Goal: Task Accomplishment & Management: Use online tool/utility

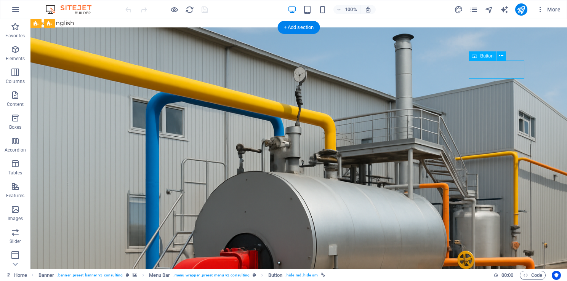
drag, startPoint x: 475, startPoint y: 69, endPoint x: 519, endPoint y: 73, distance: 44.8
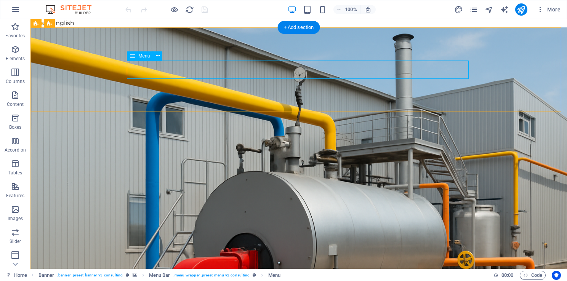
select select
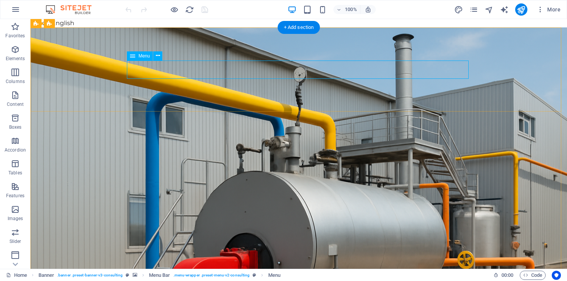
select select
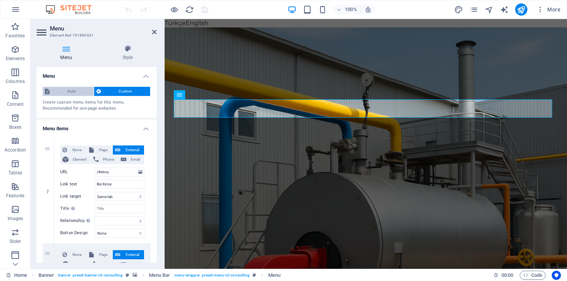
click at [75, 91] on span "Auto" at bounding box center [72, 91] width 40 height 9
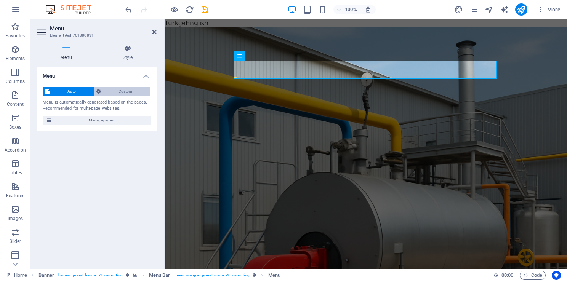
click at [105, 89] on span "Custom" at bounding box center [125, 91] width 45 height 9
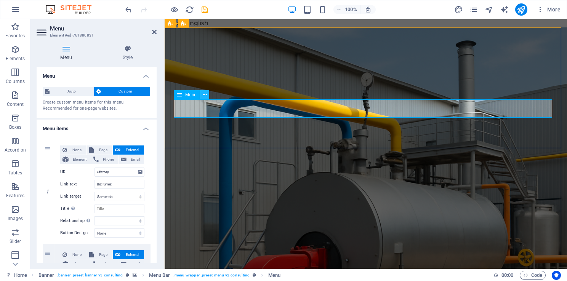
click at [204, 96] on icon at bounding box center [205, 95] width 4 height 8
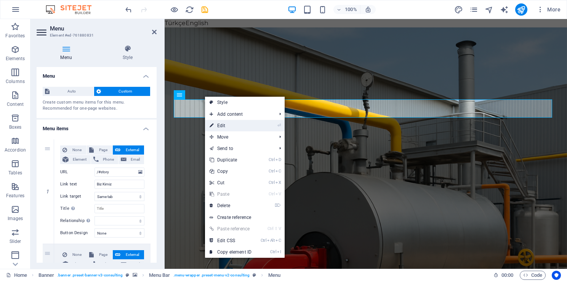
click at [232, 121] on link "⏎ Edit" at bounding box center [230, 125] width 51 height 11
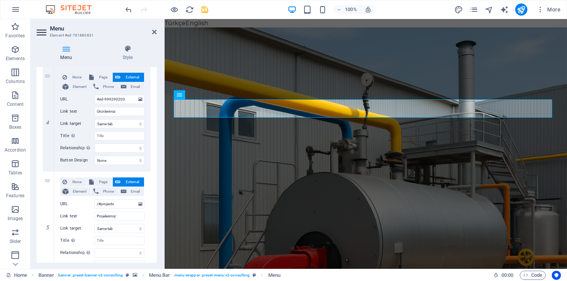
scroll to position [385, 0]
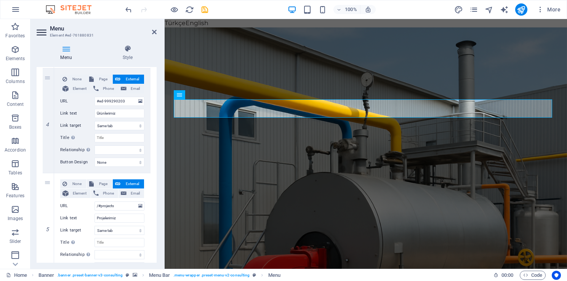
drag, startPoint x: 156, startPoint y: 99, endPoint x: 123, endPoint y: 181, distance: 88.0
click at [125, 58] on h4 "Style" at bounding box center [128, 53] width 58 height 16
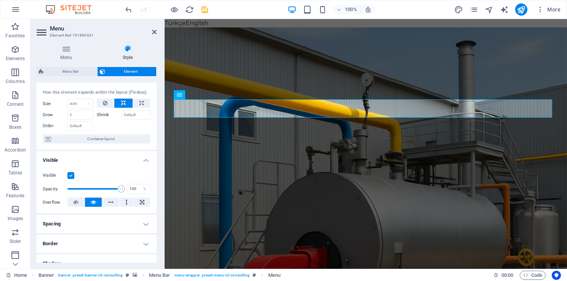
scroll to position [0, 0]
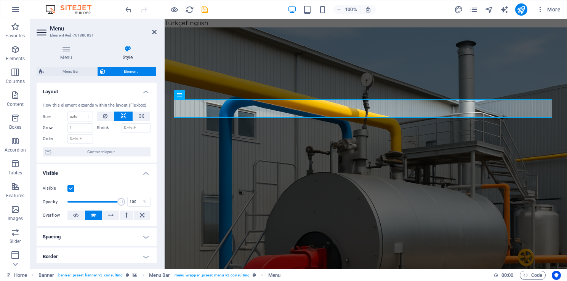
click at [143, 91] on h4 "Layout" at bounding box center [97, 90] width 120 height 14
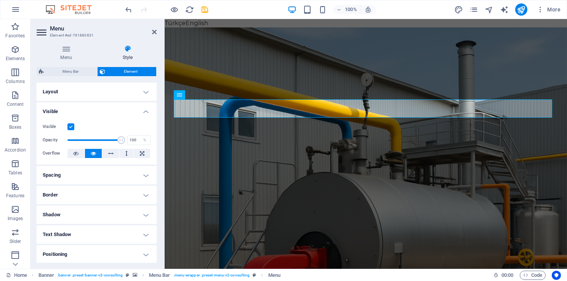
click at [146, 113] on h4 "Visible" at bounding box center [97, 110] width 120 height 14
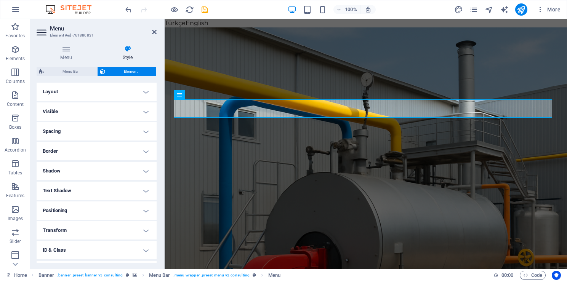
click at [148, 131] on h4 "Spacing" at bounding box center [97, 131] width 120 height 18
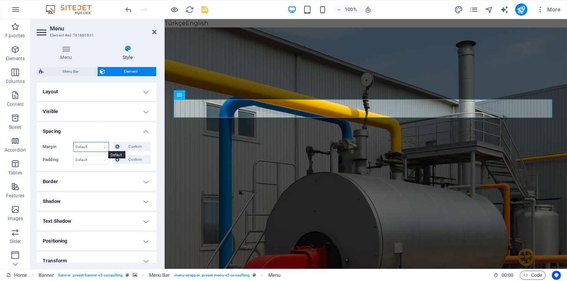
click at [97, 146] on select "Default auto px % rem vw vh Custom" at bounding box center [91, 147] width 35 height 9
click at [96, 162] on select "Default px rem % vh vw Custom" at bounding box center [91, 160] width 35 height 9
drag, startPoint x: 96, startPoint y: 162, endPoint x: 100, endPoint y: 158, distance: 5.7
click at [96, 162] on select "Default px rem % vh vw Custom" at bounding box center [91, 160] width 35 height 9
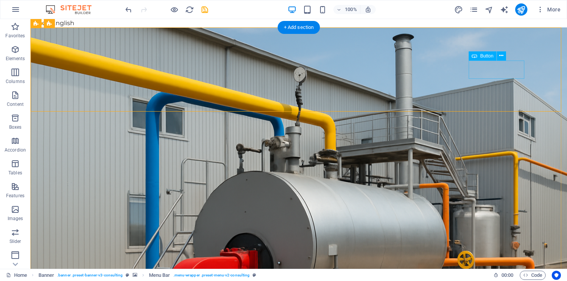
click at [503, 52] on icon at bounding box center [501, 56] width 4 height 8
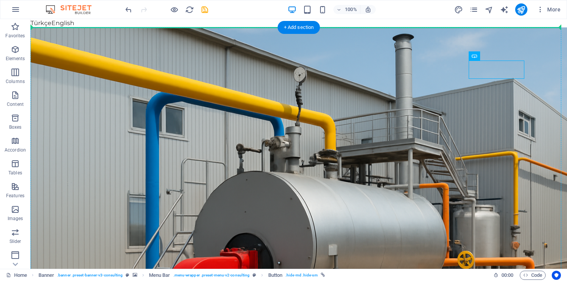
drag, startPoint x: 498, startPoint y: 75, endPoint x: 540, endPoint y: 76, distance: 42.3
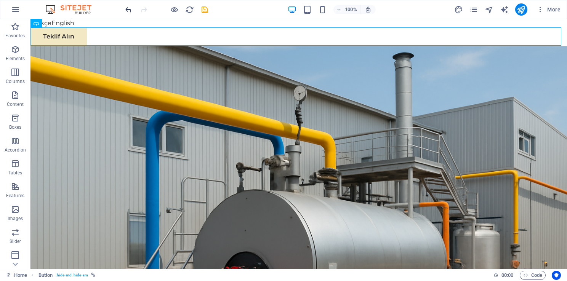
click at [128, 8] on icon "undo" at bounding box center [128, 9] width 9 height 9
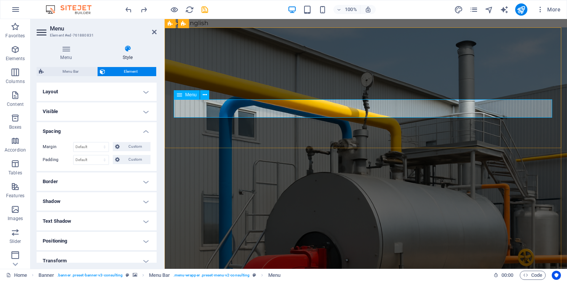
click at [92, 185] on h4 "Border" at bounding box center [97, 182] width 120 height 18
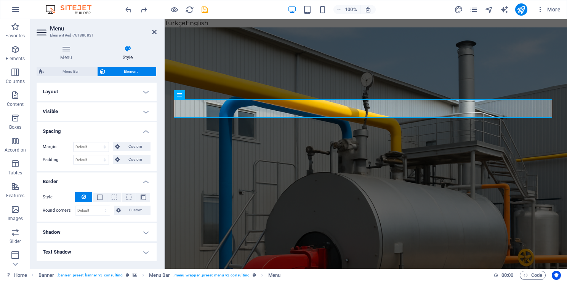
click at [148, 176] on h4 "Border" at bounding box center [97, 180] width 120 height 14
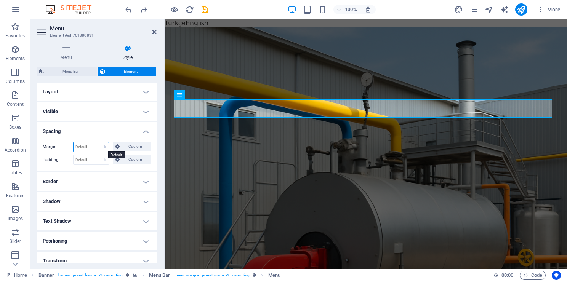
click at [92, 148] on select "Default auto px % rem vw vh Custom" at bounding box center [91, 147] width 35 height 9
select select "px"
click at [97, 143] on select "Default auto px % rem vw vh Custom" at bounding box center [91, 147] width 35 height 9
click at [92, 138] on div "Margin 5 Default auto px % rem vw vh Custom Custom 5 auto px % rem vw vh 5 auto…" at bounding box center [97, 153] width 120 height 35
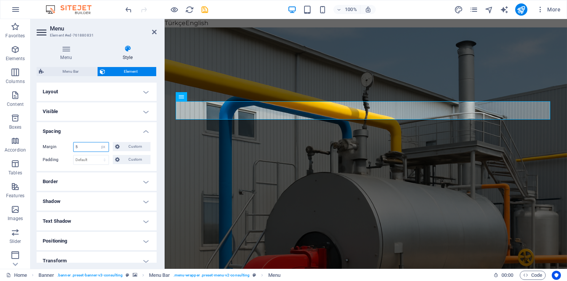
drag, startPoint x: 84, startPoint y: 147, endPoint x: 74, endPoint y: 148, distance: 9.5
click at [75, 148] on input "5" at bounding box center [91, 147] width 35 height 9
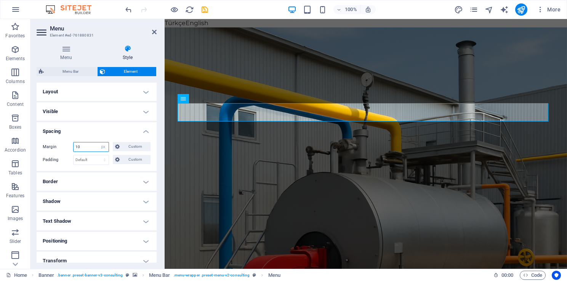
type input "10"
click at [100, 135] on h4 "Spacing" at bounding box center [97, 129] width 120 height 14
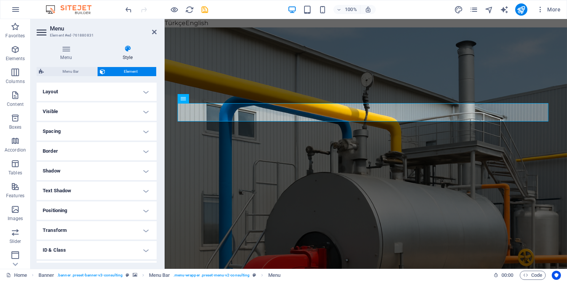
click at [100, 135] on h4 "Spacing" at bounding box center [97, 131] width 120 height 18
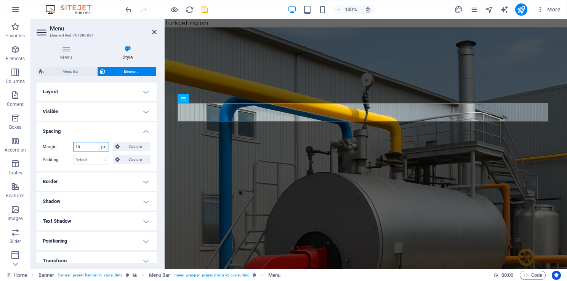
click at [99, 148] on select "Default auto px % rem vw vh Custom" at bounding box center [103, 147] width 11 height 9
select select "default"
click at [98, 143] on select "Default auto px % rem vw vh Custom" at bounding box center [103, 147] width 11 height 9
select select "DISABLED_OPTION_VALUE"
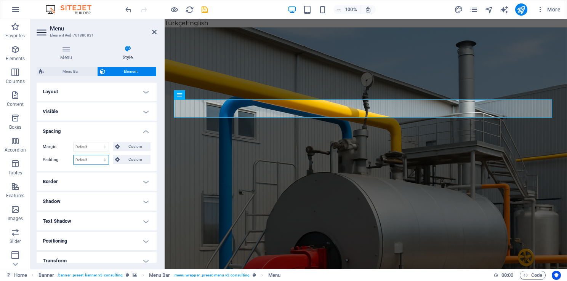
click at [96, 160] on select "Default px rem % vh vw Custom" at bounding box center [91, 160] width 35 height 9
select select "px"
click at [97, 156] on select "Default px rem % vh vw Custom" at bounding box center [91, 160] width 35 height 9
type input "10"
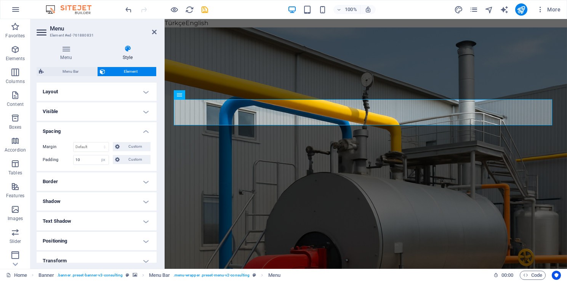
click at [88, 135] on h4 "Spacing" at bounding box center [97, 129] width 120 height 14
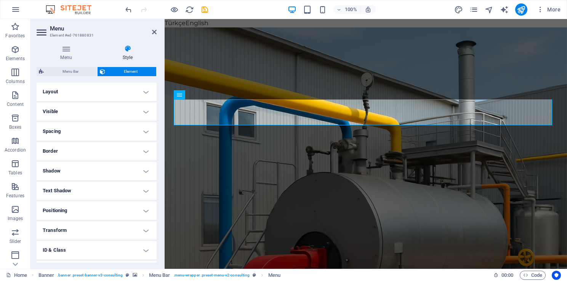
click at [77, 133] on h4 "Spacing" at bounding box center [97, 131] width 120 height 18
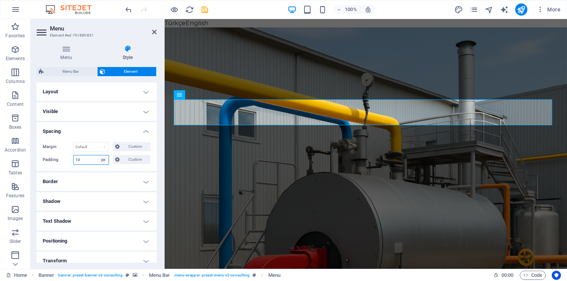
click at [106, 161] on select "Default px rem % vh vw Custom" at bounding box center [103, 160] width 11 height 9
select select "default"
click at [98, 156] on select "Default px rem % vh vw Custom" at bounding box center [103, 160] width 11 height 9
select select "DISABLED_OPTION_VALUE"
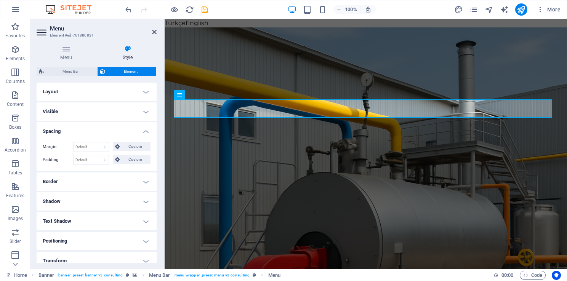
click at [145, 129] on h4 "Spacing" at bounding box center [97, 129] width 120 height 14
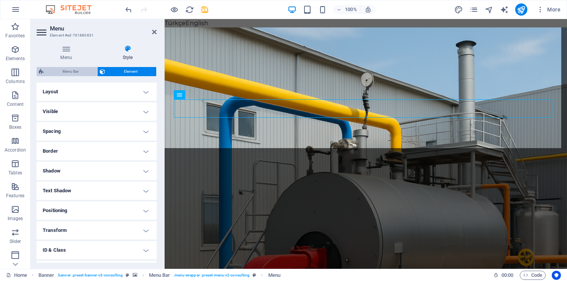
click at [68, 72] on span "Menu Bar" at bounding box center [70, 71] width 49 height 9
select select "rem"
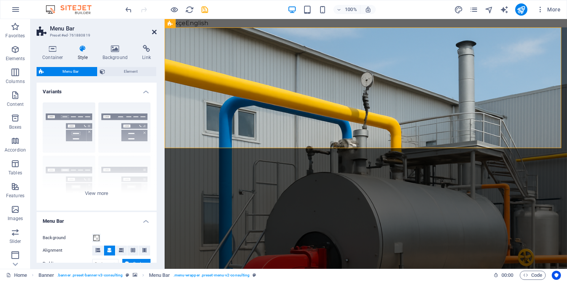
click at [152, 32] on icon at bounding box center [154, 32] width 5 height 6
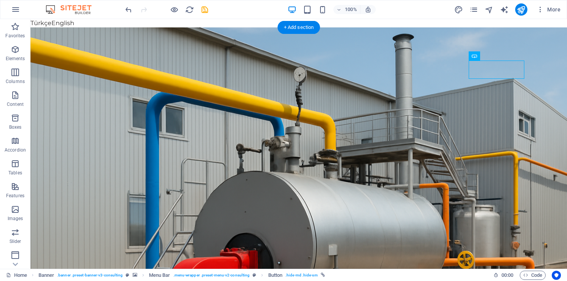
drag, startPoint x: 509, startPoint y: 74, endPoint x: 494, endPoint y: 64, distance: 18.9
click at [505, 52] on button at bounding box center [501, 55] width 9 height 9
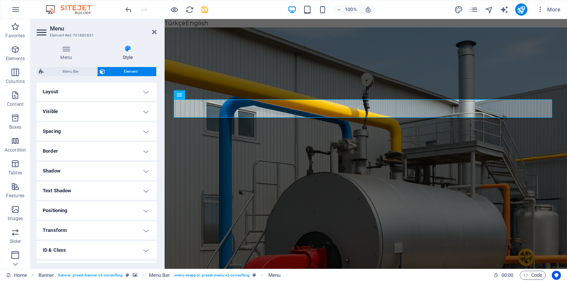
click at [97, 218] on h4 "Positioning" at bounding box center [97, 211] width 120 height 18
click at [96, 211] on h4 "Positioning" at bounding box center [97, 209] width 120 height 14
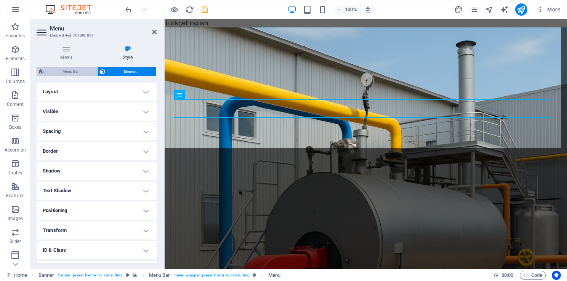
click at [71, 71] on span "Menu Bar" at bounding box center [70, 71] width 49 height 9
select select "rem"
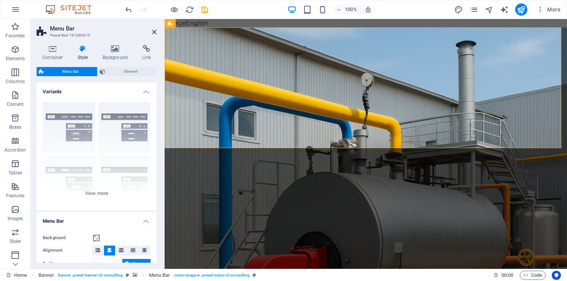
click at [146, 87] on h4 "Variants" at bounding box center [97, 90] width 120 height 14
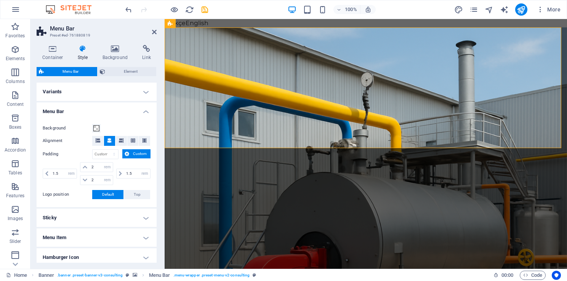
click at [146, 87] on h4 "Variants" at bounding box center [97, 92] width 120 height 18
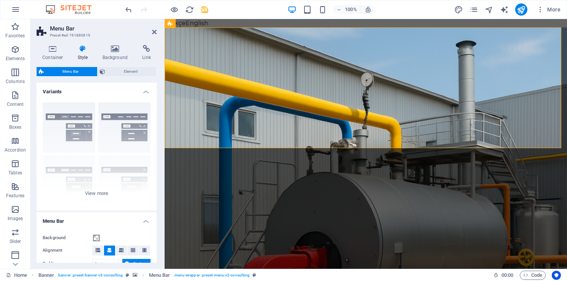
click at [148, 91] on h4 "Variants" at bounding box center [97, 90] width 120 height 14
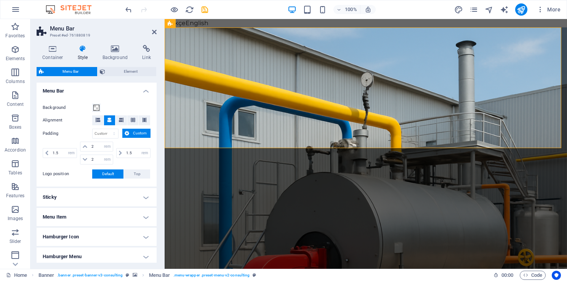
scroll to position [21, 0]
click at [158, 119] on div "Container Style Background Link Size Height Default px rem % vh vw Min. height …" at bounding box center [96, 154] width 132 height 230
drag, startPoint x: 132, startPoint y: 152, endPoint x: 121, endPoint y: 153, distance: 11.1
click at [121, 153] on div "1.5 px rem % vh vw" at bounding box center [133, 153] width 34 height 10
type input "2"
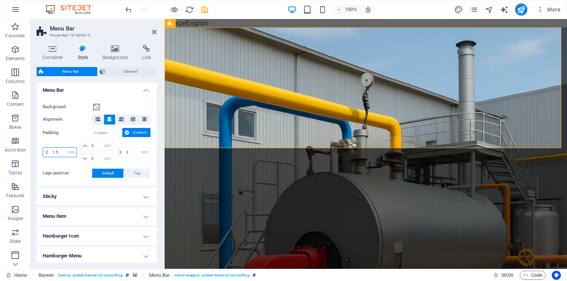
drag, startPoint x: 61, startPoint y: 153, endPoint x: 45, endPoint y: 154, distance: 16.0
click at [45, 154] on div "1.5 px rem % vh vw" at bounding box center [60, 153] width 34 height 10
type input "2"
click at [58, 140] on div "Padding px rem % vh vw Custom Custom 2 px rem % vh vw 2 px rem % vh vw 2 px rem…" at bounding box center [97, 147] width 108 height 38
type input "2"
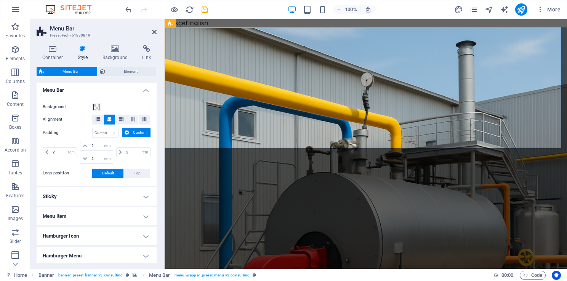
select select "rem"
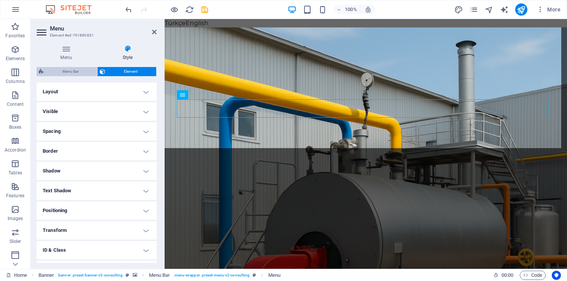
click at [71, 72] on span "Menu Bar" at bounding box center [70, 71] width 49 height 9
select select "rem"
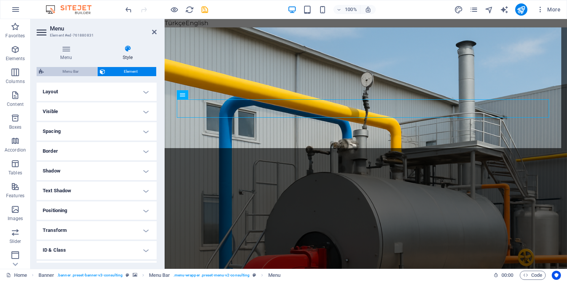
select select "rem"
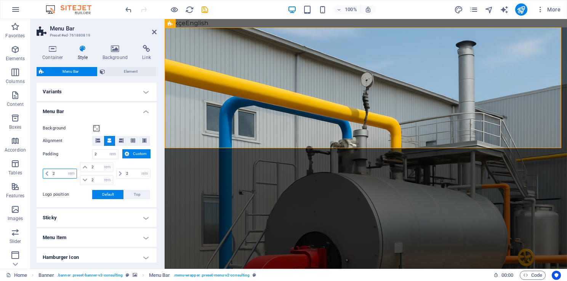
click at [51, 173] on input "2" at bounding box center [64, 173] width 26 height 9
drag, startPoint x: 52, startPoint y: 173, endPoint x: 59, endPoint y: 172, distance: 7.4
click at [59, 172] on input "2" at bounding box center [64, 173] width 26 height 9
type input "1.5"
select select "DISABLED_OPTION_VALUE"
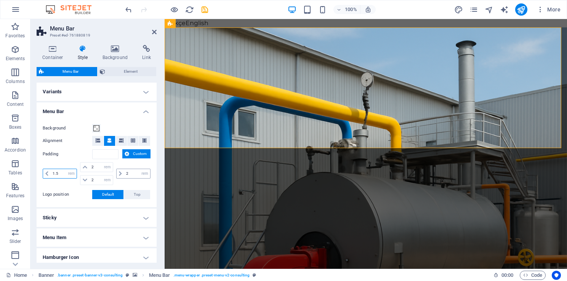
type input "1.5"
drag, startPoint x: 130, startPoint y: 171, endPoint x: 119, endPoint y: 171, distance: 11.8
click at [119, 171] on div "2 px rem % vh vw" at bounding box center [133, 174] width 34 height 10
type input "1.5"
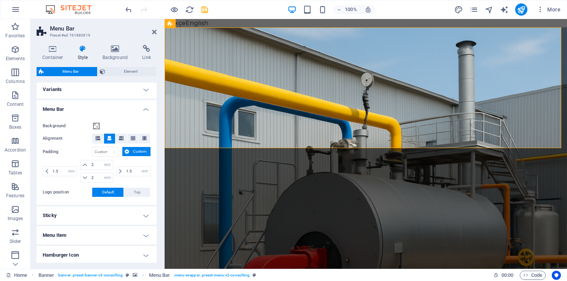
scroll to position [3, 0]
click at [154, 172] on div "Background Alignment Padding px rem % vh vw Custom Custom 1.5 px rem % vh vw 2 …" at bounding box center [96, 158] width 123 height 91
click at [117, 233] on h4 "Menu Item" at bounding box center [97, 235] width 120 height 18
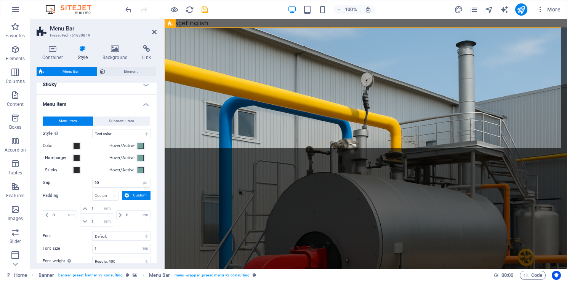
scroll to position [156, 0]
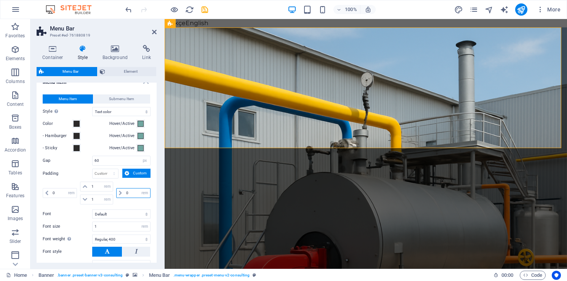
drag, startPoint x: 128, startPoint y: 192, endPoint x: 122, endPoint y: 193, distance: 6.5
click at [122, 193] on div "0 px rem % vh vw" at bounding box center [133, 193] width 34 height 10
type input "5"
click at [140, 182] on div "5 px rem % vh vw" at bounding box center [133, 193] width 36 height 23
drag, startPoint x: 127, startPoint y: 191, endPoint x: 119, endPoint y: 191, distance: 7.6
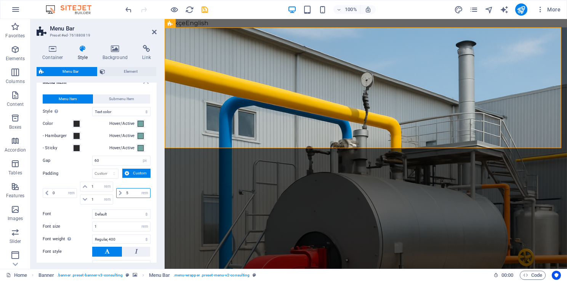
click at [119, 191] on div "5 px rem % vh vw" at bounding box center [133, 193] width 34 height 10
drag, startPoint x: 57, startPoint y: 191, endPoint x: 46, endPoint y: 194, distance: 11.3
click at [46, 194] on div "0 px rem % vh vw" at bounding box center [60, 193] width 34 height 10
type input "5"
click at [60, 182] on div "5 px rem % vh vw" at bounding box center [61, 193] width 36 height 23
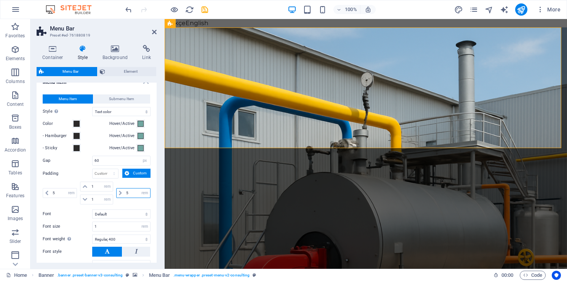
drag, startPoint x: 131, startPoint y: 192, endPoint x: 115, endPoint y: 192, distance: 16.0
click at [116, 192] on div "5 px rem % vh vw" at bounding box center [133, 193] width 34 height 10
type input "0"
drag, startPoint x: 58, startPoint y: 191, endPoint x: 45, endPoint y: 194, distance: 13.3
click at [46, 194] on div "5 px rem % vh vw" at bounding box center [60, 193] width 34 height 10
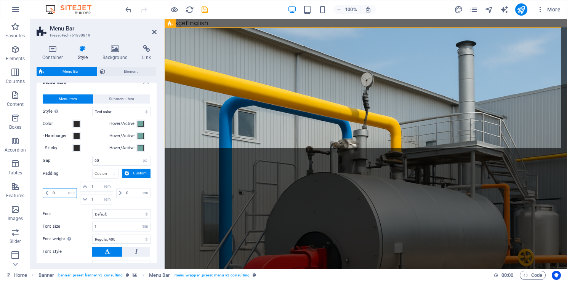
type input "0"
click at [53, 182] on div "0 px rem % vh vw" at bounding box center [61, 193] width 36 height 23
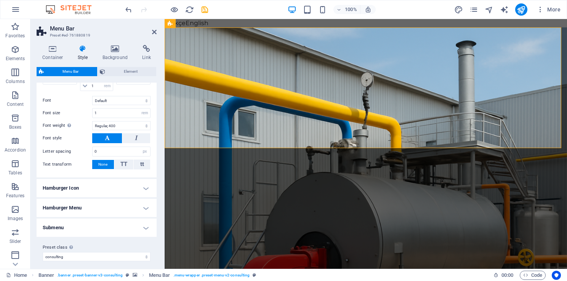
scroll to position [271, 0]
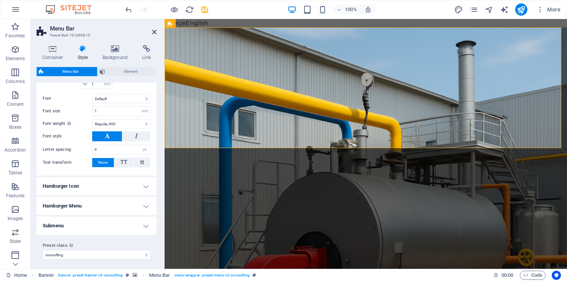
click at [133, 184] on h4 "Hamburger Icon" at bounding box center [97, 186] width 120 height 18
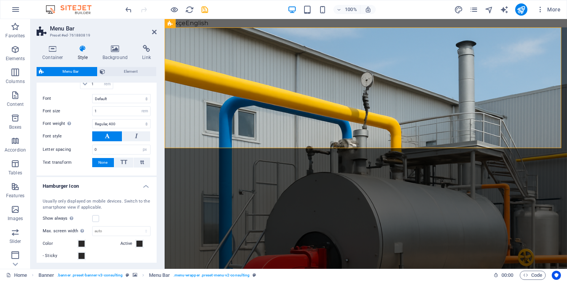
click at [133, 184] on h4 "Hamburger Icon" at bounding box center [97, 184] width 120 height 14
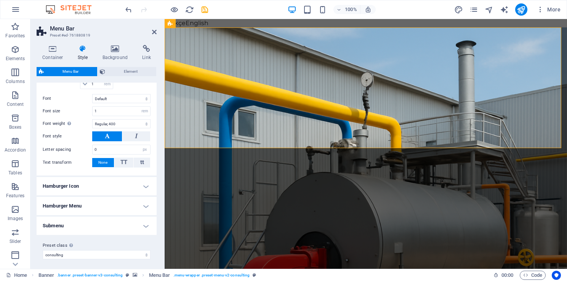
click at [144, 204] on h4 "Hamburger Menu" at bounding box center [97, 206] width 120 height 18
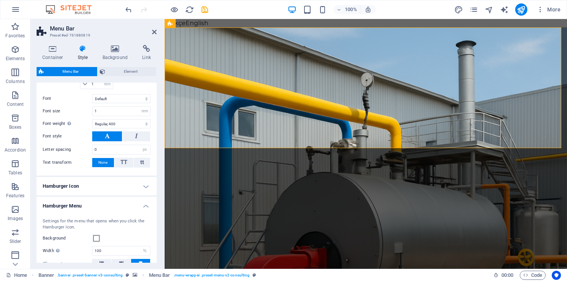
click at [144, 204] on h4 "Hamburger Menu" at bounding box center [97, 204] width 120 height 14
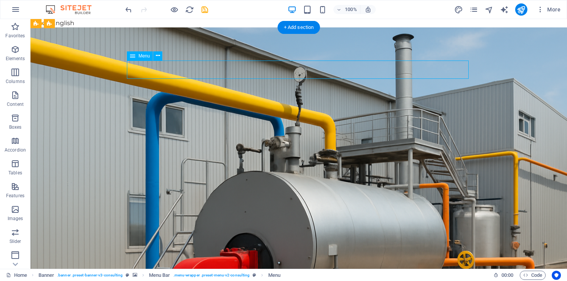
drag, startPoint x: 387, startPoint y: 71, endPoint x: 256, endPoint y: 78, distance: 131.3
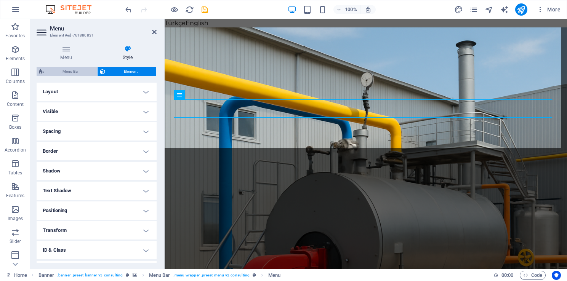
click at [70, 71] on span "Menu Bar" at bounding box center [70, 71] width 49 height 9
select select "rem"
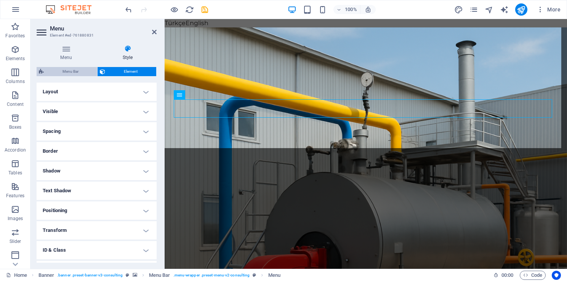
select select "hover_text_color"
select select "px"
select select "rem"
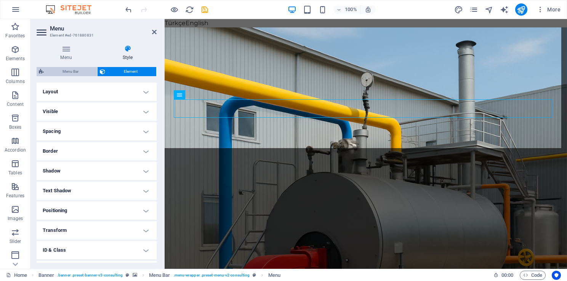
select select "rem"
select select "400"
select select "px"
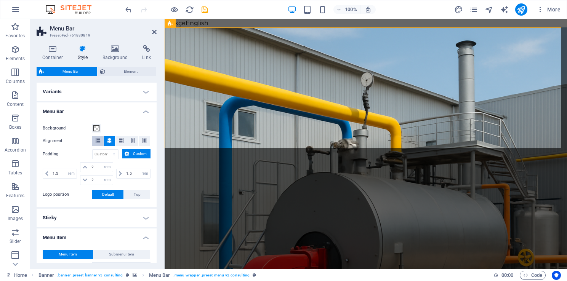
click at [96, 142] on icon at bounding box center [98, 140] width 5 height 5
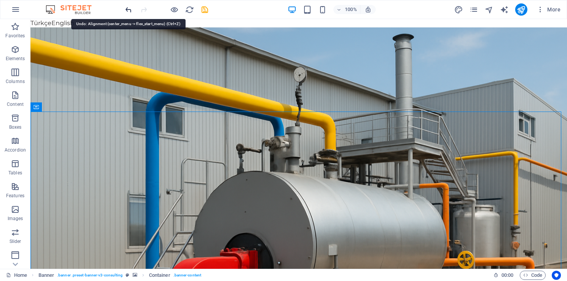
click at [125, 8] on icon "undo" at bounding box center [128, 9] width 9 height 9
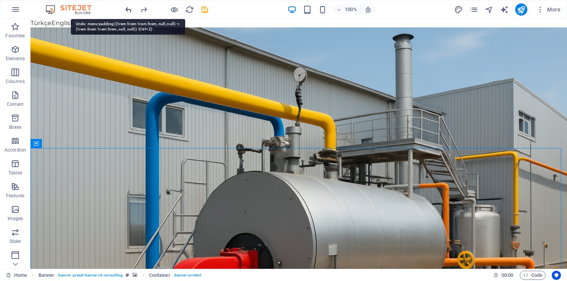
click at [125, 8] on icon "undo" at bounding box center [128, 9] width 9 height 9
click at [125, 10] on icon "undo" at bounding box center [128, 9] width 9 height 9
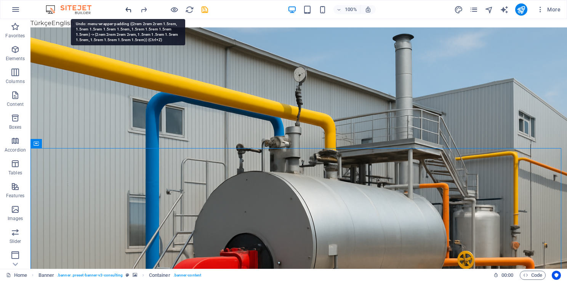
click at [125, 10] on icon "undo" at bounding box center [128, 9] width 9 height 9
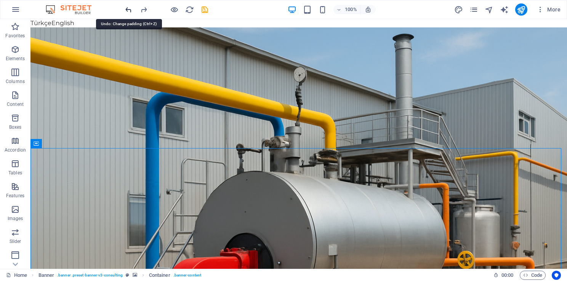
click at [125, 10] on icon "undo" at bounding box center [128, 9] width 9 height 9
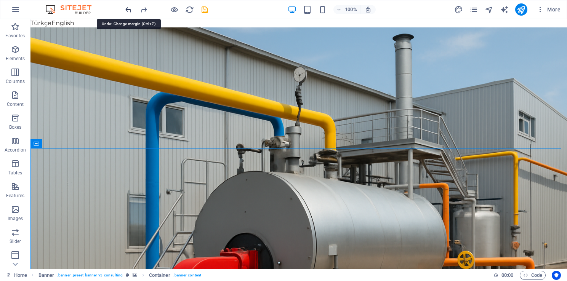
click at [125, 10] on icon "undo" at bounding box center [128, 9] width 9 height 9
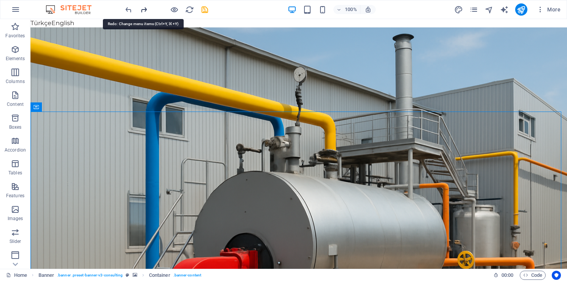
click at [141, 10] on icon "redo" at bounding box center [144, 9] width 9 height 9
click at [130, 8] on icon "undo" at bounding box center [128, 9] width 9 height 9
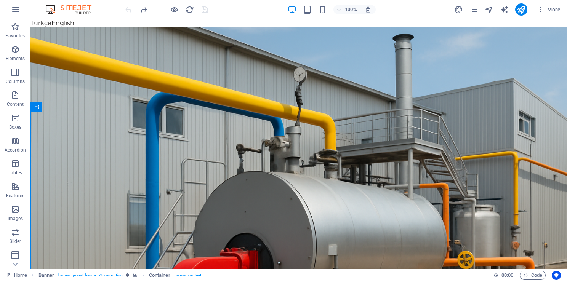
click at [130, 8] on div at bounding box center [166, 9] width 85 height 12
click at [156, 57] on icon at bounding box center [158, 56] width 4 height 8
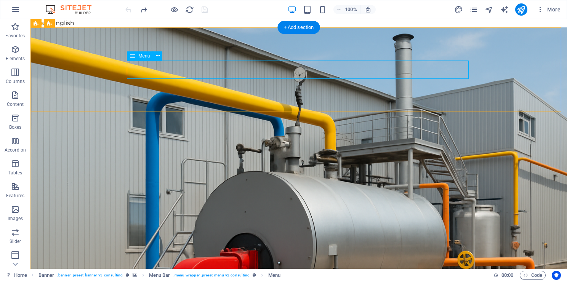
select select
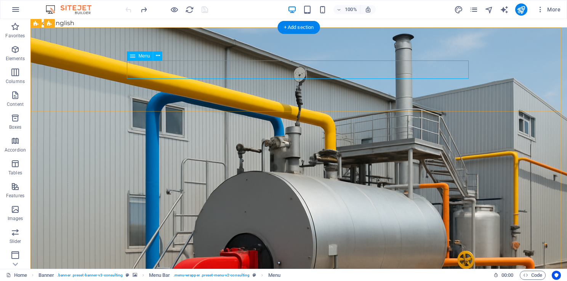
select select
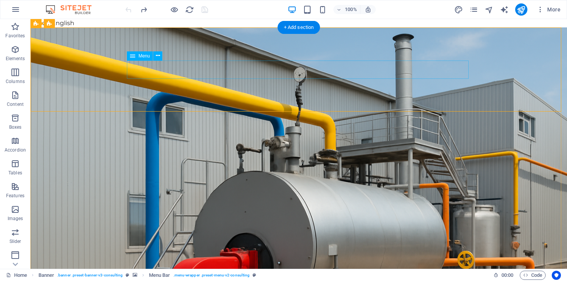
select select
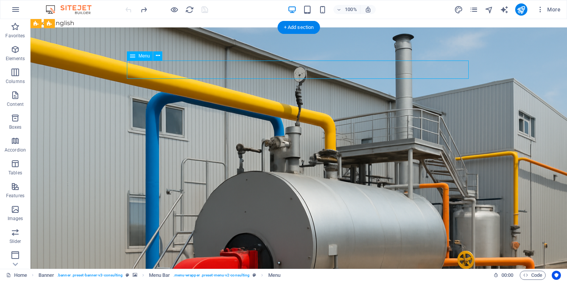
select select
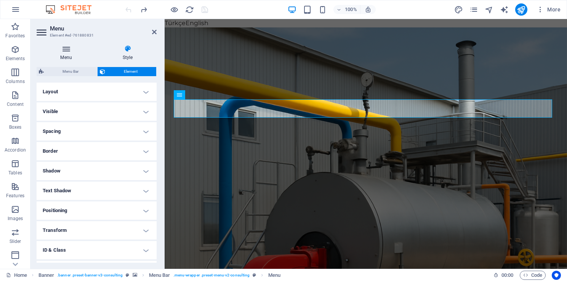
click at [71, 51] on icon at bounding box center [66, 49] width 59 height 8
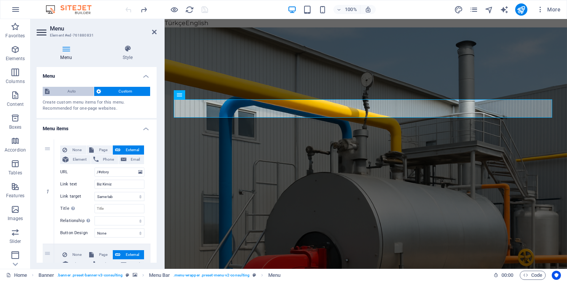
click at [70, 88] on span "Auto" at bounding box center [72, 91] width 40 height 9
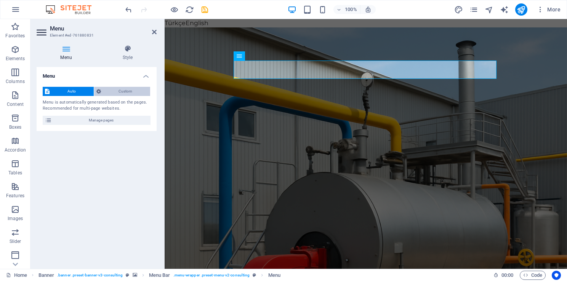
click at [116, 89] on span "Custom" at bounding box center [125, 91] width 45 height 9
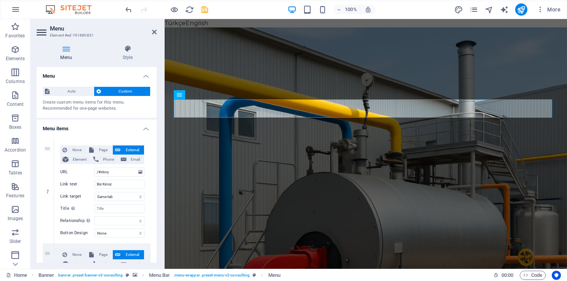
drag, startPoint x: 154, startPoint y: 114, endPoint x: 155, endPoint y: 120, distance: 6.5
drag, startPoint x: 156, startPoint y: 111, endPoint x: 157, endPoint y: 115, distance: 4.7
click at [157, 115] on div "Menu Style Menu Auto Custom Create custom menu items for this menu. Recommended…" at bounding box center [96, 154] width 132 height 230
drag, startPoint x: 157, startPoint y: 115, endPoint x: 160, endPoint y: 125, distance: 10.5
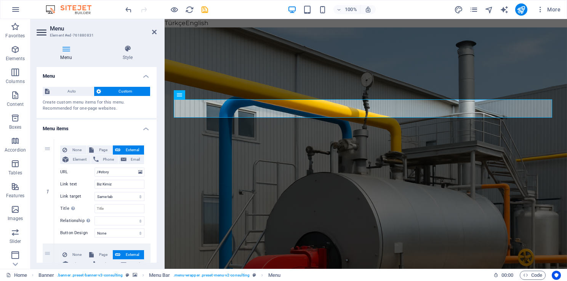
click at [160, 125] on div "Menu Style Menu Auto Custom Create custom menu items for this menu. Recommended…" at bounding box center [96, 154] width 132 height 230
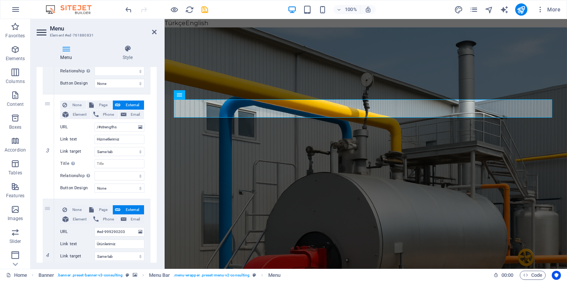
scroll to position [0, 0]
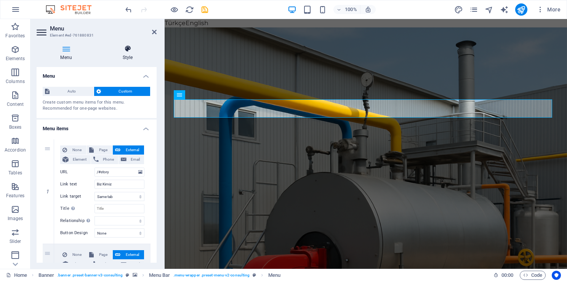
click at [127, 51] on icon at bounding box center [128, 49] width 58 height 8
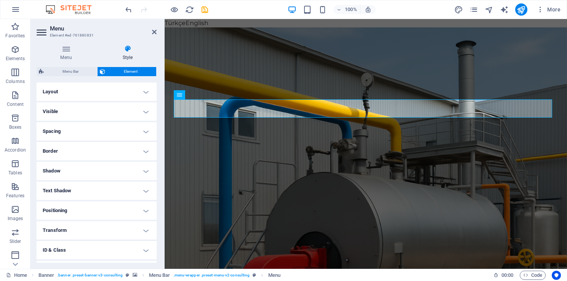
click at [149, 91] on h4 "Layout" at bounding box center [97, 92] width 120 height 18
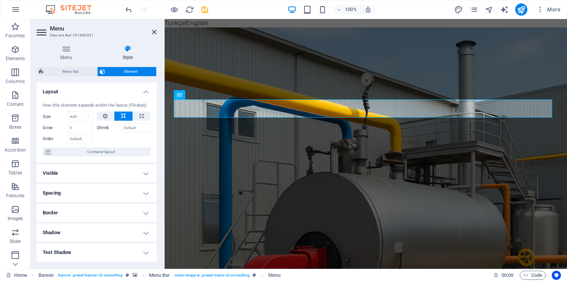
click at [149, 91] on h4 "Layout" at bounding box center [97, 90] width 120 height 14
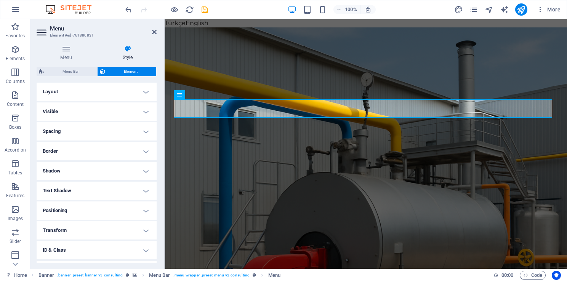
click at [143, 116] on h4 "Visible" at bounding box center [97, 112] width 120 height 18
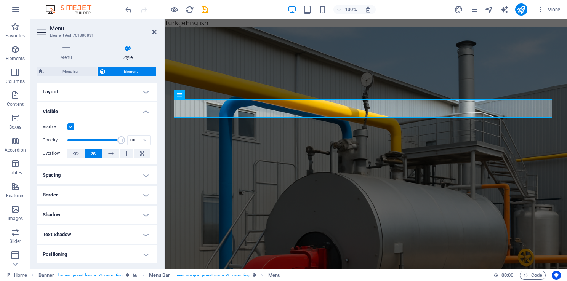
click at [143, 116] on div "Visible Opacity 100 % Overflow" at bounding box center [97, 140] width 120 height 48
click at [137, 112] on h4 "Visible" at bounding box center [97, 110] width 120 height 14
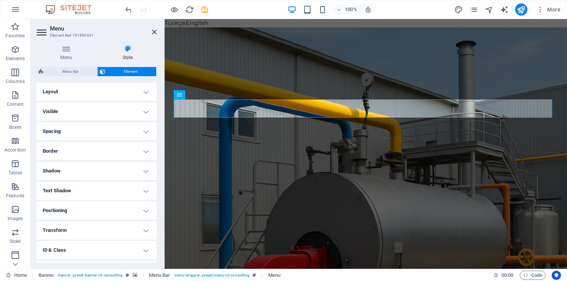
click at [150, 132] on h4 "Spacing" at bounding box center [97, 131] width 120 height 18
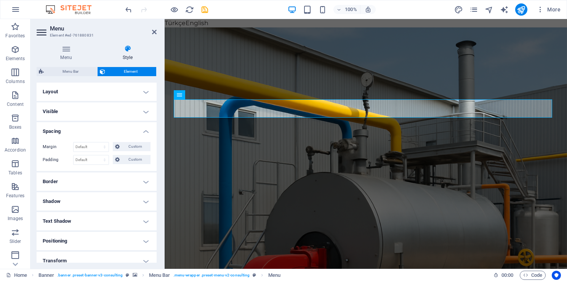
click at [146, 130] on h4 "Spacing" at bounding box center [97, 129] width 120 height 14
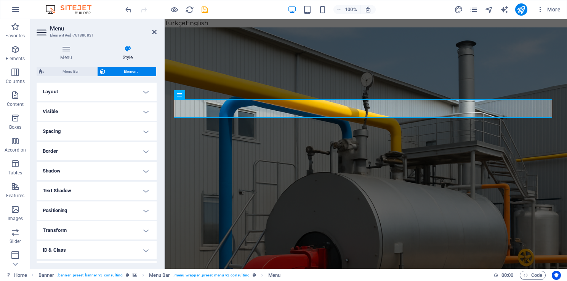
click at [143, 153] on h4 "Border" at bounding box center [97, 151] width 120 height 18
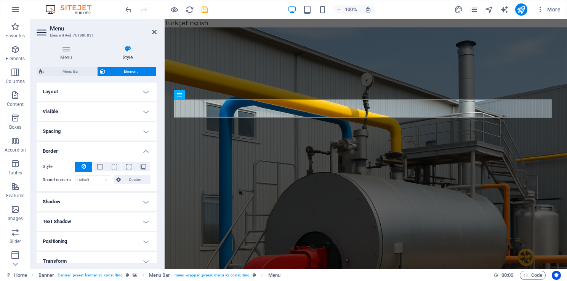
click at [143, 153] on h4 "Border" at bounding box center [97, 149] width 120 height 14
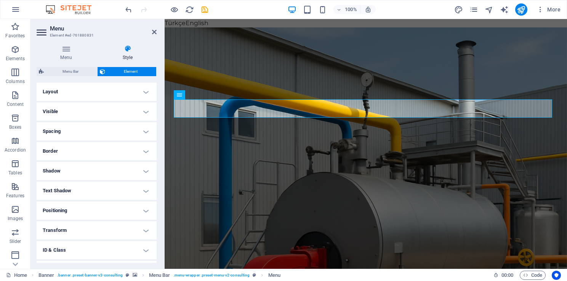
click at [140, 171] on h4 "Shadow" at bounding box center [97, 171] width 120 height 18
click at [142, 170] on h4 "Shadow" at bounding box center [97, 169] width 120 height 14
click at [156, 182] on div "Menu Style Menu Auto Custom Create custom menu items for this menu. Recommended…" at bounding box center [96, 154] width 132 height 230
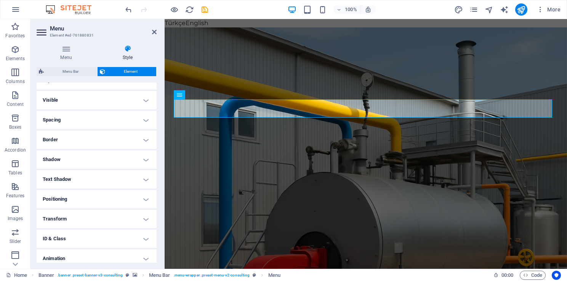
scroll to position [16, 0]
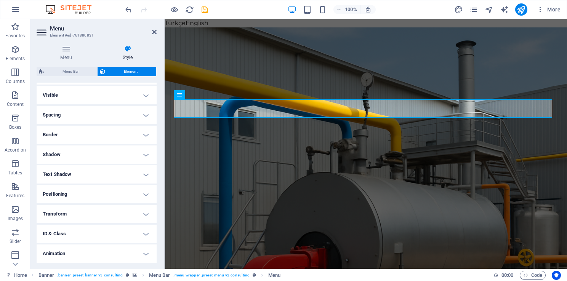
click at [143, 193] on h4 "Positioning" at bounding box center [97, 194] width 120 height 18
click at [144, 193] on h4 "Positioning" at bounding box center [97, 192] width 120 height 14
click at [148, 194] on h4 "Positioning" at bounding box center [97, 194] width 120 height 18
click at [143, 211] on span "Sticky" at bounding box center [142, 209] width 10 height 9
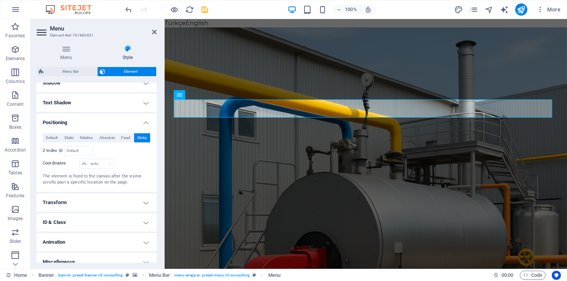
scroll to position [93, 0]
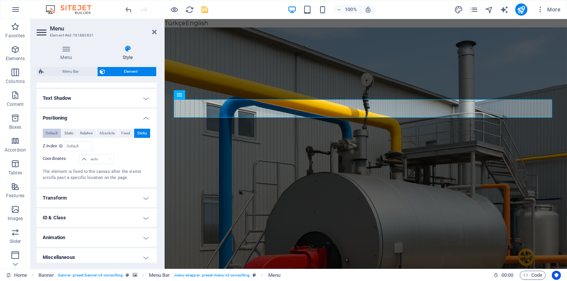
click at [53, 135] on span "Default" at bounding box center [52, 133] width 12 height 9
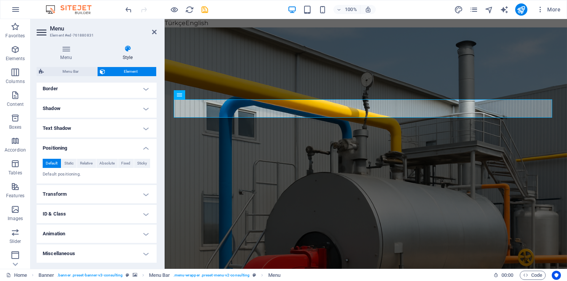
click at [135, 147] on h4 "Positioning" at bounding box center [97, 146] width 120 height 14
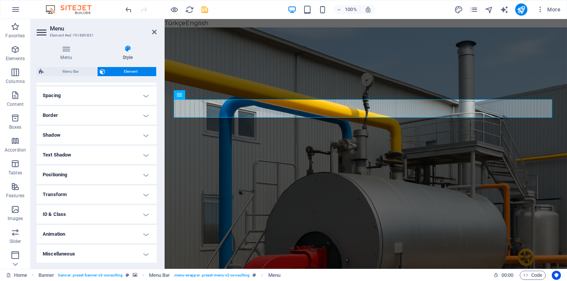
click at [125, 196] on h4 "Transform" at bounding box center [97, 195] width 120 height 18
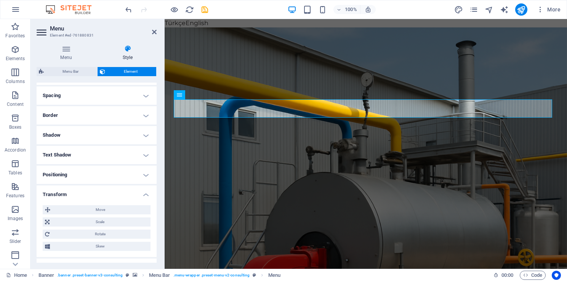
click at [125, 196] on h4 "Transform" at bounding box center [97, 193] width 120 height 14
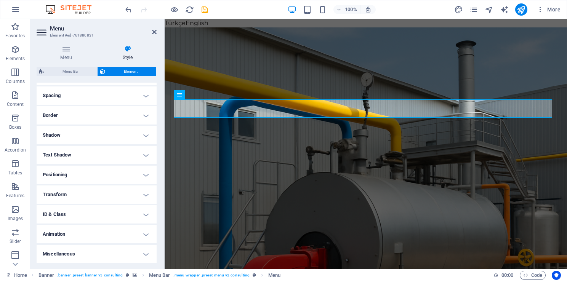
click at [130, 213] on h4 "ID & Class" at bounding box center [97, 214] width 120 height 18
click at [130, 213] on h4 "ID & Class" at bounding box center [97, 212] width 120 height 14
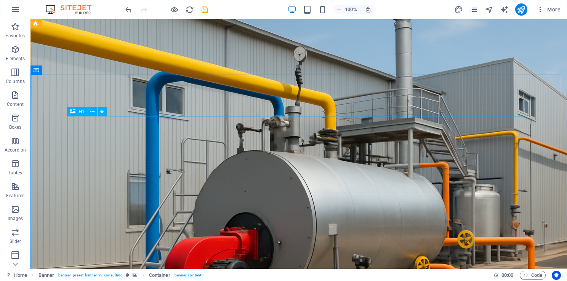
scroll to position [0, 0]
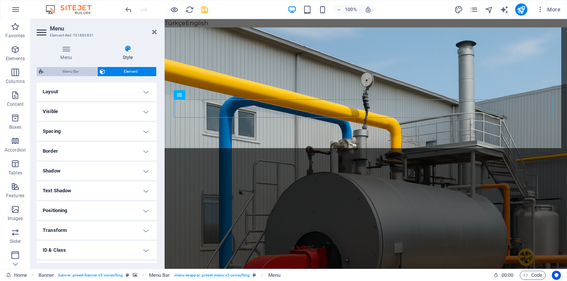
click at [66, 71] on span "Menu Bar" at bounding box center [70, 71] width 49 height 9
select select "rem"
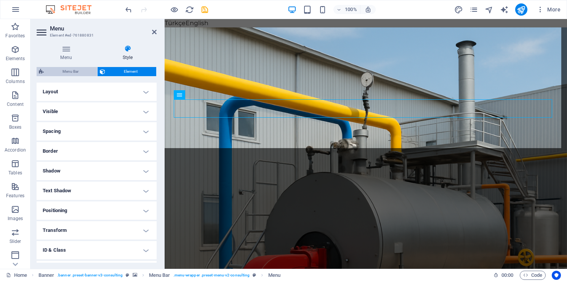
select select "hover_text_color"
select select "px"
select select "rem"
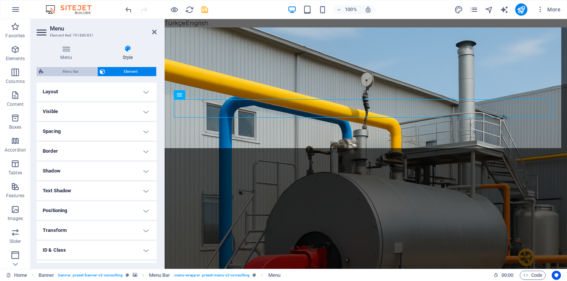
select select "rem"
select select "400"
select select "px"
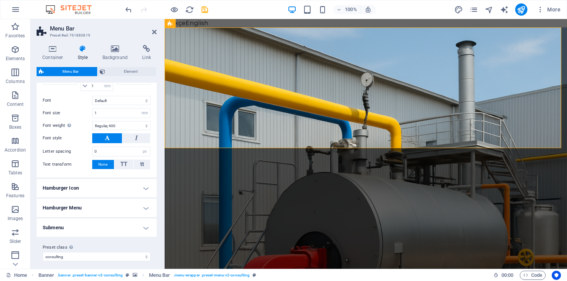
scroll to position [271, 0]
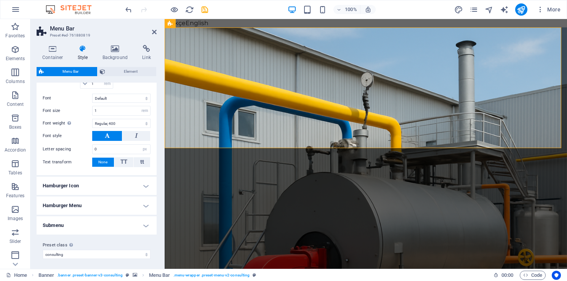
click at [157, 247] on div "Container Style Background Link Size Height Default px rem % vh vw Min. height …" at bounding box center [96, 154] width 132 height 230
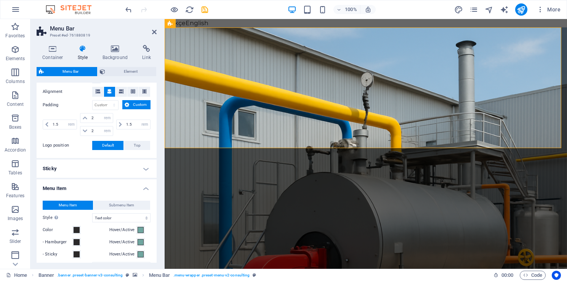
drag, startPoint x: 156, startPoint y: 196, endPoint x: 1, endPoint y: 106, distance: 179.5
click at [146, 162] on h4 "Sticky" at bounding box center [97, 168] width 120 height 18
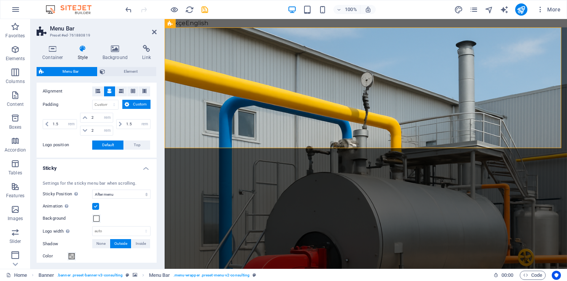
click at [146, 163] on h4 "Sticky" at bounding box center [97, 166] width 120 height 14
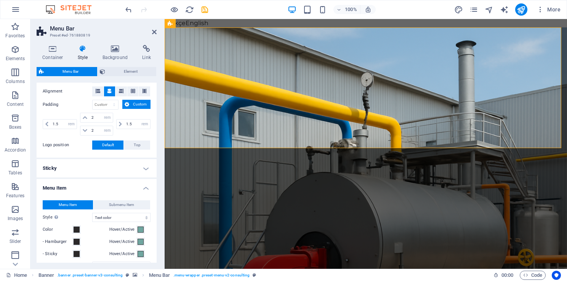
click at [153, 149] on div "Background Alignment Padding px rem % vh vw Custom Custom 1.5 px rem % vh vw 2 …" at bounding box center [96, 112] width 123 height 91
click at [141, 183] on h4 "Menu Item" at bounding box center [97, 186] width 120 height 14
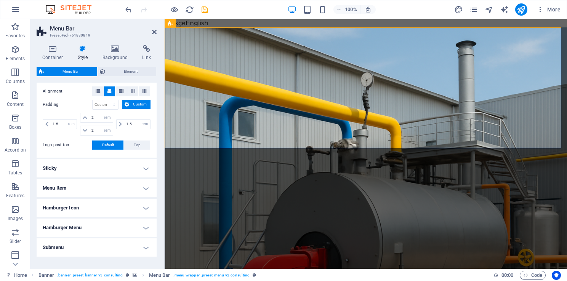
scroll to position [43, 0]
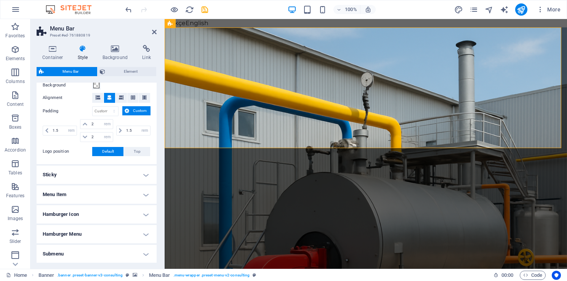
drag, startPoint x: 162, startPoint y: 142, endPoint x: 160, endPoint y: 112, distance: 30.5
click at [161, 112] on div "Container Style Background Link Size Height Default px rem % vh vw Min. height …" at bounding box center [96, 154] width 132 height 230
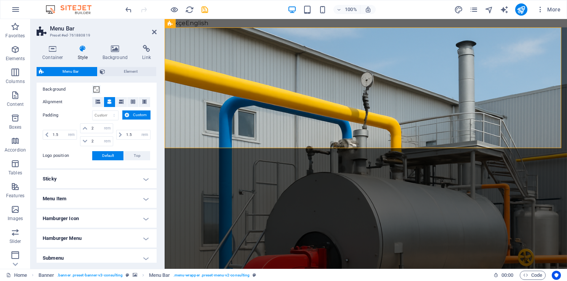
scroll to position [0, 0]
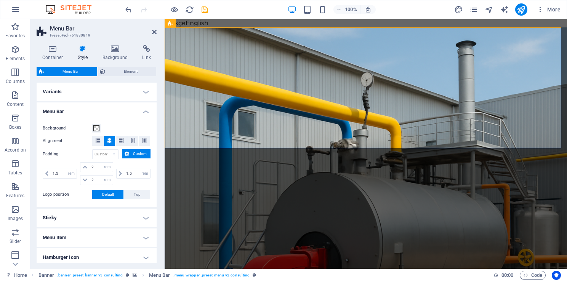
click at [132, 107] on h4 "Menu Bar" at bounding box center [97, 110] width 120 height 14
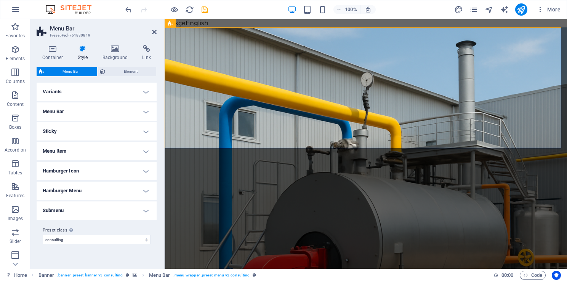
click at [130, 94] on h4 "Variants" at bounding box center [97, 92] width 120 height 18
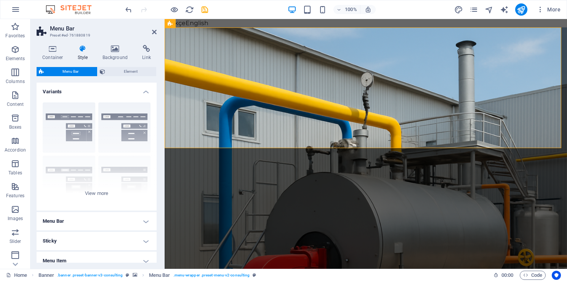
click at [130, 94] on h4 "Variants" at bounding box center [97, 90] width 120 height 14
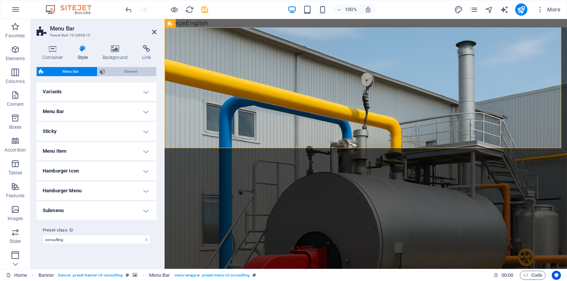
click at [134, 73] on span "Element" at bounding box center [130, 71] width 47 height 9
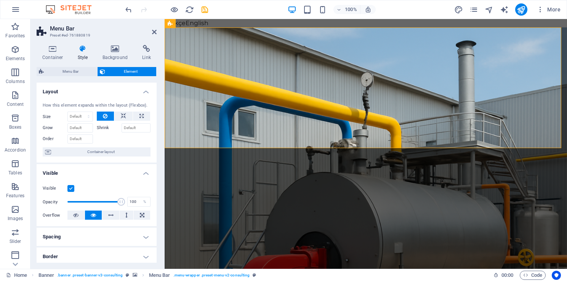
click at [126, 91] on h4 "Layout" at bounding box center [97, 90] width 120 height 14
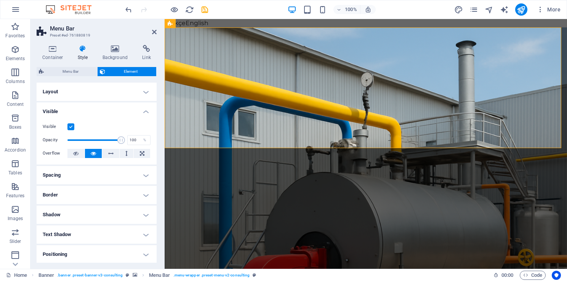
click at [123, 107] on h4 "Visible" at bounding box center [97, 110] width 120 height 14
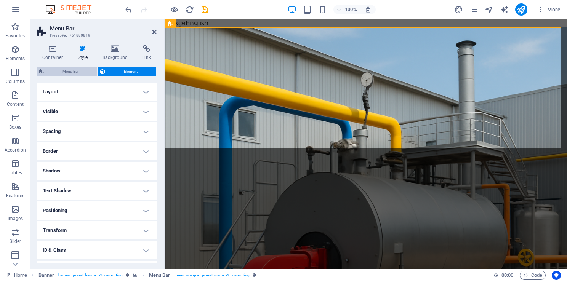
click at [66, 75] on span "Menu Bar" at bounding box center [70, 71] width 49 height 9
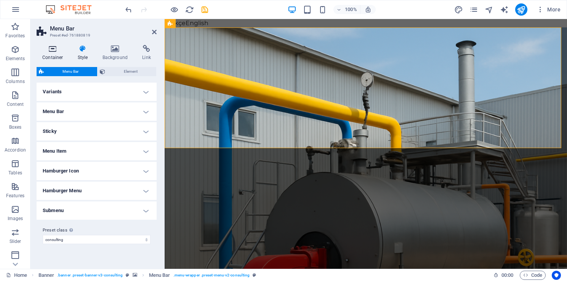
click at [54, 54] on h4 "Container" at bounding box center [54, 53] width 35 height 16
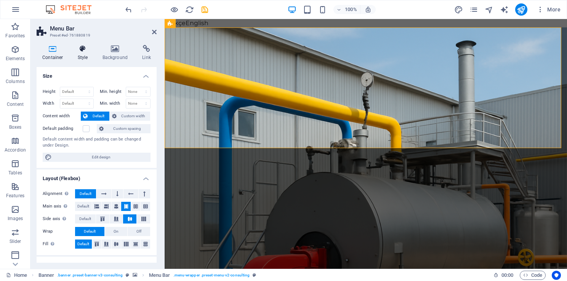
click at [72, 60] on h4 "Style" at bounding box center [84, 53] width 25 height 16
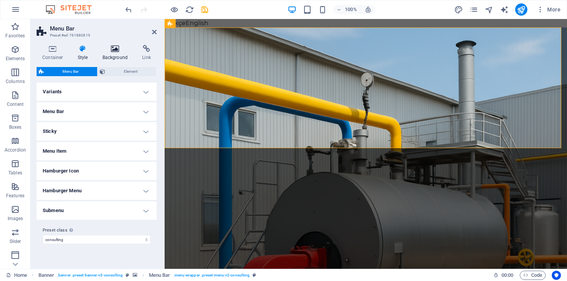
click at [102, 51] on icon at bounding box center [115, 49] width 37 height 8
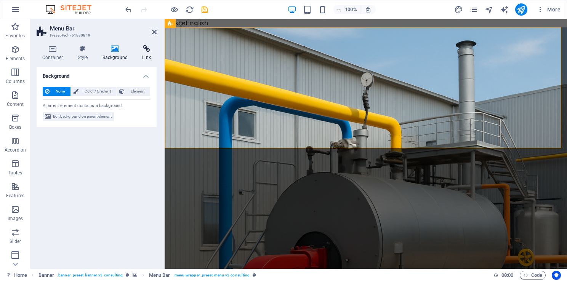
click at [142, 55] on h4 "Link" at bounding box center [146, 53] width 20 height 16
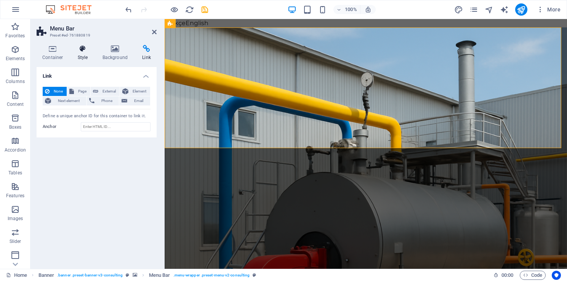
click at [77, 45] on icon at bounding box center [83, 49] width 22 height 8
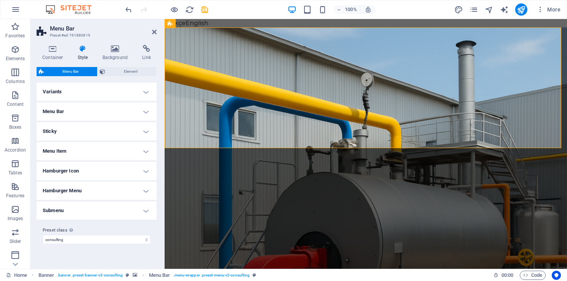
click at [94, 103] on h4 "Menu Bar" at bounding box center [97, 112] width 120 height 18
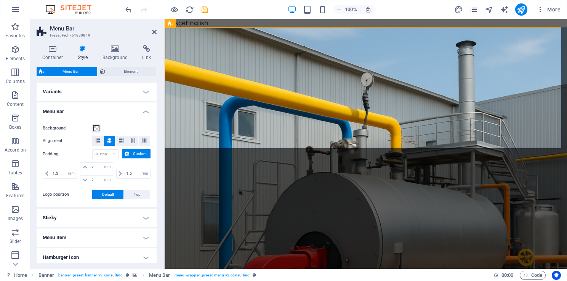
click at [94, 94] on h4 "Variants" at bounding box center [97, 92] width 120 height 18
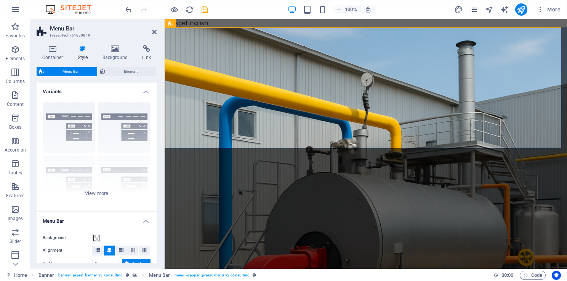
click at [94, 94] on h4 "Variants" at bounding box center [97, 90] width 120 height 14
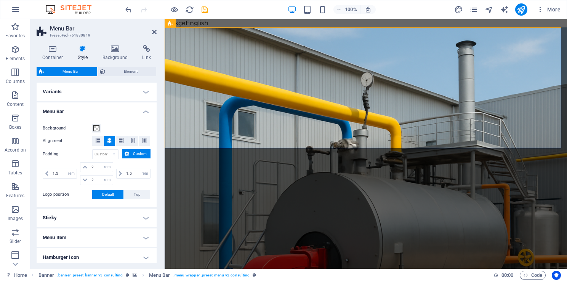
click at [97, 120] on div "Background Alignment Padding px rem % vh vw Custom Custom 1.5 px rem % vh vw 2 …" at bounding box center [96, 161] width 123 height 91
click at [102, 109] on h4 "Menu Bar" at bounding box center [97, 110] width 120 height 14
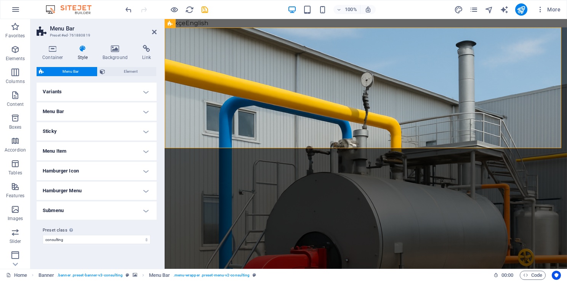
click at [95, 132] on h4 "Sticky" at bounding box center [97, 131] width 120 height 18
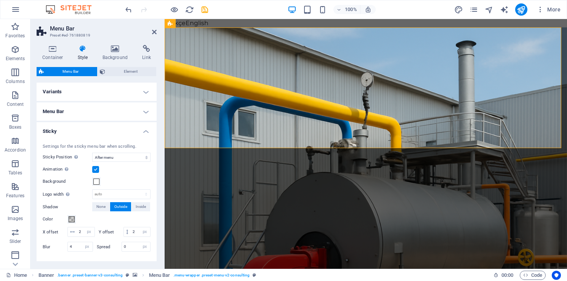
click at [95, 132] on h4 "Sticky" at bounding box center [97, 129] width 120 height 14
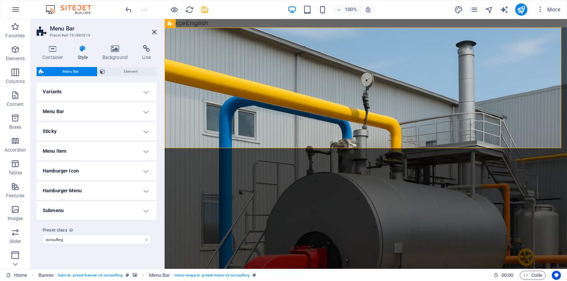
click at [139, 148] on h4 "Menu Item" at bounding box center [97, 151] width 120 height 18
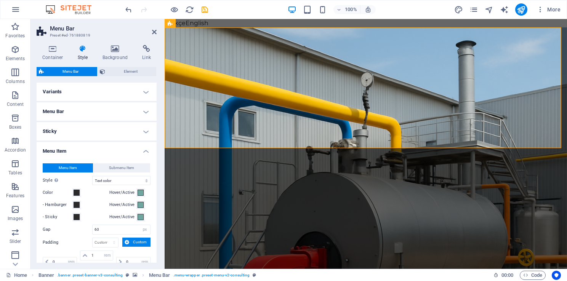
click at [139, 148] on h4 "Menu Item" at bounding box center [97, 149] width 120 height 14
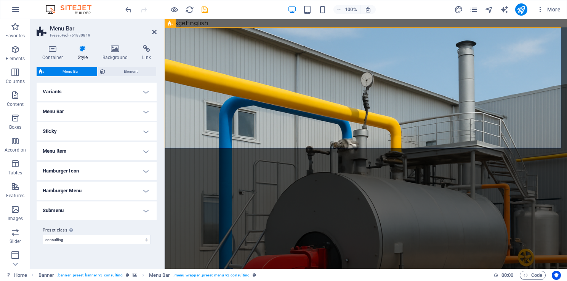
click at [133, 174] on h4 "Hamburger Icon" at bounding box center [97, 171] width 120 height 18
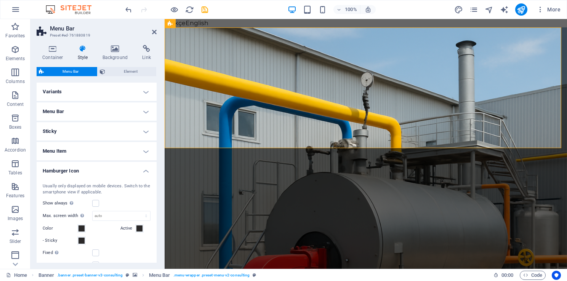
click at [133, 174] on h4 "Hamburger Icon" at bounding box center [97, 169] width 120 height 14
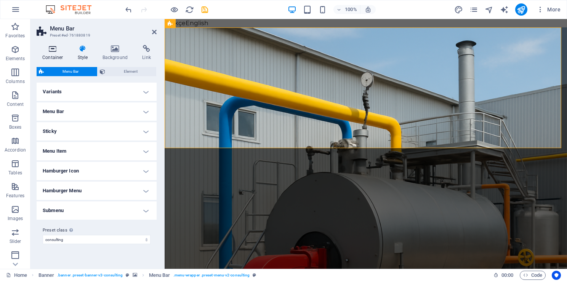
click at [61, 58] on h4 "Container" at bounding box center [54, 53] width 35 height 16
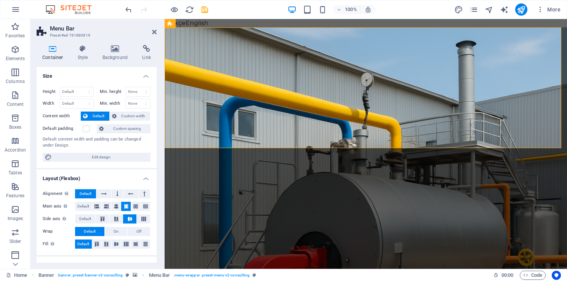
drag, startPoint x: 155, startPoint y: 112, endPoint x: 160, endPoint y: 152, distance: 39.9
click at [160, 152] on div "Container Style Background Link Size Height Default px rem % vh vw Min. height …" at bounding box center [96, 154] width 132 height 230
click at [84, 50] on icon at bounding box center [83, 49] width 22 height 8
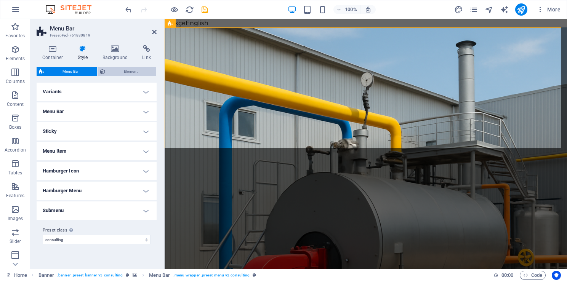
click at [142, 67] on span "Element" at bounding box center [130, 71] width 47 height 9
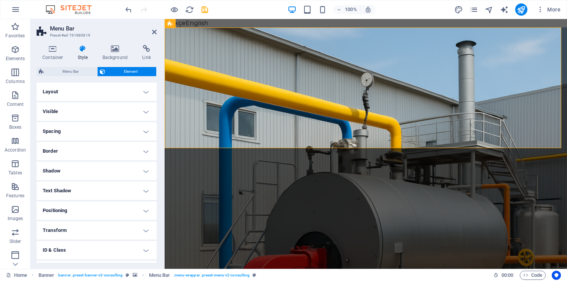
click at [83, 76] on div "Menu Bar Element" at bounding box center [97, 72] width 120 height 10
click at [84, 68] on span "Menu Bar" at bounding box center [70, 71] width 49 height 9
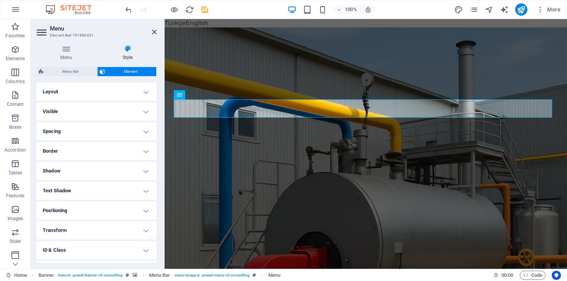
click at [90, 88] on h4 "Layout" at bounding box center [97, 92] width 120 height 18
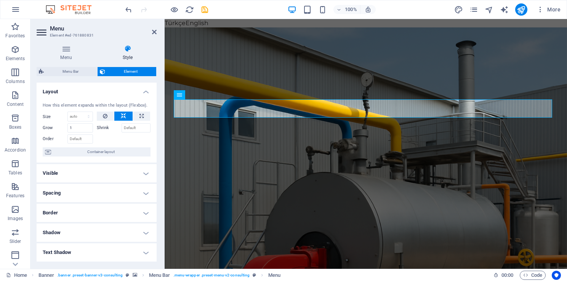
click at [90, 88] on h4 "Layout" at bounding box center [97, 90] width 120 height 14
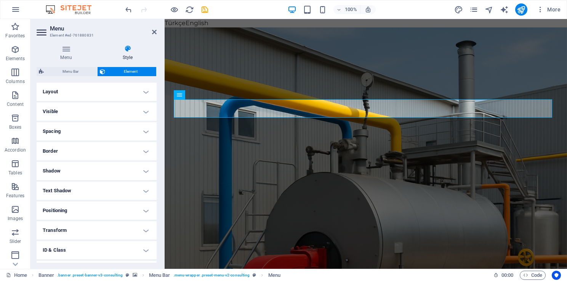
click at [85, 108] on h4 "Visible" at bounding box center [97, 112] width 120 height 18
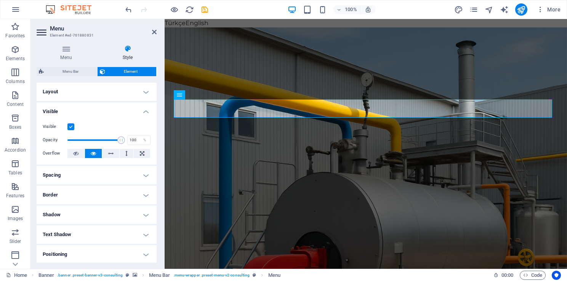
click at [85, 108] on h4 "Visible" at bounding box center [97, 110] width 120 height 14
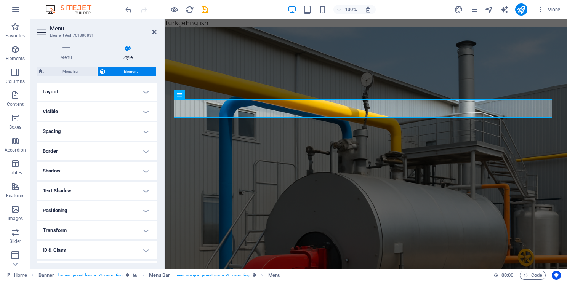
click at [81, 124] on h4 "Spacing" at bounding box center [97, 131] width 120 height 18
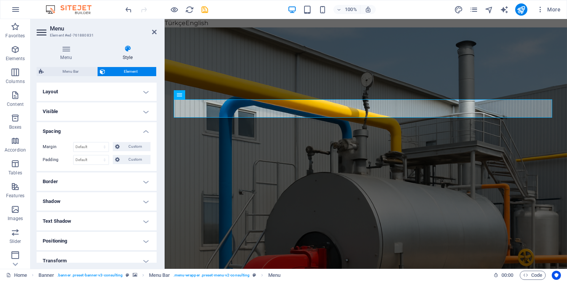
click at [79, 132] on h4 "Spacing" at bounding box center [97, 129] width 120 height 14
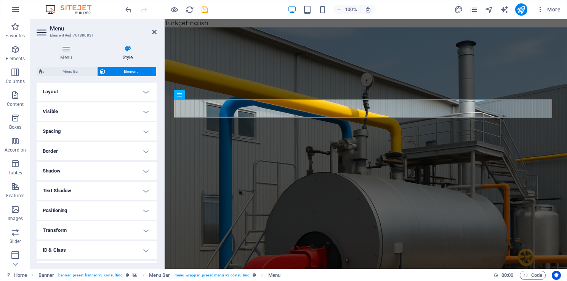
click at [80, 149] on h4 "Border" at bounding box center [97, 151] width 120 height 18
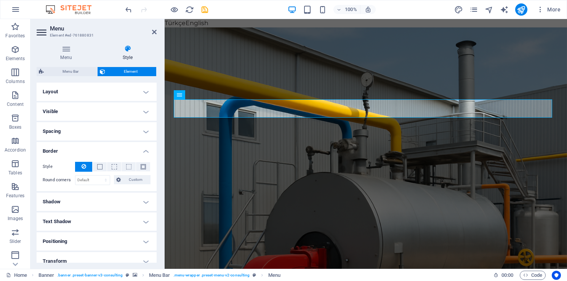
click at [78, 154] on h4 "Border" at bounding box center [97, 149] width 120 height 14
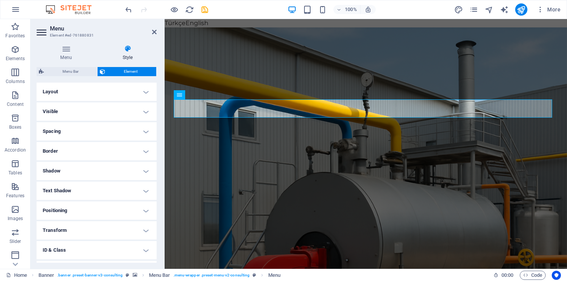
click at [74, 176] on h4 "Shadow" at bounding box center [97, 171] width 120 height 18
click at [72, 174] on h4 "Shadow" at bounding box center [97, 169] width 120 height 14
click at [69, 188] on h4 "Text Shadow" at bounding box center [97, 191] width 120 height 18
click at [69, 188] on h4 "Text Shadow" at bounding box center [97, 189] width 120 height 14
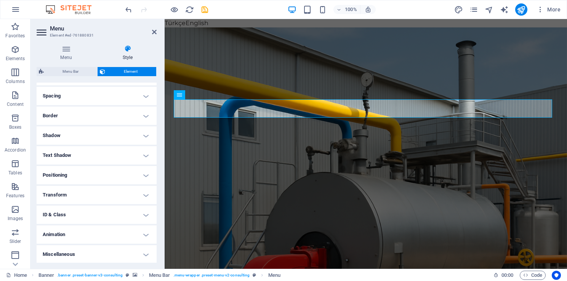
scroll to position [36, 0]
click at [87, 69] on span "Menu Bar" at bounding box center [70, 71] width 49 height 9
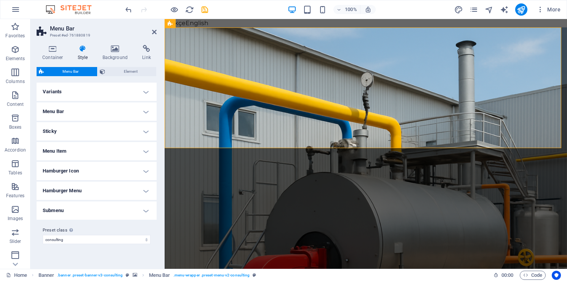
click at [82, 143] on h4 "Menu Item" at bounding box center [97, 151] width 120 height 18
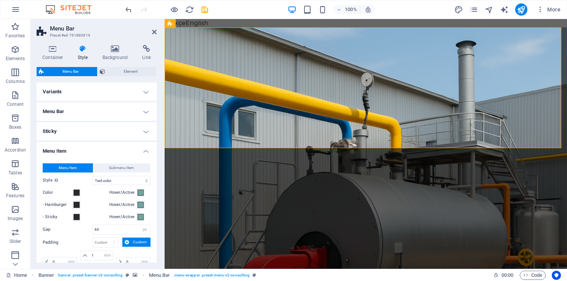
click at [78, 148] on h4 "Menu Item" at bounding box center [97, 149] width 120 height 14
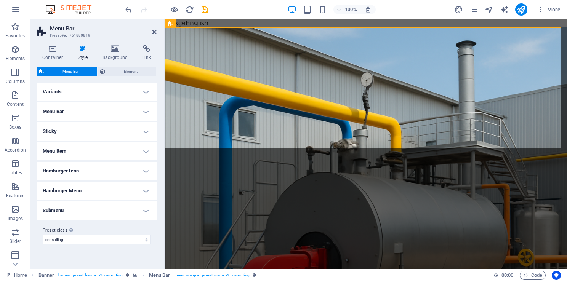
click at [110, 92] on h4 "Variants" at bounding box center [97, 92] width 120 height 18
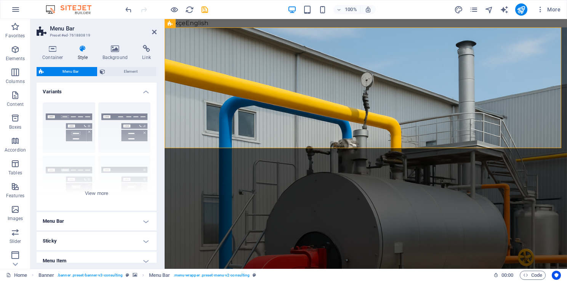
click at [110, 92] on h4 "Variants" at bounding box center [97, 90] width 120 height 14
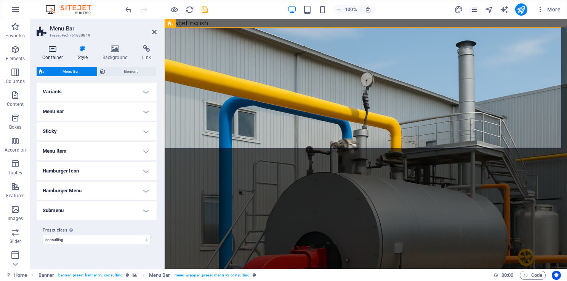
click at [47, 48] on icon at bounding box center [53, 49] width 32 height 8
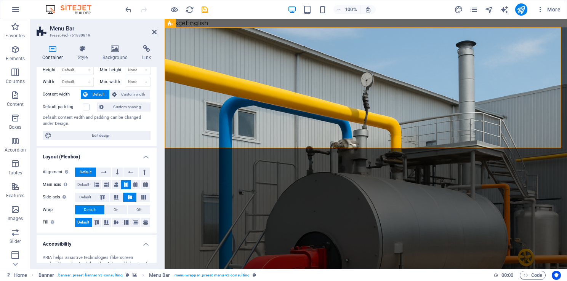
drag, startPoint x: 156, startPoint y: 112, endPoint x: 0, endPoint y: 111, distance: 155.5
click at [145, 156] on h4 "Layout (Flexbox)" at bounding box center [97, 154] width 120 height 14
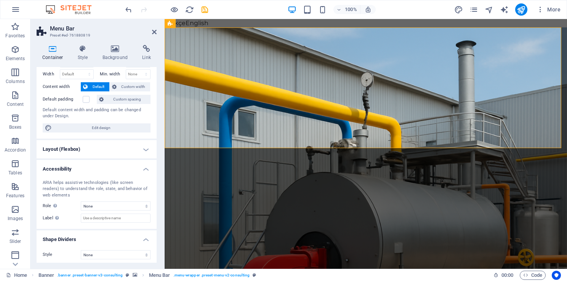
scroll to position [31, 0]
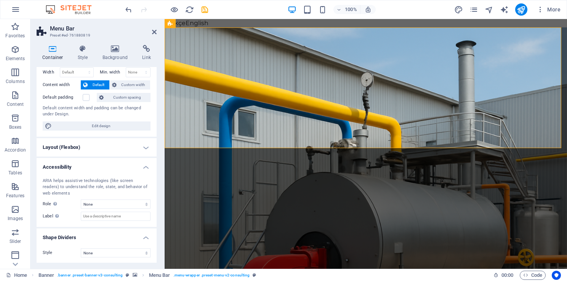
drag, startPoint x: 143, startPoint y: 169, endPoint x: 148, endPoint y: 180, distance: 11.8
click at [144, 169] on h4 "Accessibility" at bounding box center [97, 165] width 120 height 14
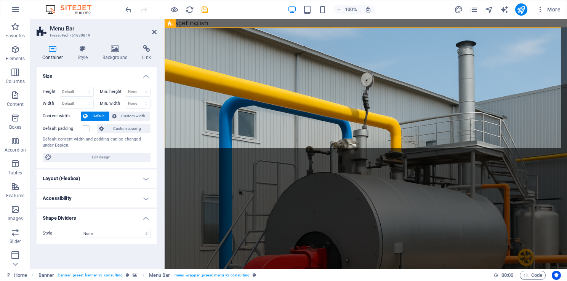
drag, startPoint x: 144, startPoint y: 219, endPoint x: 148, endPoint y: 212, distance: 7.9
click at [145, 219] on h4 "Shape Dividers" at bounding box center [97, 216] width 120 height 14
click at [148, 78] on h4 "Size" at bounding box center [97, 74] width 120 height 14
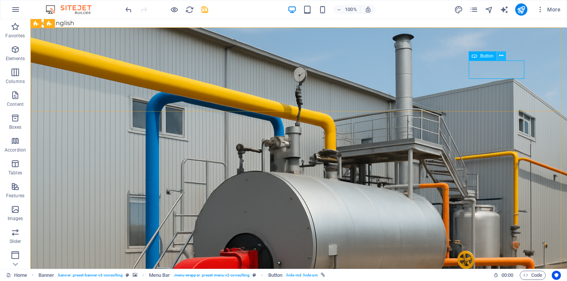
click at [500, 57] on icon at bounding box center [501, 56] width 4 height 8
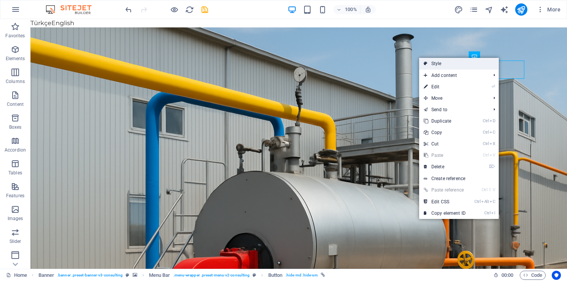
click at [482, 61] on link "Style" at bounding box center [459, 63] width 80 height 11
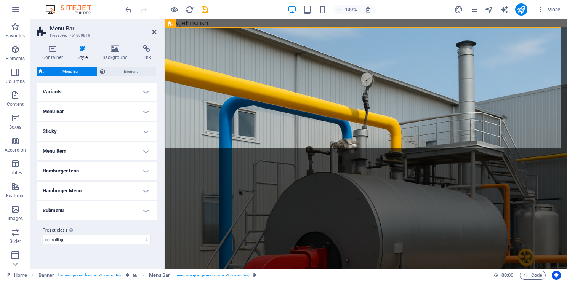
click at [110, 63] on div "Container Style Background Link Size Height Default px rem % vh vw Min. height …" at bounding box center [97, 154] width 120 height 218
click at [110, 53] on h4 "Background" at bounding box center [117, 53] width 40 height 16
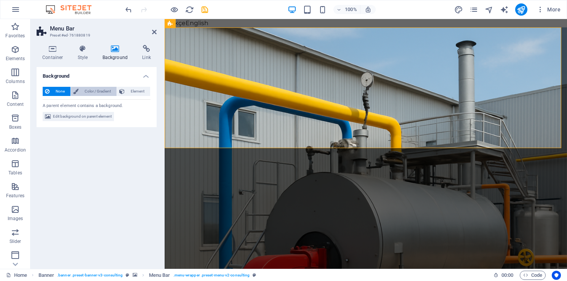
click at [88, 93] on span "Color / Gradient" at bounding box center [98, 91] width 34 height 9
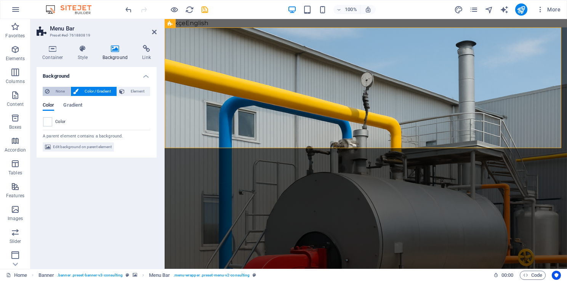
click at [61, 93] on span "None" at bounding box center [60, 91] width 16 height 9
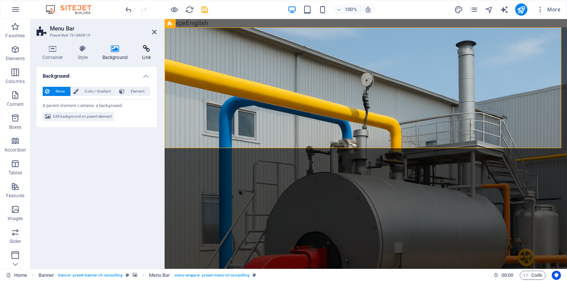
click at [151, 58] on h4 "Link" at bounding box center [146, 53] width 20 height 16
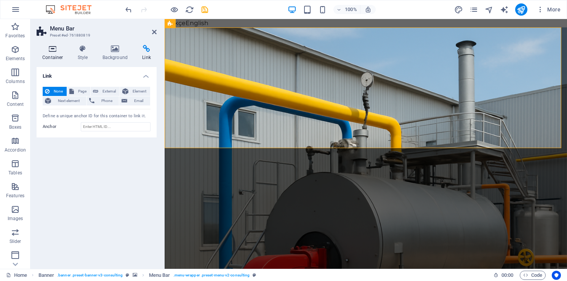
click at [62, 52] on icon at bounding box center [53, 49] width 32 height 8
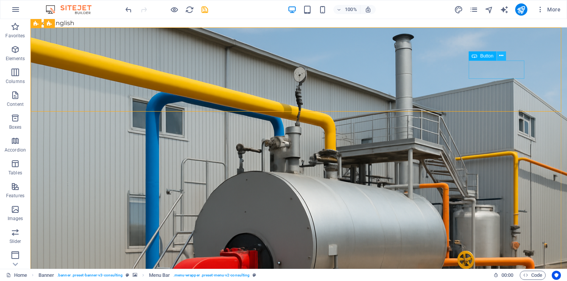
click at [504, 57] on button at bounding box center [501, 55] width 9 height 9
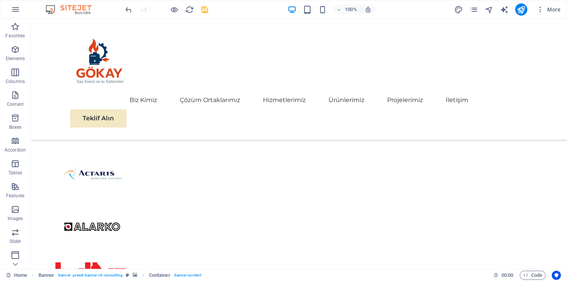
scroll to position [1417, 0]
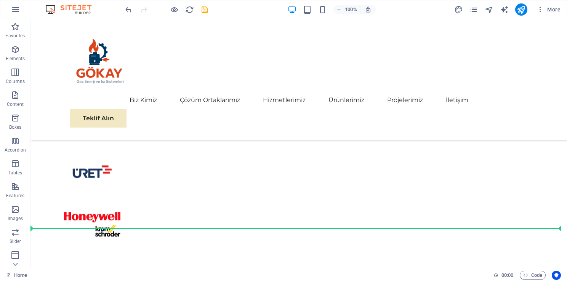
drag, startPoint x: 331, startPoint y: 174, endPoint x: 332, endPoint y: 205, distance: 30.5
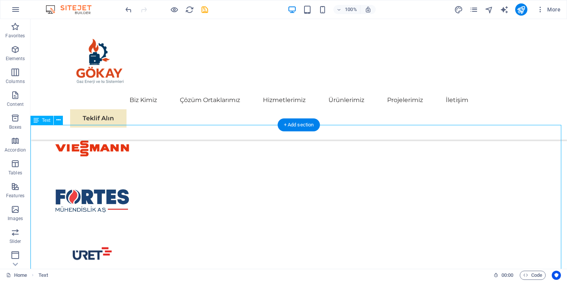
scroll to position [1798, 0]
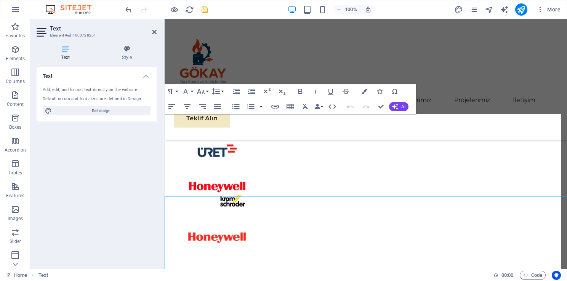
scroll to position [1754, 0]
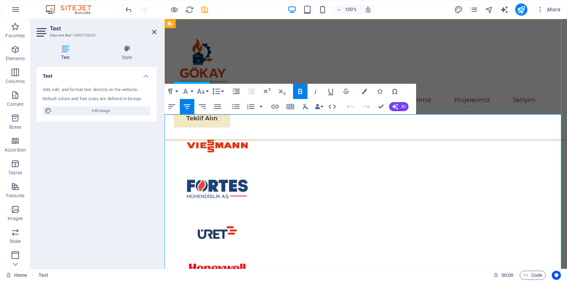
click at [502, 100] on nav "Biz Kimiz Çözüm Ortaklarımız Hizmetlerimiz Ürünlerimiz Projelerimiz İletişim" at bounding box center [366, 100] width 384 height 18
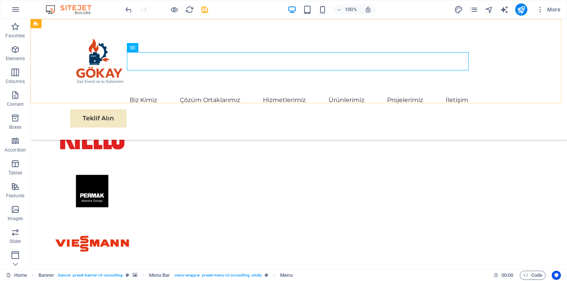
scroll to position [1836, 0]
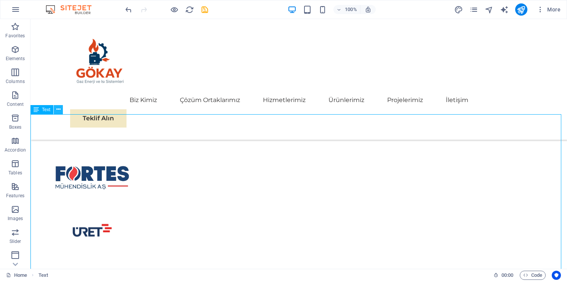
click at [58, 111] on icon at bounding box center [58, 110] width 4 height 8
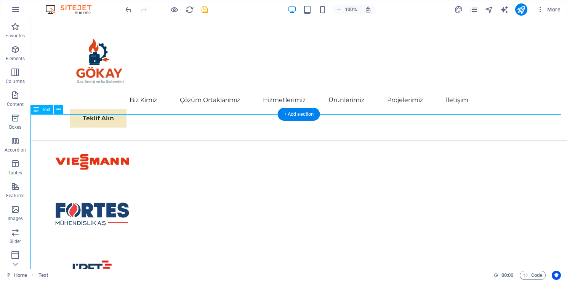
scroll to position [1754, 0]
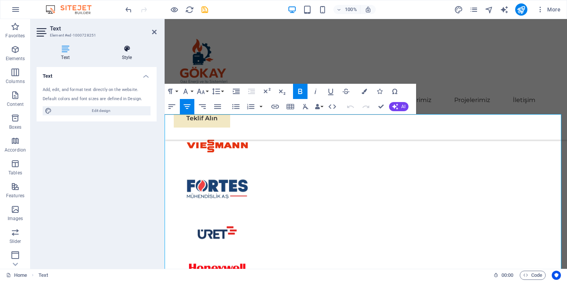
click at [113, 58] on h4 "Style" at bounding box center [126, 53] width 59 height 16
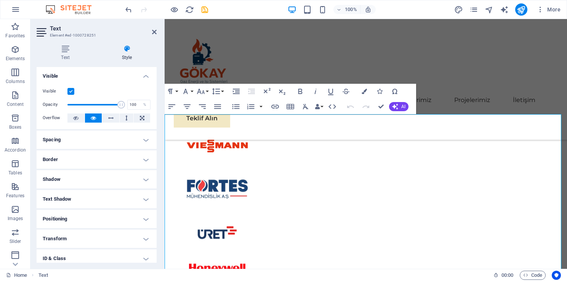
click at [103, 136] on h4 "Spacing" at bounding box center [97, 140] width 120 height 18
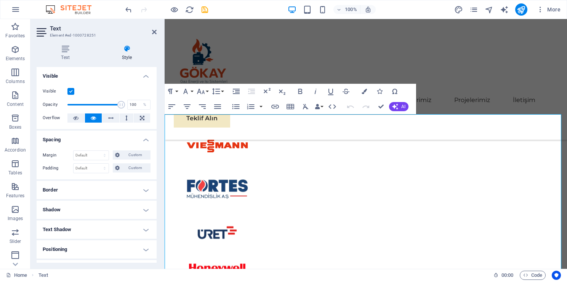
click at [104, 136] on h4 "Spacing" at bounding box center [97, 138] width 120 height 14
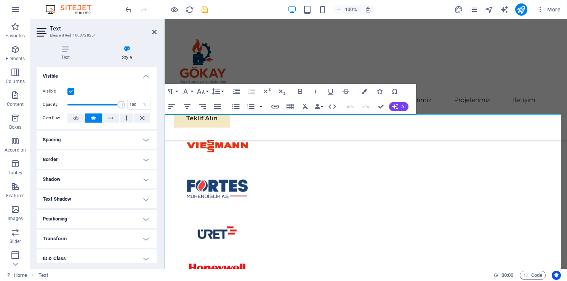
click at [101, 156] on h4 "Border" at bounding box center [97, 160] width 120 height 18
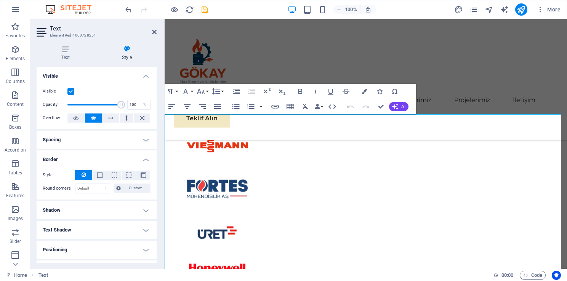
click at [101, 156] on h4 "Border" at bounding box center [97, 158] width 120 height 14
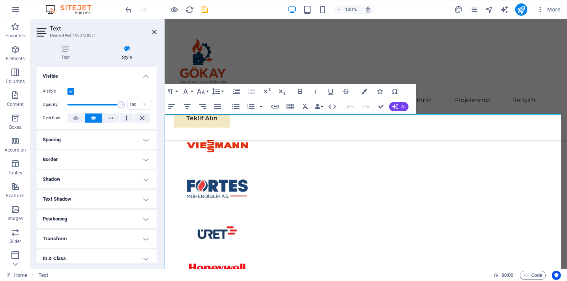
click at [98, 175] on h4 "Shadow" at bounding box center [97, 179] width 120 height 18
click at [98, 180] on h4 "Shadow" at bounding box center [97, 177] width 120 height 14
click at [98, 201] on h4 "Text Shadow" at bounding box center [97, 199] width 120 height 18
click at [98, 201] on h4 "Text Shadow" at bounding box center [97, 197] width 120 height 14
click at [93, 221] on h4 "Positioning" at bounding box center [97, 219] width 120 height 18
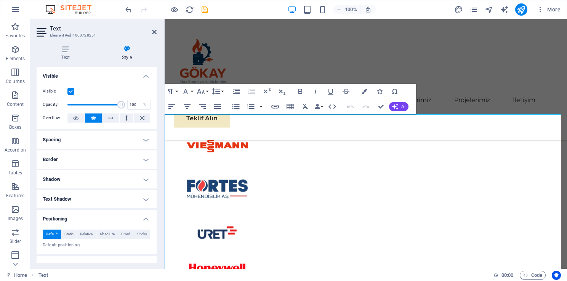
click at [93, 221] on h4 "Positioning" at bounding box center [97, 217] width 120 height 14
click at [85, 237] on h4 "Transform" at bounding box center [97, 239] width 120 height 18
click at [85, 237] on h4 "Transform" at bounding box center [97, 237] width 120 height 14
drag, startPoint x: 153, startPoint y: 34, endPoint x: 123, endPoint y: 16, distance: 35.6
click at [153, 34] on icon at bounding box center [154, 32] width 5 height 6
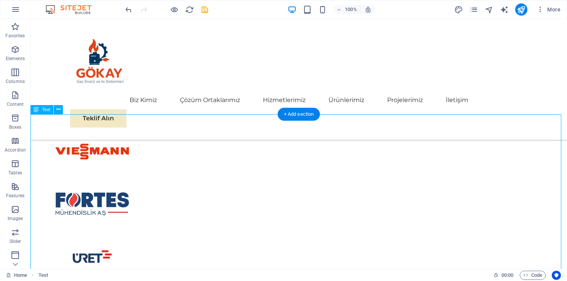
scroll to position [1760, 0]
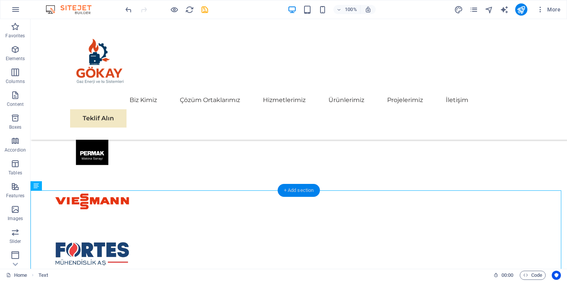
click at [309, 189] on div "+ Add section" at bounding box center [299, 190] width 42 height 13
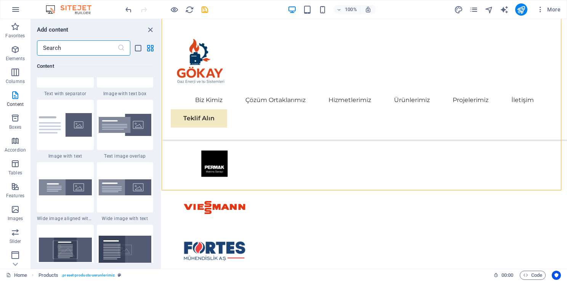
scroll to position [1437, 0]
drag, startPoint x: 160, startPoint y: 95, endPoint x: 3, endPoint y: 79, distance: 157.8
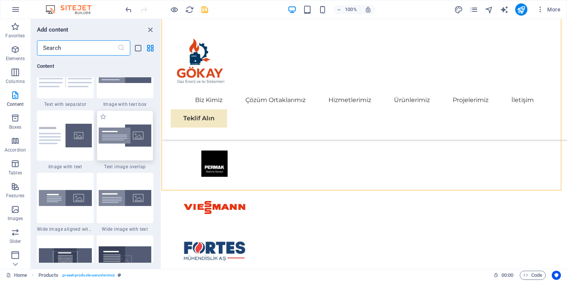
click at [130, 132] on img at bounding box center [125, 136] width 53 height 22
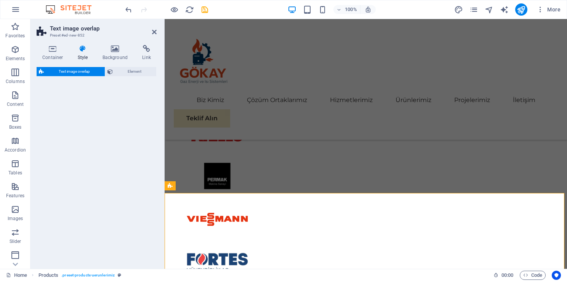
scroll to position [1678, 0]
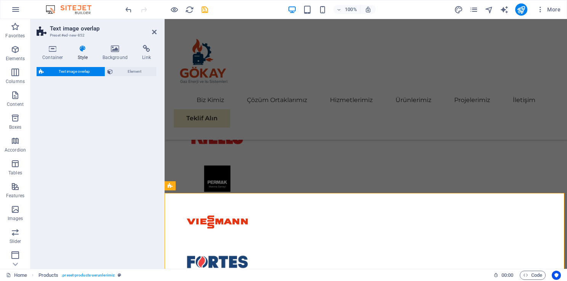
select select "rem"
select select "px"
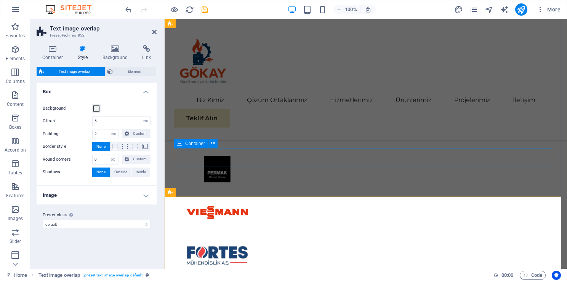
scroll to position [1716, 0]
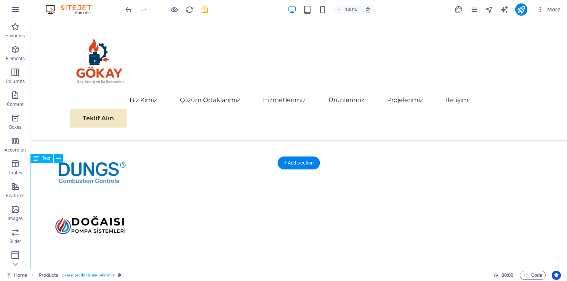
scroll to position [1978, 0]
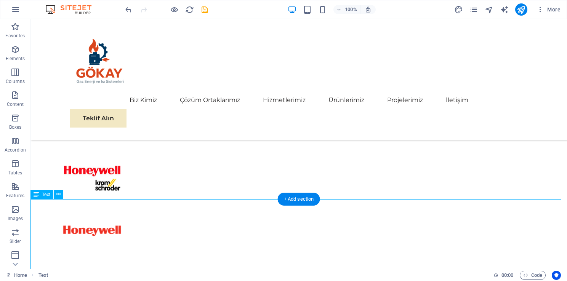
scroll to position [1877, 0]
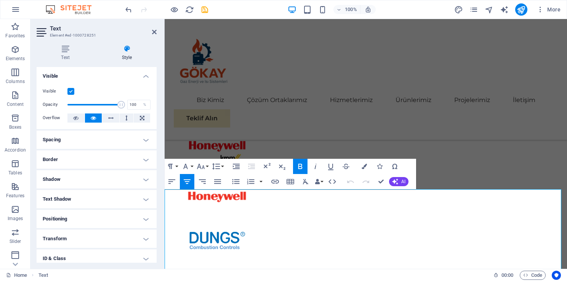
drag, startPoint x: 488, startPoint y: 207, endPoint x: 248, endPoint y: 208, distance: 239.7
copy span "Güvenilir ve Orijinal Endüstriyel Çözümler"
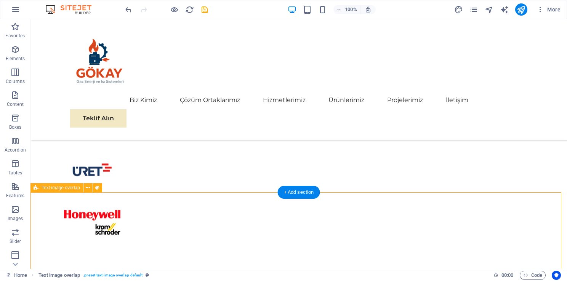
scroll to position [1902, 0]
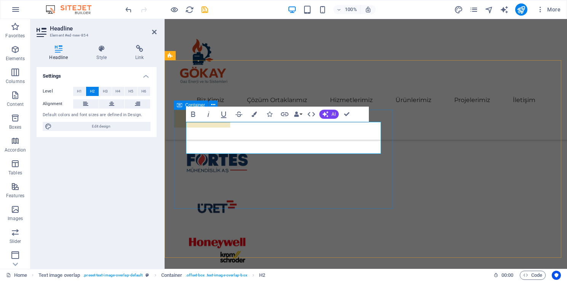
scroll to position [1743, 0]
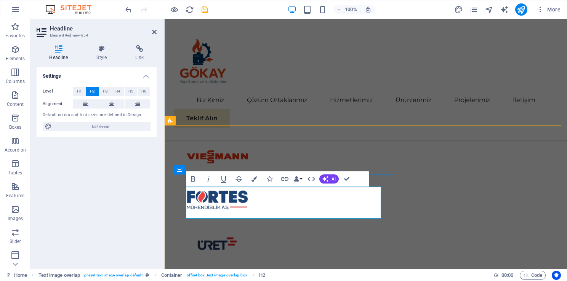
drag, startPoint x: 324, startPoint y: 202, endPoint x: 165, endPoint y: 205, distance: 159.0
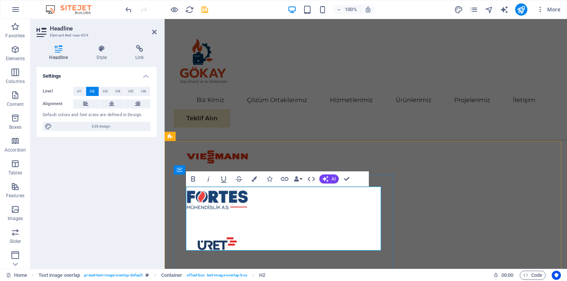
scroll to position [1727, 0]
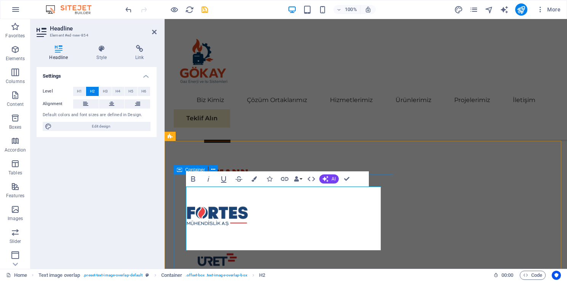
drag, startPoint x: 373, startPoint y: 236, endPoint x: 382, endPoint y: 205, distance: 32.1
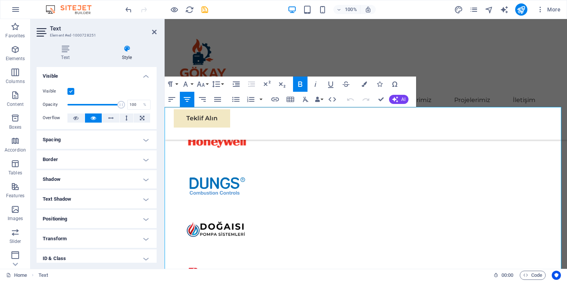
scroll to position [1900, 0]
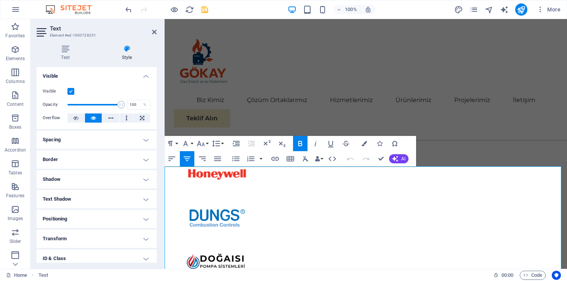
drag, startPoint x: 453, startPoint y: 258, endPoint x: 325, endPoint y: 229, distance: 131.5
copy div "Gökay Gaz Enerji ve Isı Sistemleri olarak sunduğumuz tüm ürünler %100 orijinal …"
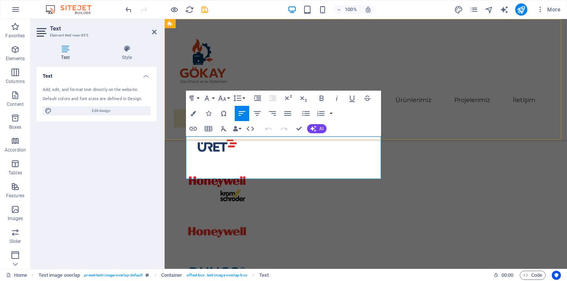
drag, startPoint x: 251, startPoint y: 173, endPoint x: 181, endPoint y: 140, distance: 77.1
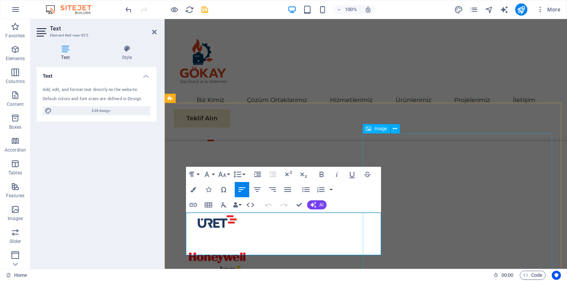
scroll to position [1762, 0]
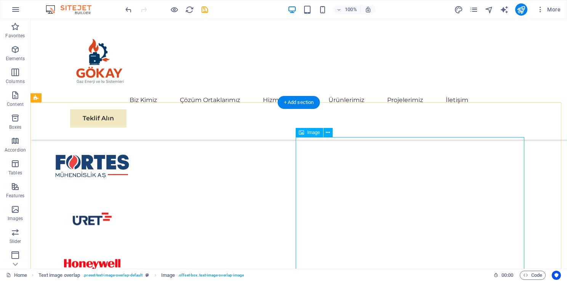
scroll to position [1845, 0]
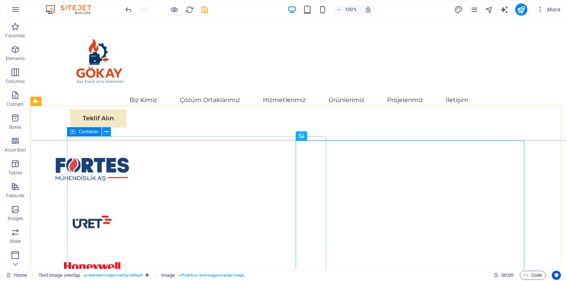
click at [105, 135] on icon at bounding box center [106, 132] width 4 height 8
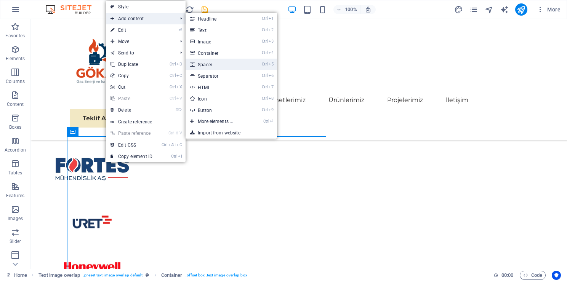
click at [237, 61] on link "Ctrl 5 Spacer" at bounding box center [217, 64] width 63 height 11
select select "px"
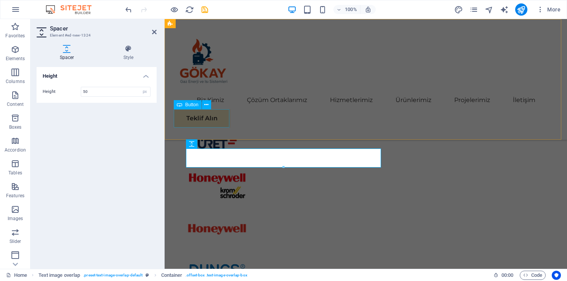
scroll to position [1762, 0]
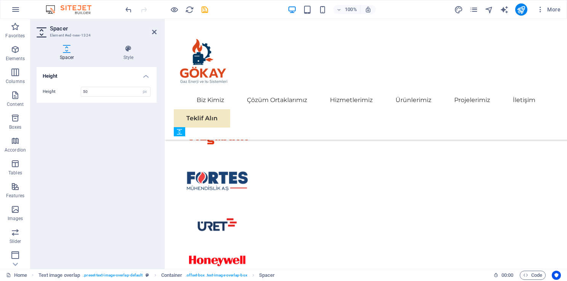
drag, startPoint x: 251, startPoint y: 156, endPoint x: 250, endPoint y: 219, distance: 62.9
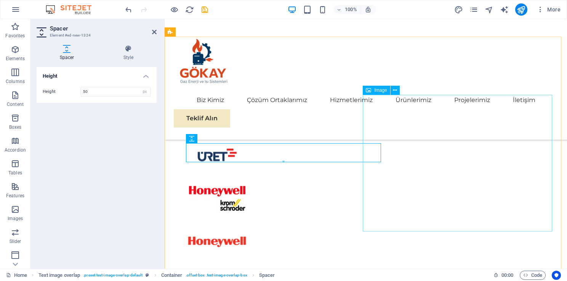
scroll to position [1839, 0]
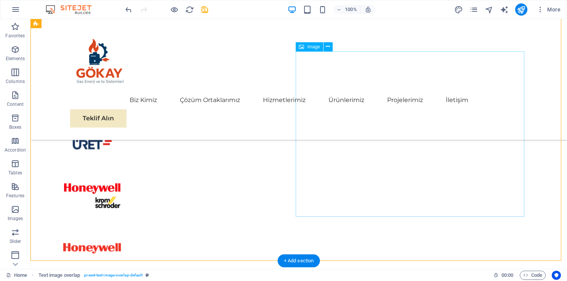
scroll to position [1921, 0]
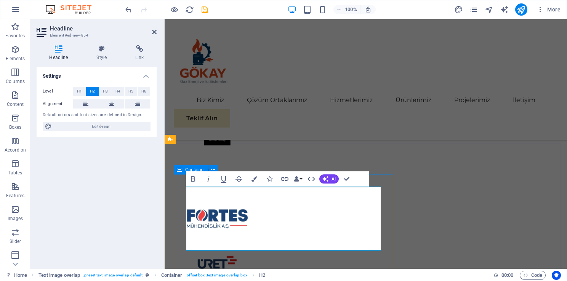
scroll to position [1724, 0]
click at [117, 105] on button at bounding box center [112, 103] width 26 height 9
click at [106, 55] on h4 "Style" at bounding box center [103, 53] width 39 height 16
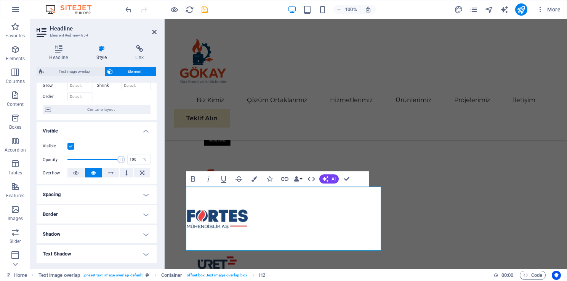
scroll to position [0, 0]
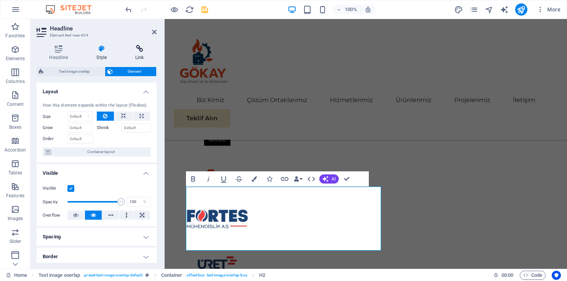
click at [140, 55] on h4 "Link" at bounding box center [140, 53] width 34 height 16
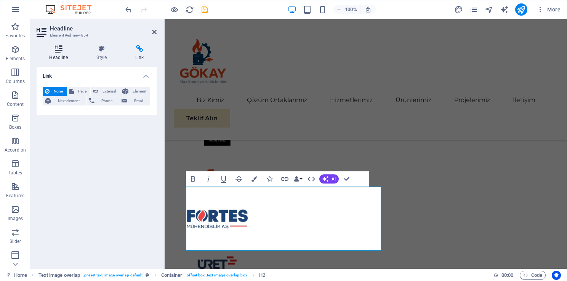
click at [49, 50] on icon at bounding box center [59, 49] width 44 height 8
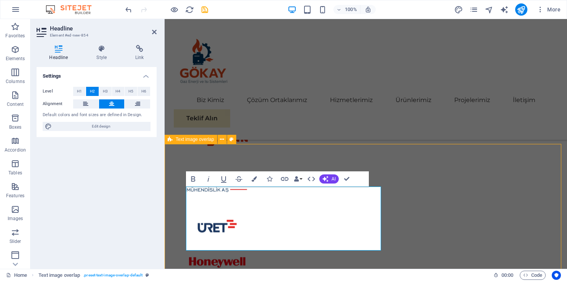
scroll to position [1807, 0]
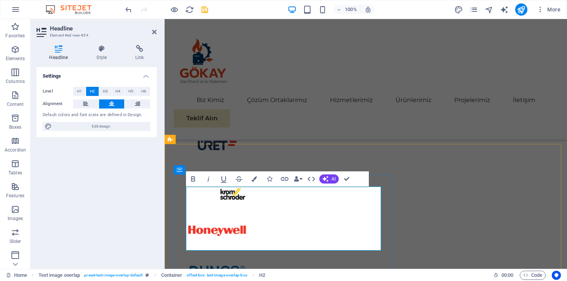
scroll to position [1724, 0]
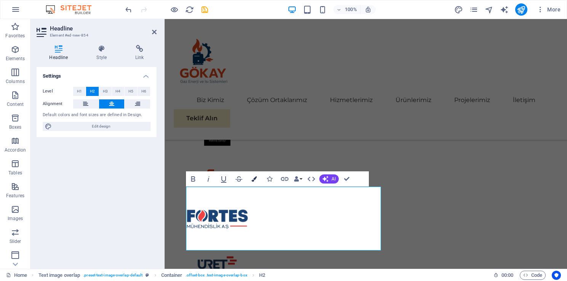
click at [250, 179] on button "Colors" at bounding box center [254, 179] width 14 height 15
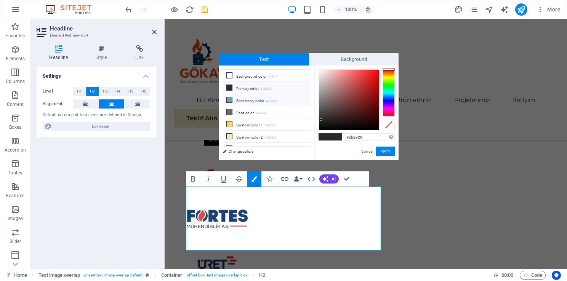
click at [251, 96] on li "Secondary color #70a6a0" at bounding box center [267, 100] width 88 height 12
type input "#70a6a0"
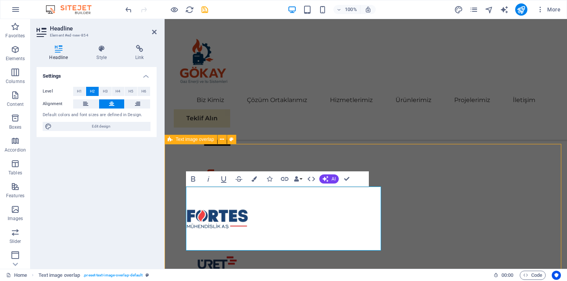
scroll to position [1807, 0]
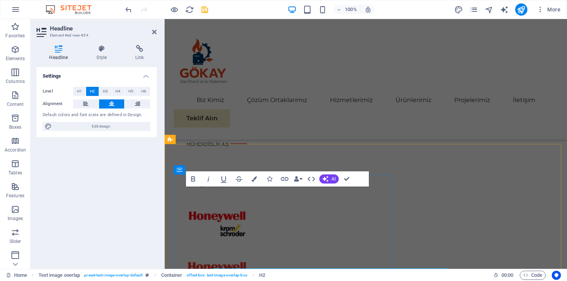
scroll to position [1724, 0]
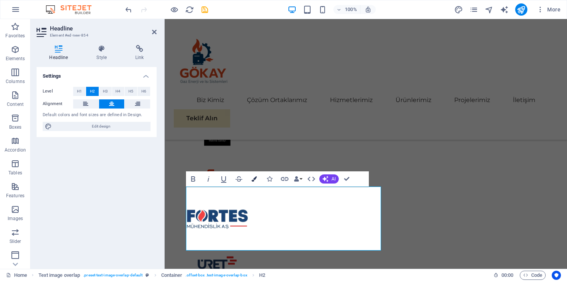
click at [250, 179] on button "Colors" at bounding box center [254, 179] width 14 height 15
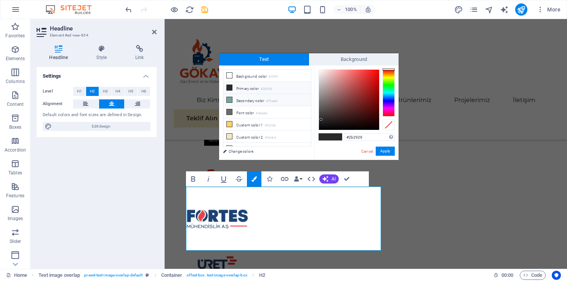
click at [245, 99] on li "Secondary color #70a6a0" at bounding box center [267, 100] width 88 height 12
type input "#70a6a0"
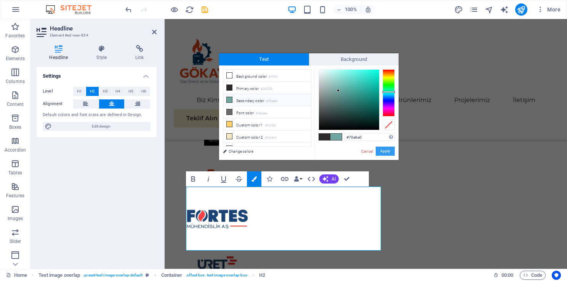
drag, startPoint x: 384, startPoint y: 151, endPoint x: 212, endPoint y: 170, distance: 173.0
click at [384, 151] on button "Apply" at bounding box center [385, 151] width 19 height 9
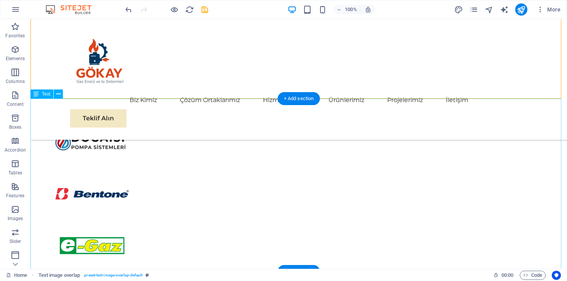
scroll to position [2150, 0]
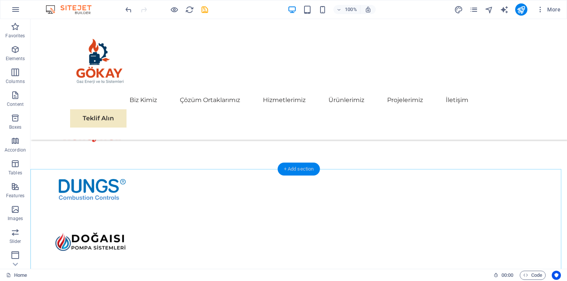
click at [293, 170] on div "+ Add section" at bounding box center [299, 169] width 42 height 13
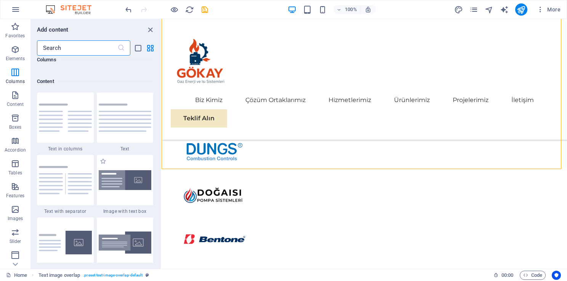
scroll to position [1296, 0]
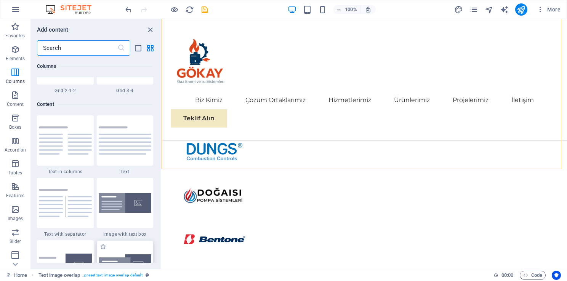
click at [133, 252] on div at bounding box center [125, 266] width 57 height 50
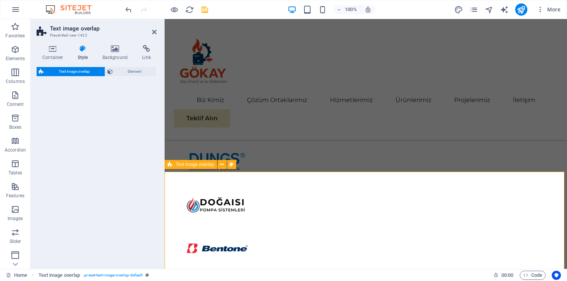
scroll to position [1953, 0]
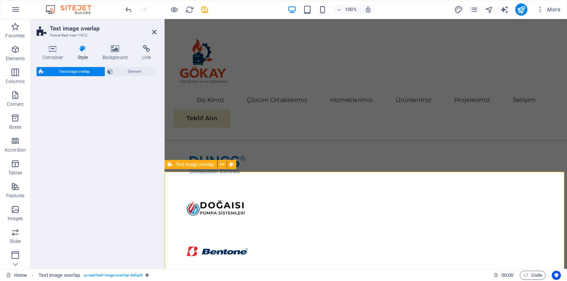
select select "rem"
select select "px"
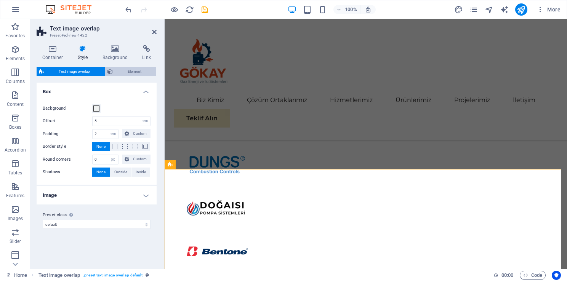
click at [120, 71] on span "Element" at bounding box center [134, 71] width 39 height 9
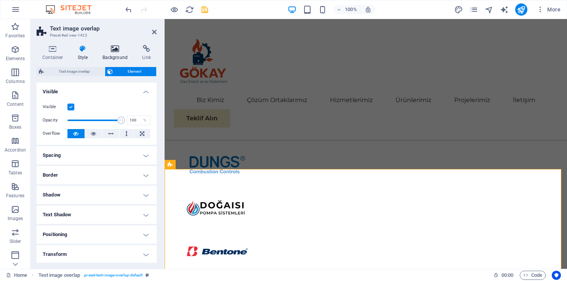
click at [107, 57] on h4 "Background" at bounding box center [117, 53] width 40 height 16
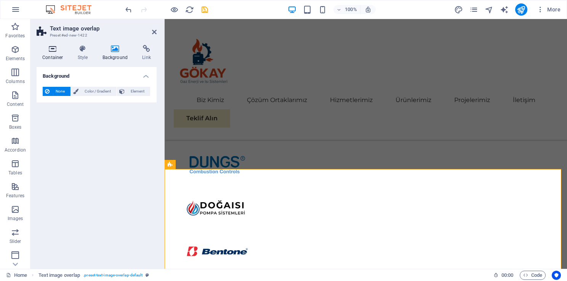
click at [48, 52] on icon at bounding box center [53, 49] width 32 height 8
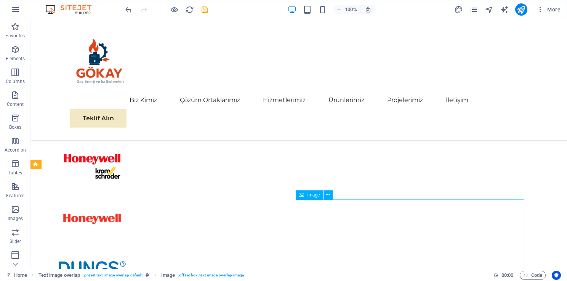
scroll to position [2035, 0]
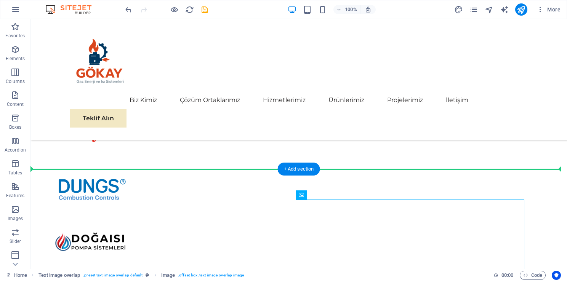
drag, startPoint x: 316, startPoint y: 220, endPoint x: 107, endPoint y: 228, distance: 209.0
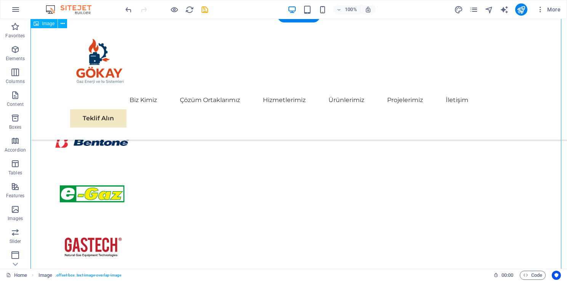
scroll to position [2378, 0]
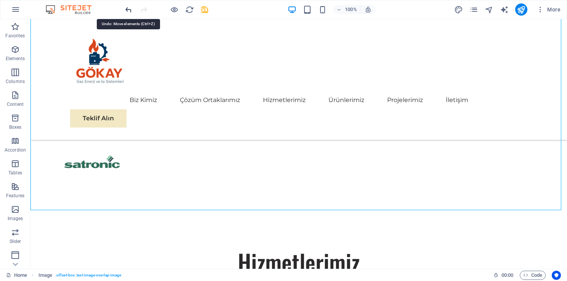
click at [127, 6] on icon "undo" at bounding box center [128, 9] width 9 height 9
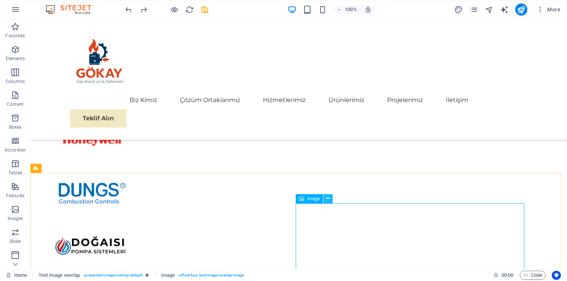
click at [328, 198] on icon at bounding box center [328, 199] width 4 height 8
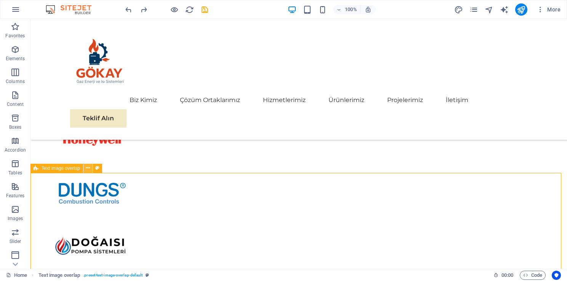
click at [88, 168] on icon at bounding box center [88, 168] width 4 height 8
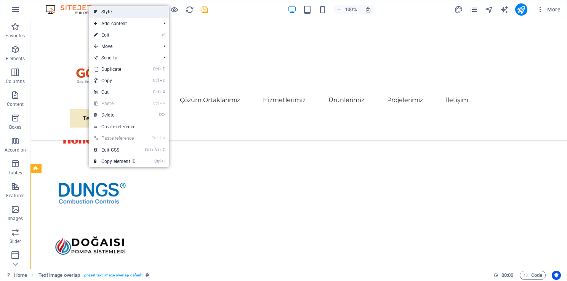
click at [140, 9] on link "Style" at bounding box center [129, 11] width 80 height 11
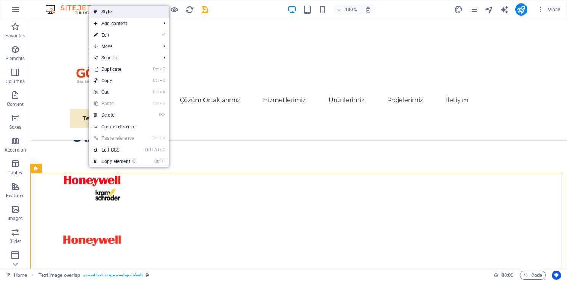
select select "rem"
select select "px"
select select "%"
select select "px"
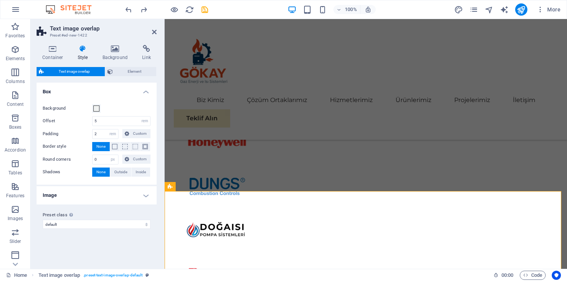
click at [46, 194] on h4 "Image" at bounding box center [97, 195] width 120 height 18
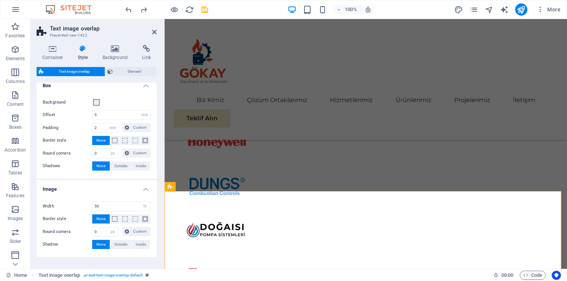
scroll to position [0, 0]
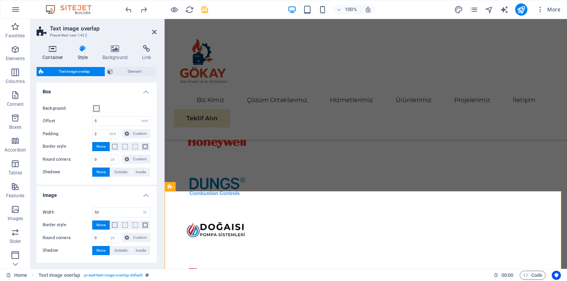
click at [50, 50] on icon at bounding box center [53, 49] width 32 height 8
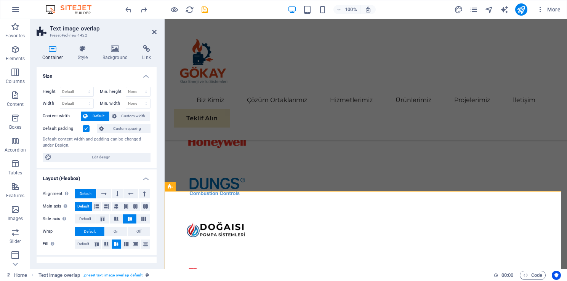
drag, startPoint x: 154, startPoint y: 103, endPoint x: 155, endPoint y: 107, distance: 3.9
click at [155, 107] on div "Size Height Default px rem % vh vw Min. height None px rem % vh vw Width Defaul…" at bounding box center [97, 165] width 120 height 196
click at [112, 50] on icon at bounding box center [115, 49] width 37 height 8
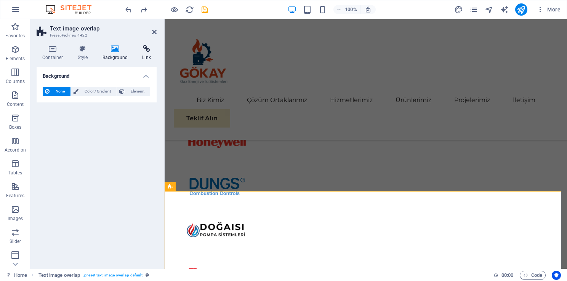
click at [149, 48] on icon at bounding box center [146, 49] width 20 height 8
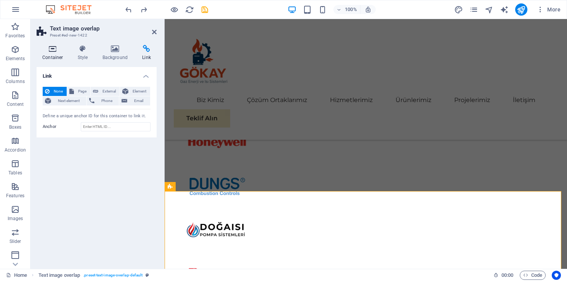
click at [69, 52] on h4 "Container" at bounding box center [54, 53] width 35 height 16
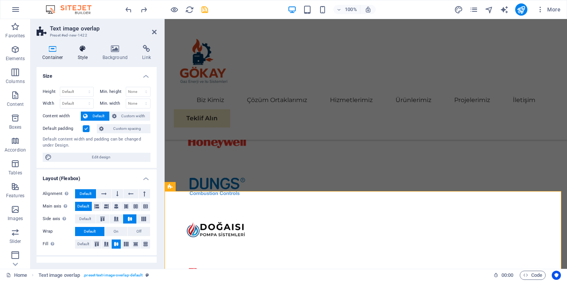
click at [80, 50] on icon at bounding box center [83, 49] width 22 height 8
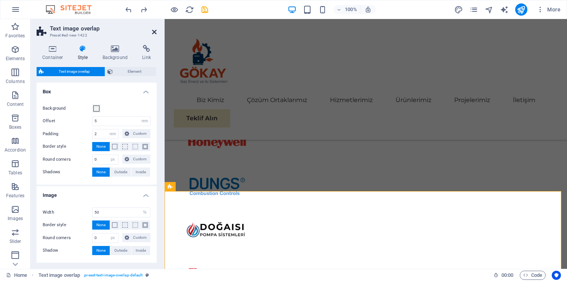
click at [152, 31] on icon at bounding box center [154, 32] width 5 height 6
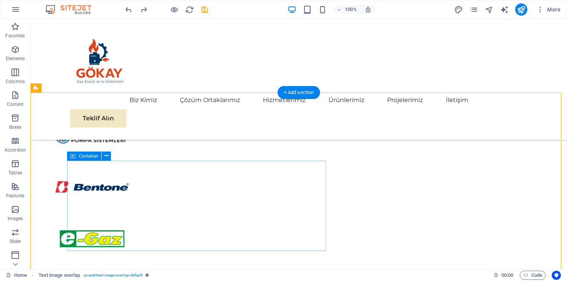
scroll to position [2146, 0]
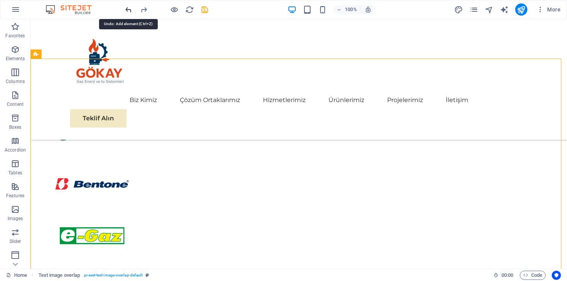
click at [127, 6] on icon "undo" at bounding box center [128, 9] width 9 height 9
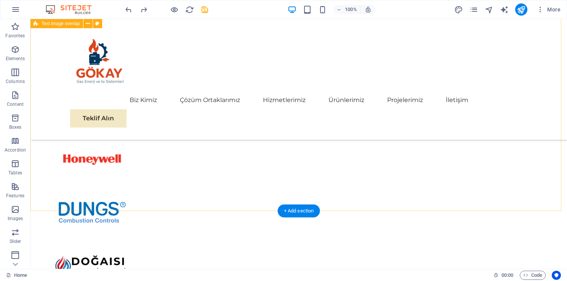
scroll to position [1993, 0]
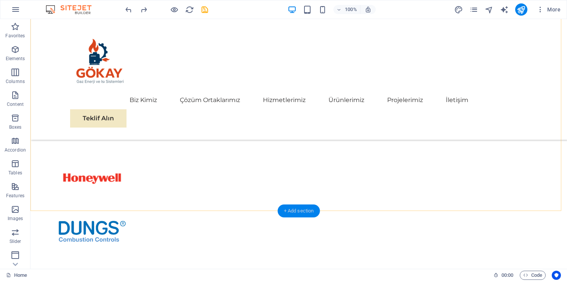
click at [287, 209] on div "+ Add section" at bounding box center [299, 211] width 42 height 13
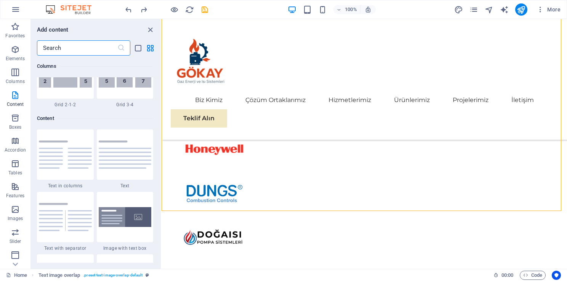
scroll to position [1410, 0]
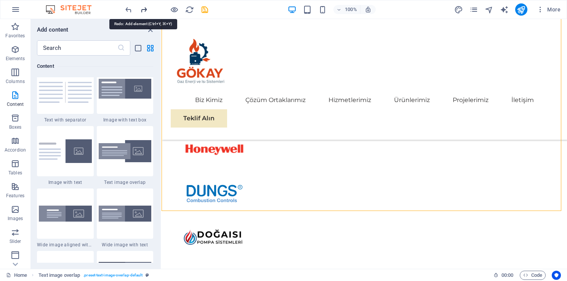
click at [146, 10] on icon "redo" at bounding box center [144, 9] width 9 height 9
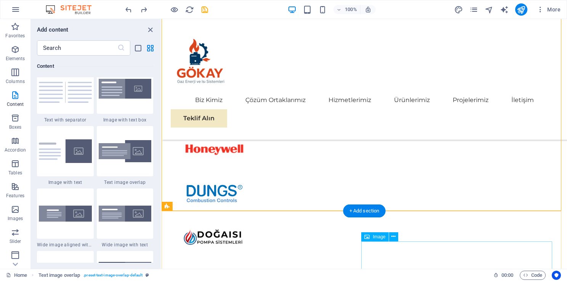
scroll to position [1990, 0]
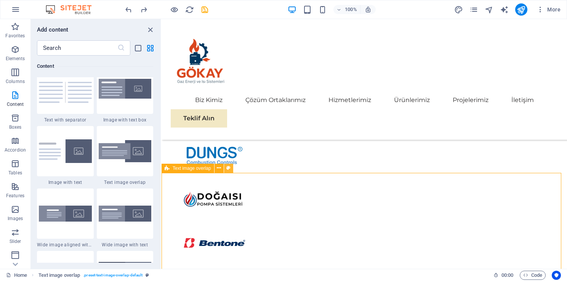
click at [227, 167] on icon at bounding box center [228, 168] width 4 height 8
select select "rem"
select select "px"
select select "%"
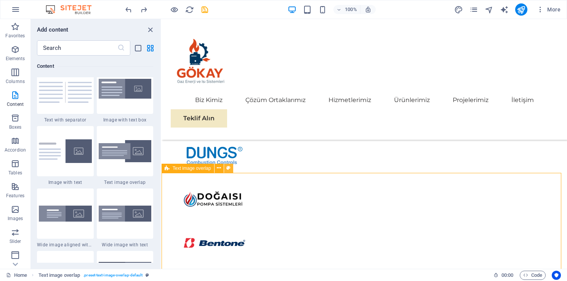
select select "px"
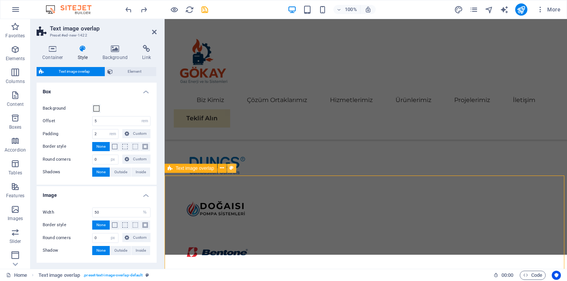
scroll to position [1950, 0]
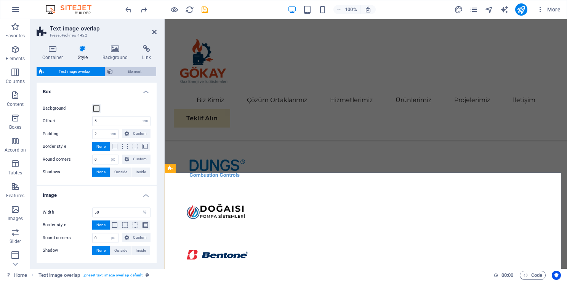
click at [117, 69] on span "Element" at bounding box center [134, 71] width 39 height 9
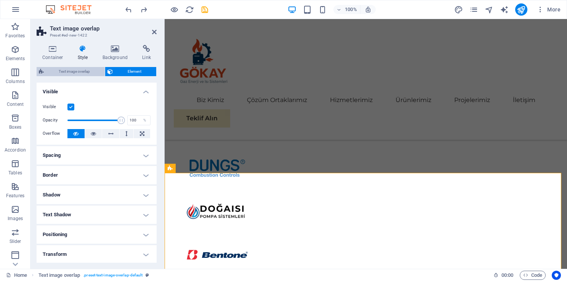
click at [93, 73] on span "Text image overlap" at bounding box center [74, 71] width 56 height 9
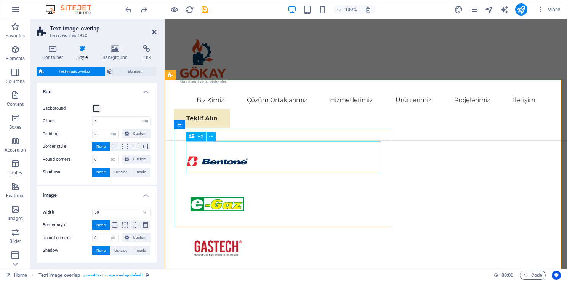
scroll to position [2026, 0]
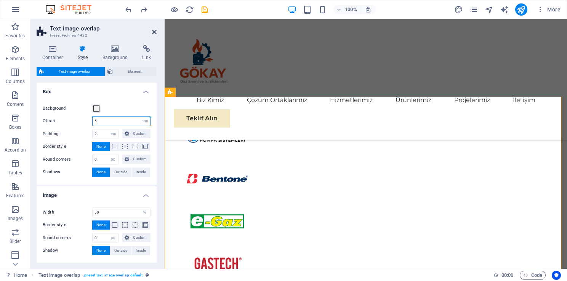
drag, startPoint x: 102, startPoint y: 122, endPoint x: 90, endPoint y: 121, distance: 11.5
click at [90, 121] on div "Offset 5 rem px % vh vw" at bounding box center [97, 121] width 108 height 10
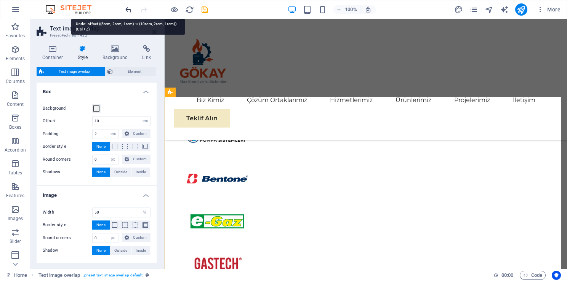
click at [129, 8] on icon "undo" at bounding box center [128, 9] width 9 height 9
type input "5"
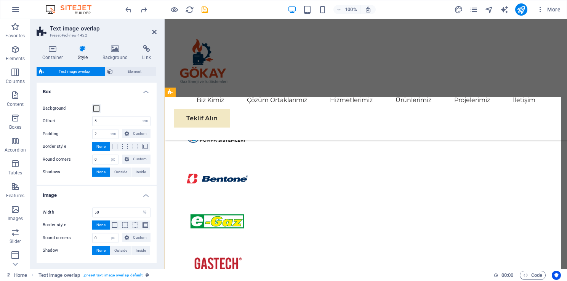
scroll to position [4, 0]
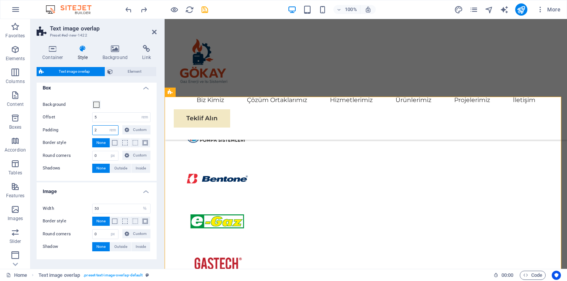
drag, startPoint x: 99, startPoint y: 131, endPoint x: 91, endPoint y: 130, distance: 7.7
click at [91, 130] on div "Padding 2 rem px % vh vw Custom Custom" at bounding box center [97, 130] width 108 height 10
click at [152, 129] on div "Background Offset 5 rem px % vh vw Padding 5 rem px % vh vw Custom Custom 2 rem…" at bounding box center [96, 137] width 123 height 88
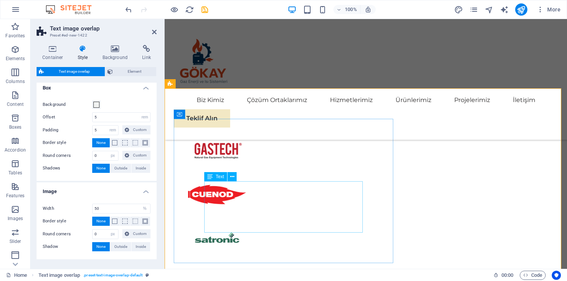
scroll to position [2140, 0]
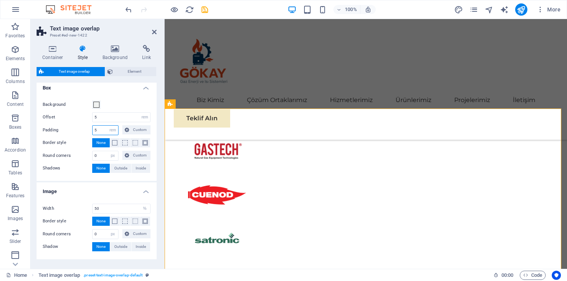
click at [94, 131] on input "5" at bounding box center [106, 130] width 26 height 9
type input "2"
click at [153, 128] on div "Background Offset 5 rem px % vh vw Padding 2 rem px % vh vw Custom Custom 5 rem…" at bounding box center [96, 137] width 123 height 88
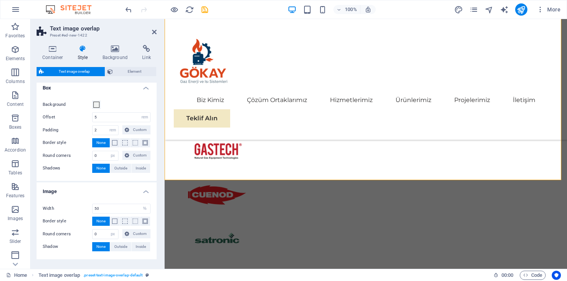
drag, startPoint x: 154, startPoint y: 170, endPoint x: 154, endPoint y: 180, distance: 9.9
click at [154, 180] on div "Background Offset 5 rem px % vh vw Padding 2 rem px % vh vw Custom Custom 2 rem…" at bounding box center [96, 137] width 123 height 88
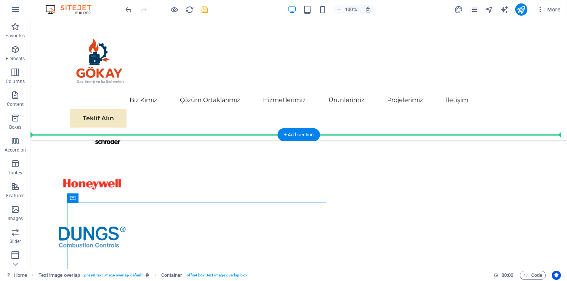
scroll to position [2070, 0]
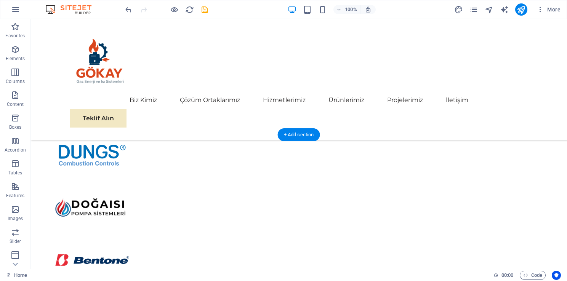
drag, startPoint x: 133, startPoint y: 196, endPoint x: 405, endPoint y: 202, distance: 272.2
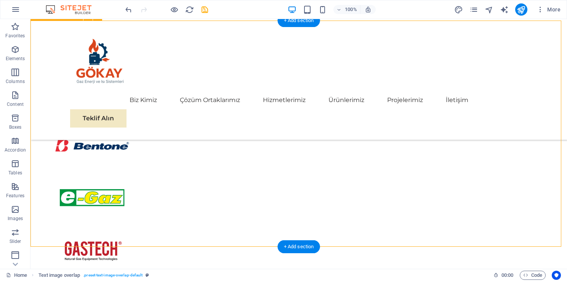
scroll to position [2336, 0]
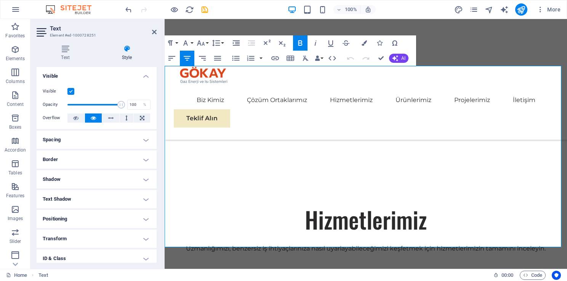
drag, startPoint x: 427, startPoint y: 182, endPoint x: 300, endPoint y: 183, distance: 126.9
copy span "Neden Bizim Ürünlerimiz?"
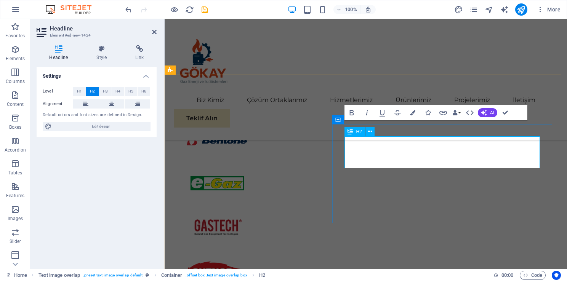
scroll to position [2048, 0]
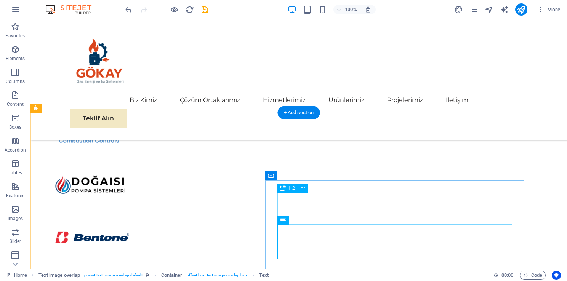
scroll to position [2092, 0]
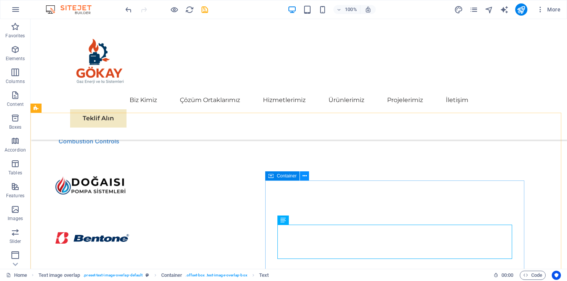
click at [303, 176] on icon at bounding box center [305, 176] width 4 height 8
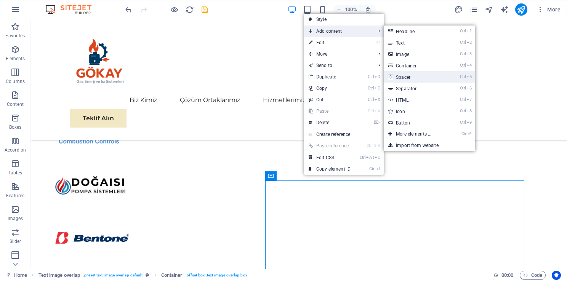
click at [419, 77] on link "Ctrl 5 Spacer" at bounding box center [415, 76] width 63 height 11
select select "px"
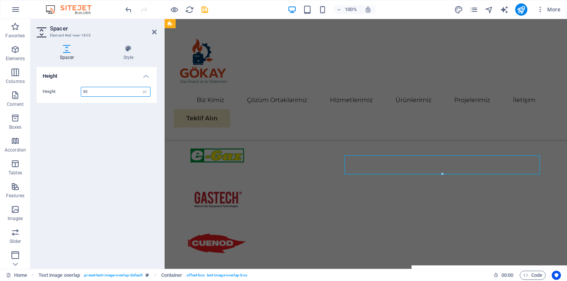
scroll to position [2009, 0]
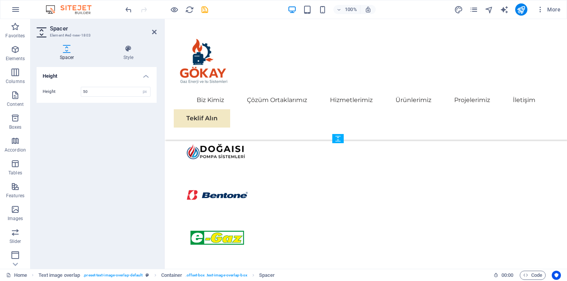
drag, startPoint x: 410, startPoint y: 168, endPoint x: 411, endPoint y: 212, distance: 44.2
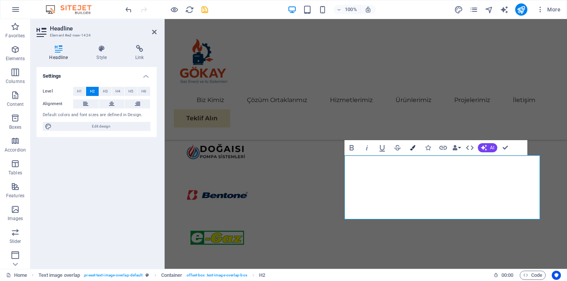
click at [413, 149] on icon "button" at bounding box center [412, 147] width 5 height 5
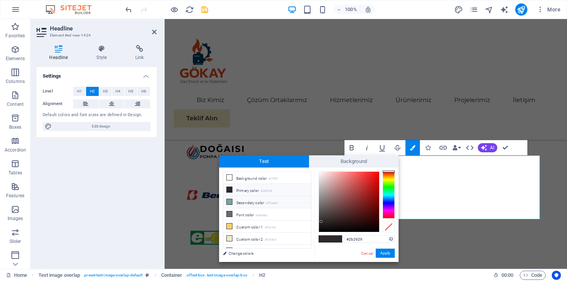
click at [236, 200] on li "Secondary color #70a6a0" at bounding box center [267, 202] width 88 height 12
type input "#70a6a0"
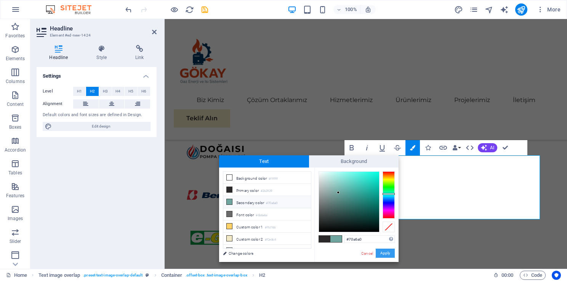
click at [388, 257] on button "Apply" at bounding box center [385, 253] width 19 height 9
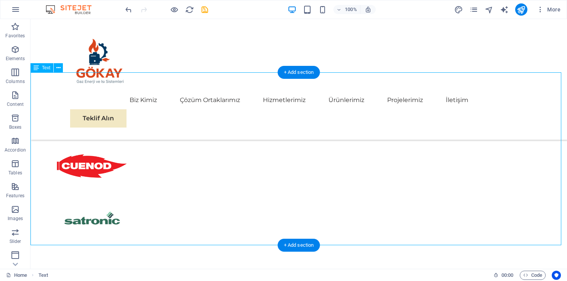
scroll to position [2283, 0]
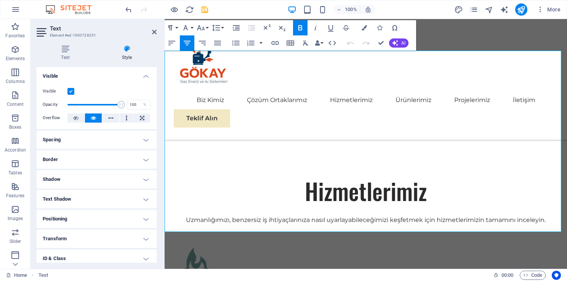
drag, startPoint x: 533, startPoint y: 229, endPoint x: 285, endPoint y: 185, distance: 251.2
copy ul "%100 orijinal ve sertifikalı endüstriyel ürünler Brülör ve kazan sistemlerinde …"
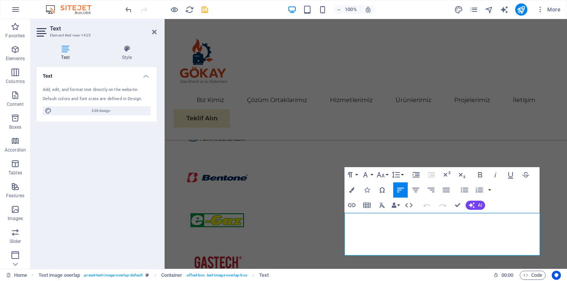
scroll to position [2051, 0]
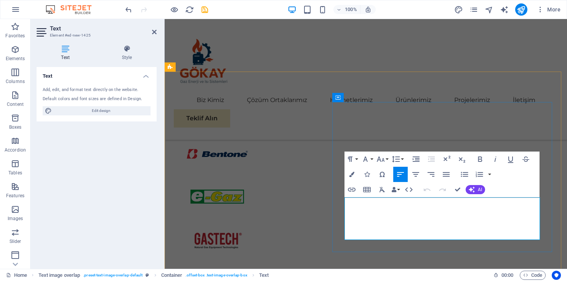
drag, startPoint x: 399, startPoint y: 235, endPoint x: 345, endPoint y: 201, distance: 63.9
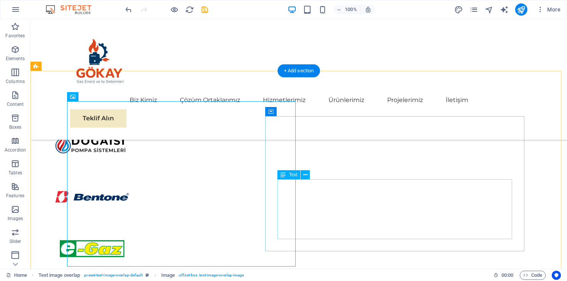
scroll to position [2247, 0]
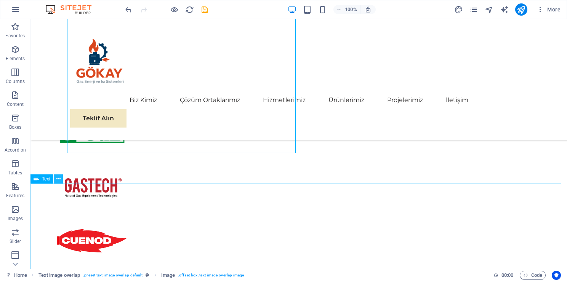
click at [57, 180] on icon at bounding box center [58, 179] width 4 height 8
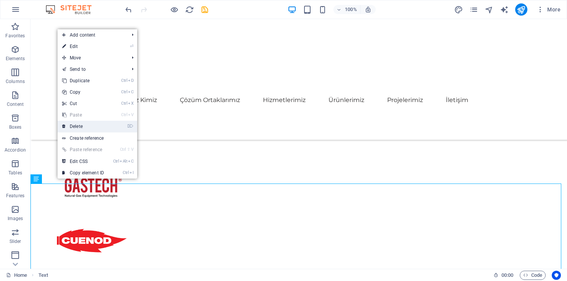
click at [90, 124] on link "⌦ Delete" at bounding box center [83, 126] width 51 height 11
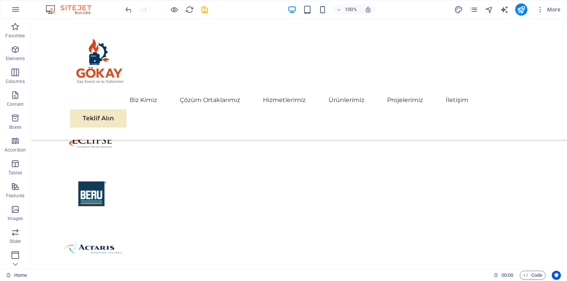
scroll to position [1368, 0]
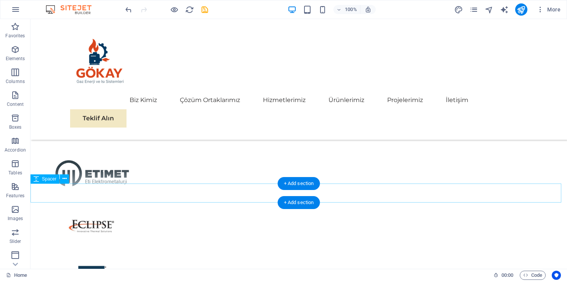
click at [64, 180] on icon at bounding box center [65, 179] width 4 height 8
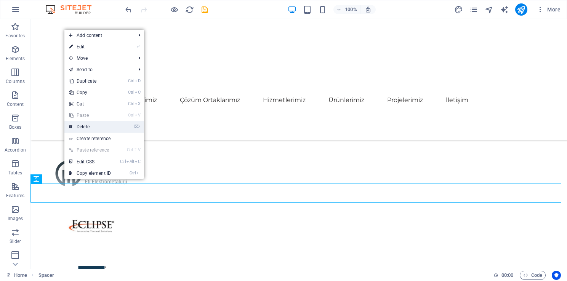
click at [90, 127] on link "⌦ Delete" at bounding box center [89, 126] width 51 height 11
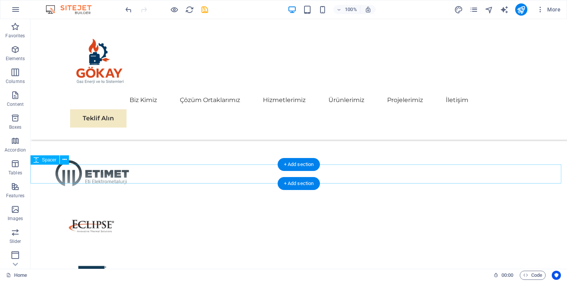
click at [66, 162] on icon at bounding box center [65, 160] width 4 height 8
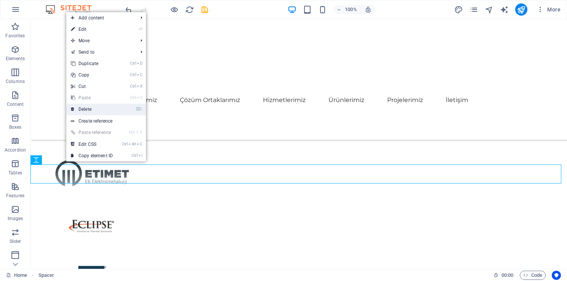
click at [99, 105] on link "⌦ Delete" at bounding box center [91, 109] width 51 height 11
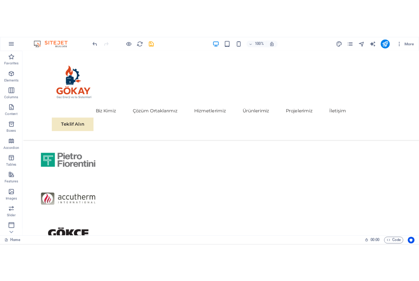
scroll to position [1239, 0]
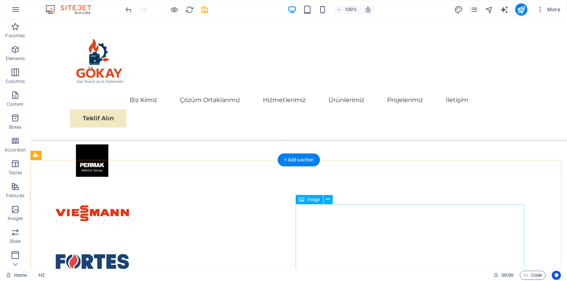
scroll to position [1825, 0]
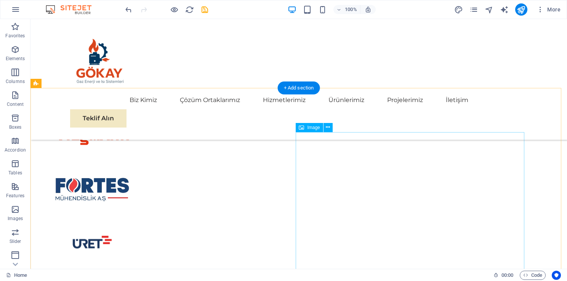
select select "%"
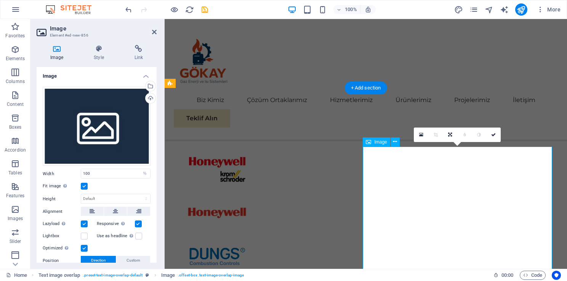
scroll to position [1743, 0]
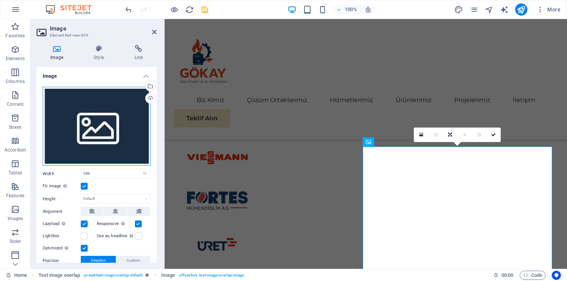
click at [119, 110] on div "Drag files here, click to choose files or select files from Files or our free s…" at bounding box center [97, 126] width 108 height 79
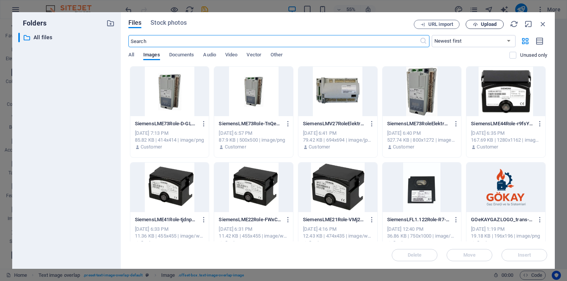
click at [480, 24] on span "Upload" at bounding box center [484, 24] width 31 height 5
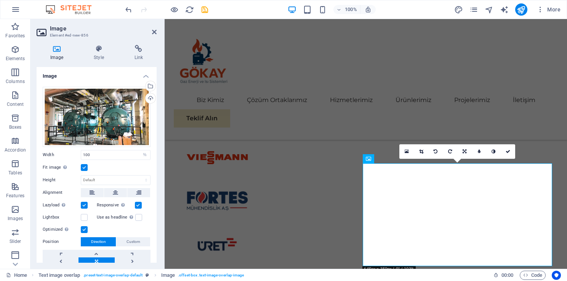
scroll to position [1961, 0]
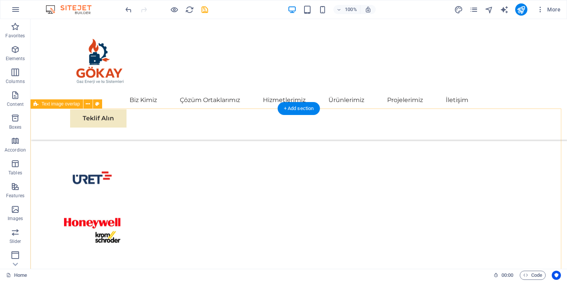
scroll to position [1891, 0]
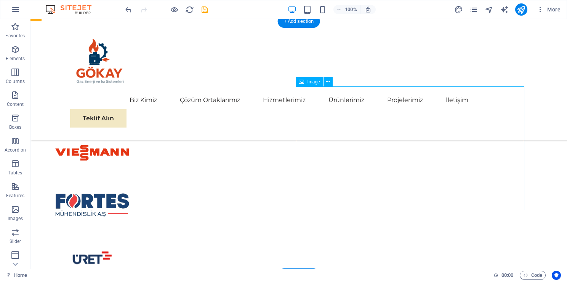
select select "%"
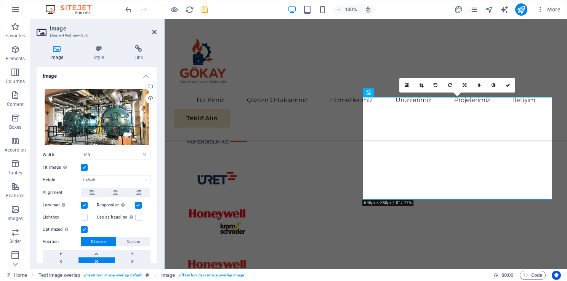
drag, startPoint x: 154, startPoint y: 178, endPoint x: 158, endPoint y: 213, distance: 36.0
click at [158, 213] on div "Image Style Link Image Drag files here, click to choose files or select files f…" at bounding box center [96, 154] width 132 height 230
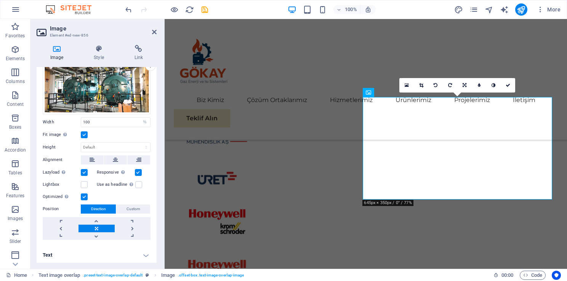
scroll to position [0, 0]
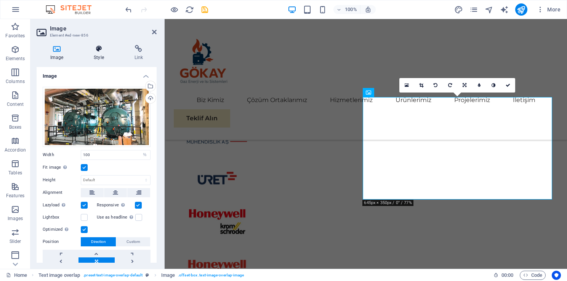
click at [98, 51] on icon at bounding box center [98, 49] width 37 height 8
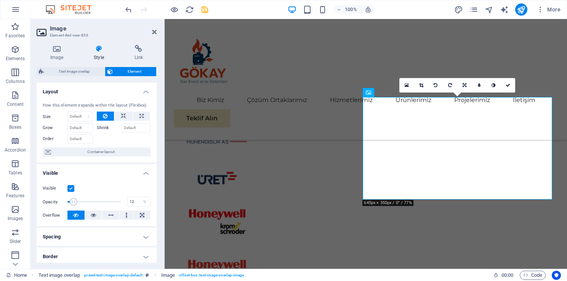
drag, startPoint x: 119, startPoint y: 202, endPoint x: 73, endPoint y: 205, distance: 45.4
click at [73, 205] on span at bounding box center [74, 202] width 8 height 8
type input "52"
drag, startPoint x: 74, startPoint y: 202, endPoint x: 95, endPoint y: 202, distance: 20.6
click at [88, 202] on span at bounding box center [84, 202] width 8 height 8
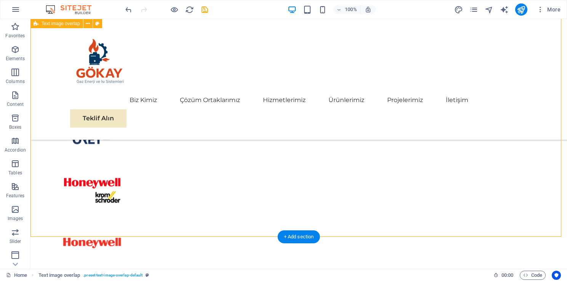
scroll to position [1853, 0]
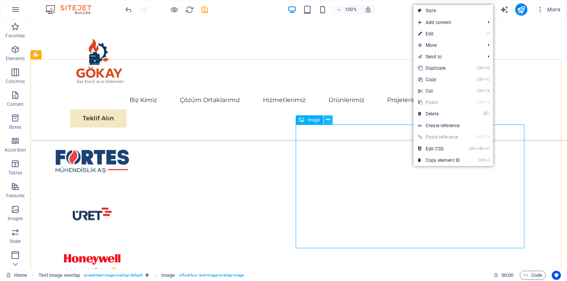
click at [329, 122] on icon at bounding box center [328, 120] width 4 height 8
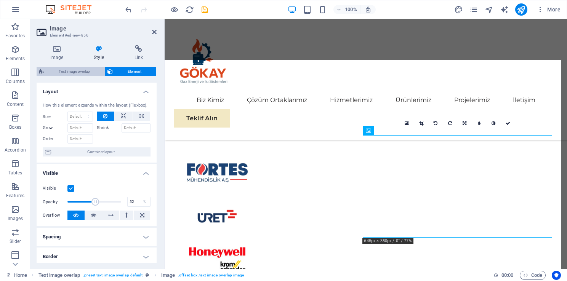
click at [91, 72] on span "Text image overlap" at bounding box center [74, 71] width 56 height 9
select select "rem"
select select "px"
select select "%"
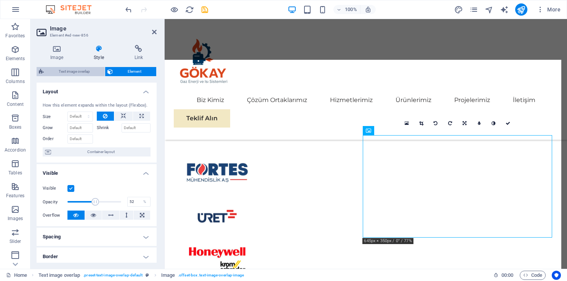
select select "px"
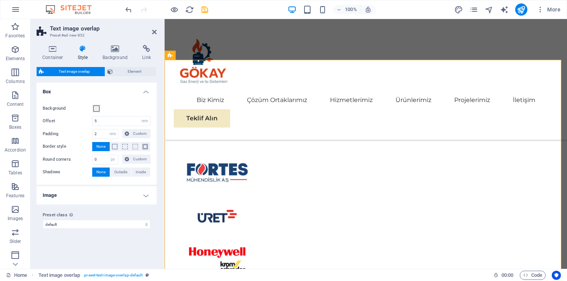
click at [102, 198] on h4 "Image" at bounding box center [97, 195] width 120 height 18
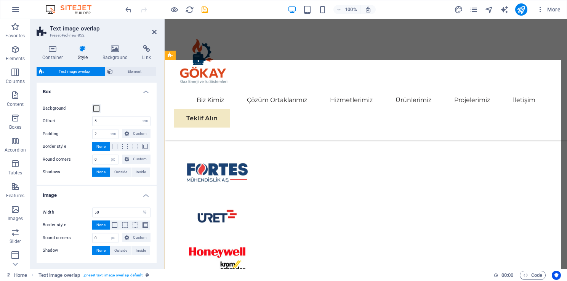
click at [105, 195] on h4 "Image" at bounding box center [97, 193] width 120 height 14
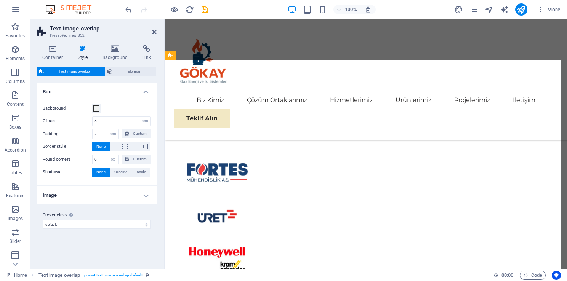
click at [110, 197] on h4 "Image" at bounding box center [97, 195] width 120 height 18
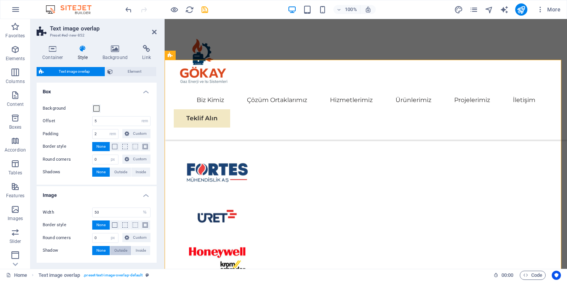
click at [128, 251] on button "Outside" at bounding box center [120, 250] width 21 height 9
type input "2"
type input "4"
click at [137, 249] on span "Inside" at bounding box center [141, 250] width 10 height 9
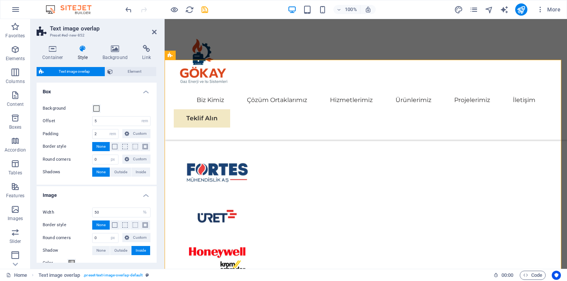
click at [152, 247] on div "Width 50 rem px % vh vw Border style None - Width 1 px rem vh vw Custom Custom …" at bounding box center [96, 252] width 123 height 105
click at [105, 250] on button "None" at bounding box center [101, 250] width 18 height 9
click at [117, 95] on h4 "Box" at bounding box center [97, 90] width 120 height 14
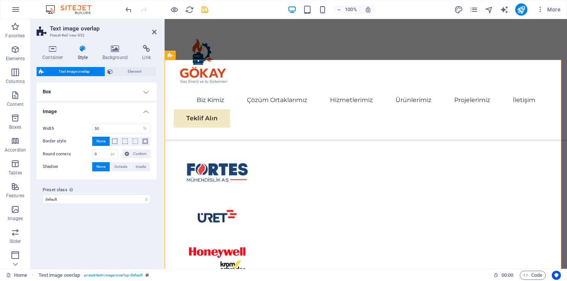
click at [112, 111] on h4 "Image" at bounding box center [97, 110] width 120 height 14
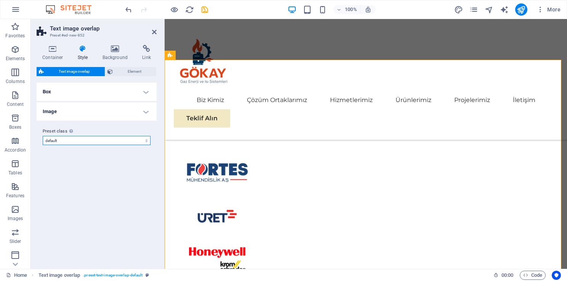
click at [80, 138] on select "default Add preset class" at bounding box center [97, 140] width 108 height 9
click at [43, 136] on select "default Add preset class" at bounding box center [97, 140] width 108 height 9
select select "preset-text-image-overlap-default"
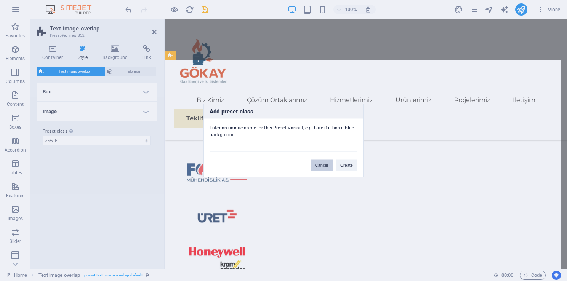
click at [325, 167] on button "Cancel" at bounding box center [322, 165] width 22 height 11
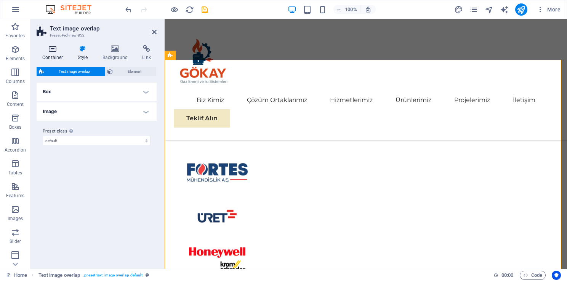
click at [61, 47] on icon at bounding box center [53, 49] width 32 height 8
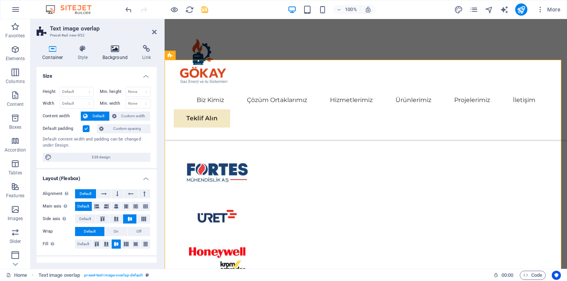
click at [119, 50] on icon at bounding box center [115, 49] width 37 height 8
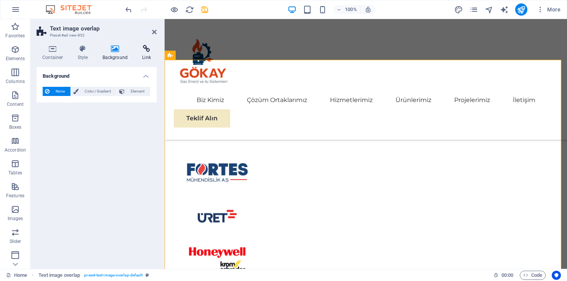
click at [143, 58] on h4 "Link" at bounding box center [146, 53] width 20 height 16
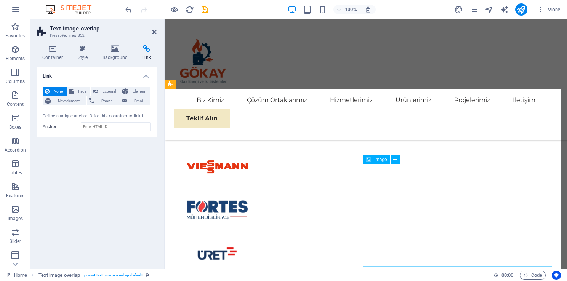
scroll to position [1733, 0]
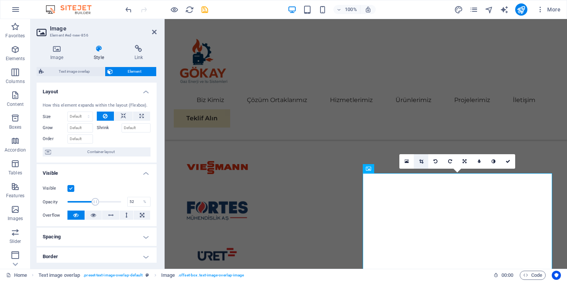
click at [419, 160] on icon at bounding box center [421, 161] width 4 height 5
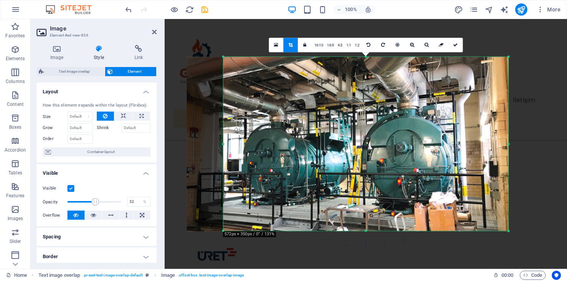
drag, startPoint x: 206, startPoint y: 143, endPoint x: 242, endPoint y: 144, distance: 36.6
click at [242, 144] on div "180 170 160 150 140 130 120 110 100 90 80 70 60 50 40 30 20 10 0 -10 -20 -30 -4…" at bounding box center [365, 144] width 285 height 174
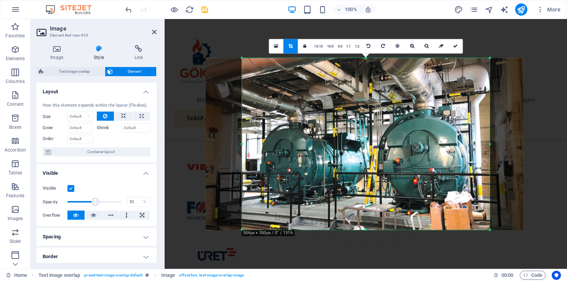
drag, startPoint x: 508, startPoint y: 146, endPoint x: 471, endPoint y: 152, distance: 37.8
click at [471, 152] on div "180 170 160 150 140 130 120 110 100 90 80 70 60 50 40 30 20 10 0 -10 -20 -30 -4…" at bounding box center [366, 144] width 248 height 172
click at [454, 42] on link at bounding box center [455, 46] width 14 height 14
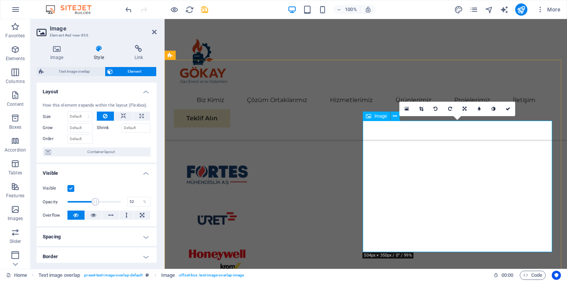
scroll to position [1771, 0]
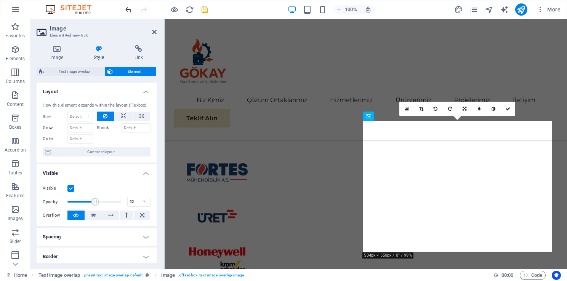
click at [128, 5] on icon "undo" at bounding box center [128, 9] width 9 height 9
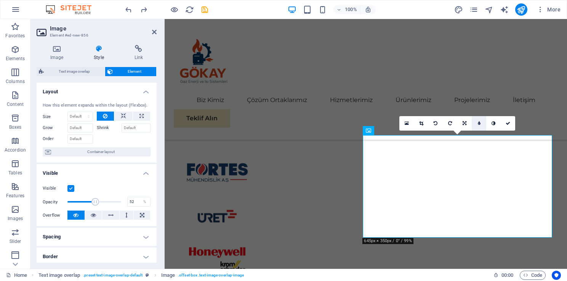
click at [481, 123] on link at bounding box center [479, 123] width 14 height 14
click at [474, 121] on icon at bounding box center [473, 123] width 3 height 5
click at [494, 123] on icon at bounding box center [494, 123] width 4 height 5
click at [424, 120] on link at bounding box center [421, 123] width 14 height 14
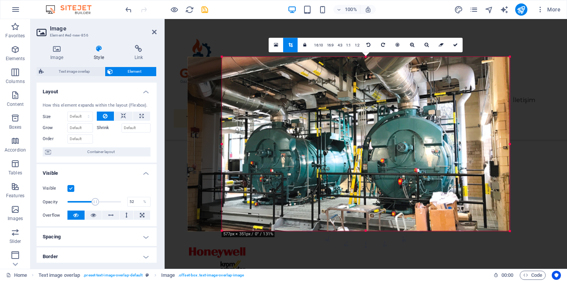
drag, startPoint x: 206, startPoint y: 144, endPoint x: 240, endPoint y: 147, distance: 34.4
click at [240, 147] on div "180 170 160 150 140 130 120 110 100 90 80 70 60 50 40 30 20 10 0 -10 -20 -30 -4…" at bounding box center [366, 144] width 288 height 174
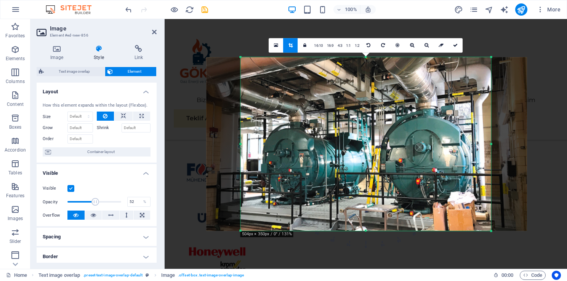
drag, startPoint x: 510, startPoint y: 145, endPoint x: 473, endPoint y: 146, distance: 37.4
click at [473, 146] on div "180 170 160 150 140 130 120 110 100 90 80 70 60 50 40 30 20 10 0 -10 -20 -30 -4…" at bounding box center [366, 144] width 250 height 174
click at [457, 49] on link at bounding box center [455, 45] width 14 height 14
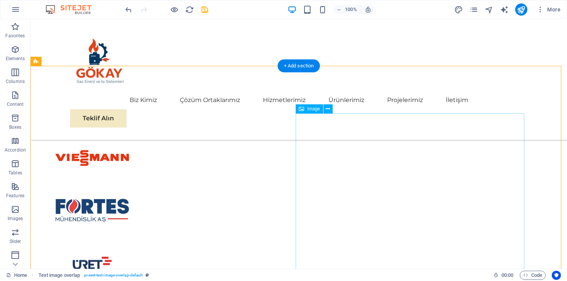
scroll to position [1777, 0]
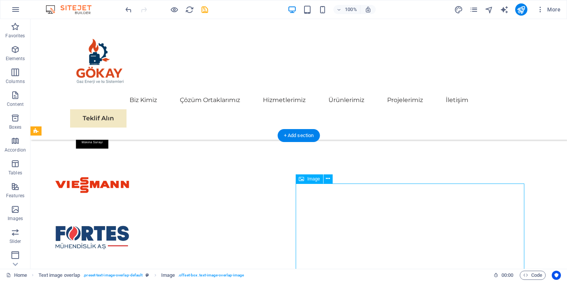
drag, startPoint x: 349, startPoint y: 188, endPoint x: 401, endPoint y: 189, distance: 51.8
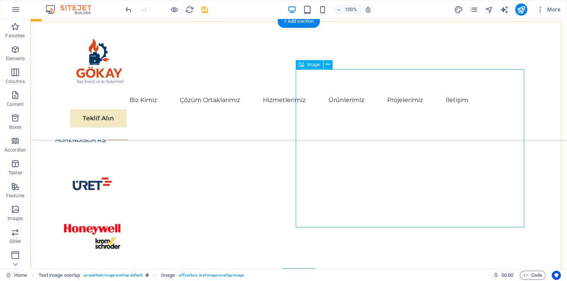
scroll to position [1891, 0]
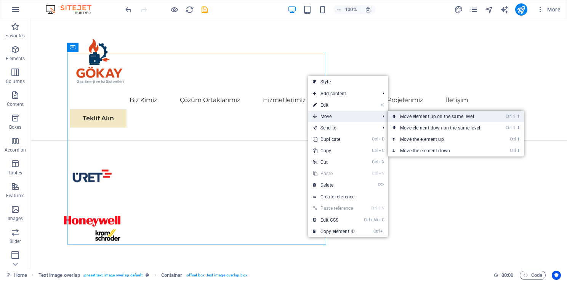
click at [409, 117] on link "Ctrl ⇧ ⬆ Move element up on the same level" at bounding box center [441, 116] width 107 height 11
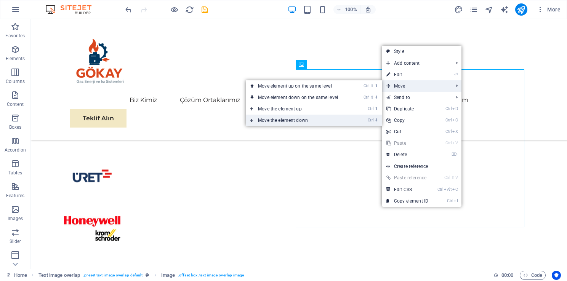
click at [332, 117] on link "Ctrl ⬇ Move the element down" at bounding box center [299, 120] width 107 height 11
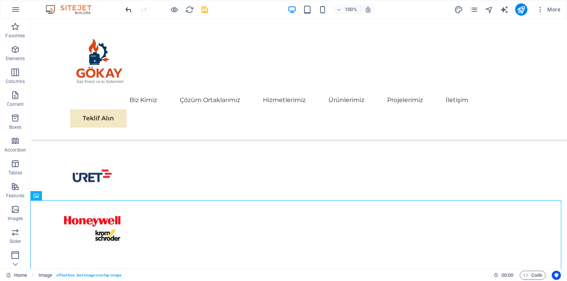
click at [128, 11] on icon "undo" at bounding box center [128, 9] width 9 height 9
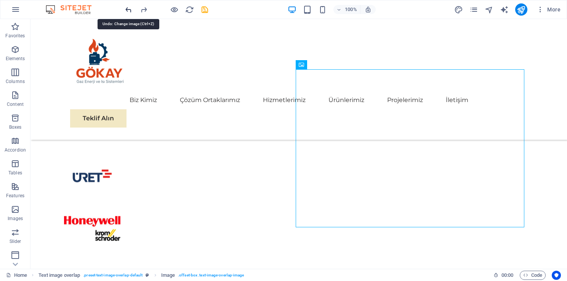
click at [128, 11] on icon "undo" at bounding box center [128, 9] width 9 height 9
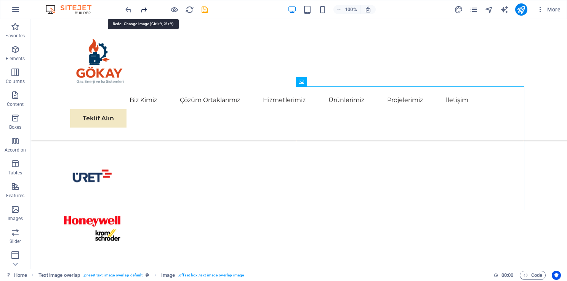
click at [142, 11] on icon "redo" at bounding box center [144, 9] width 9 height 9
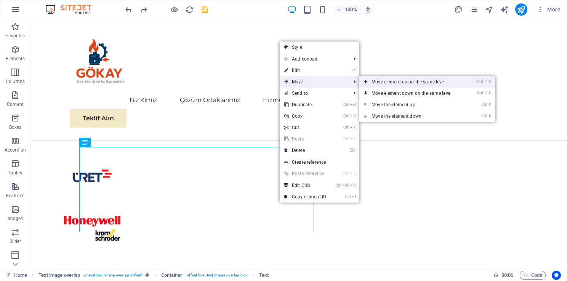
drag, startPoint x: 407, startPoint y: 82, endPoint x: 376, endPoint y: 63, distance: 35.8
click at [407, 82] on link "Ctrl ⇧ ⬆ Move element up on the same level" at bounding box center [412, 81] width 107 height 11
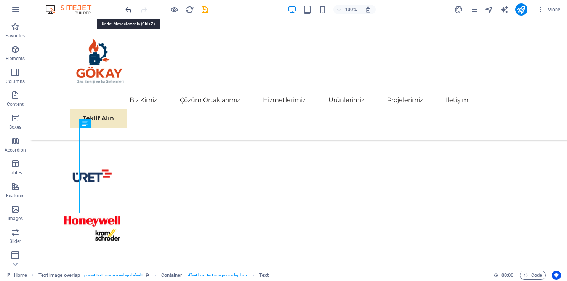
click at [130, 10] on icon "undo" at bounding box center [128, 9] width 9 height 9
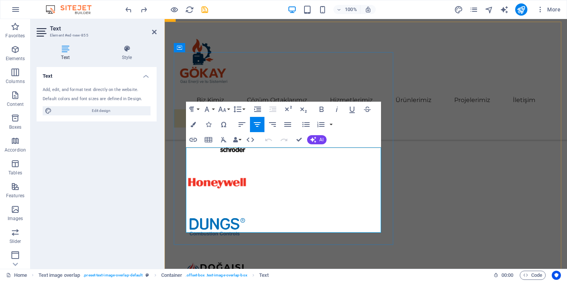
scroll to position [1809, 0]
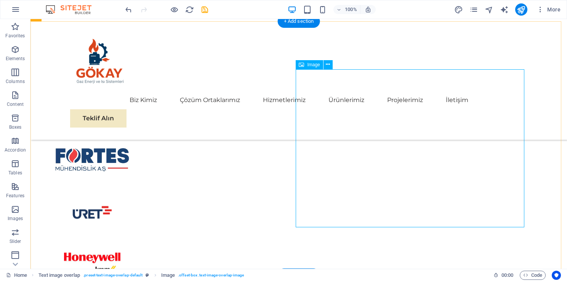
scroll to position [1809, 0]
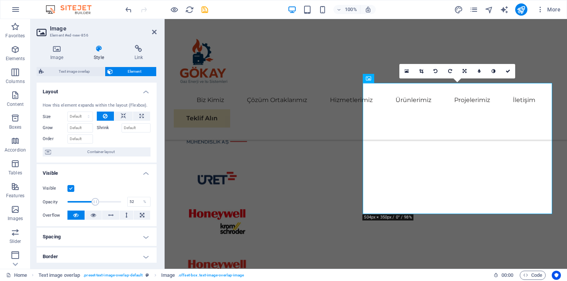
click at [145, 95] on h4 "Layout" at bounding box center [97, 90] width 120 height 14
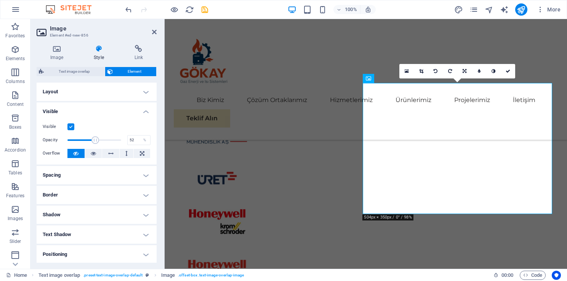
click at [148, 110] on h4 "Visible" at bounding box center [97, 110] width 120 height 14
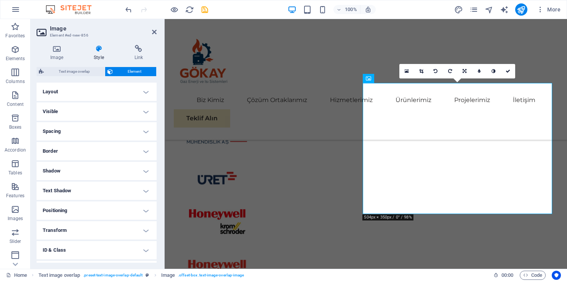
click at [131, 128] on h4 "Spacing" at bounding box center [97, 131] width 120 height 18
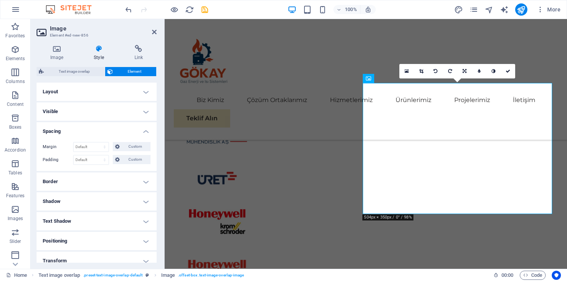
click at [131, 128] on h4 "Spacing" at bounding box center [97, 129] width 120 height 14
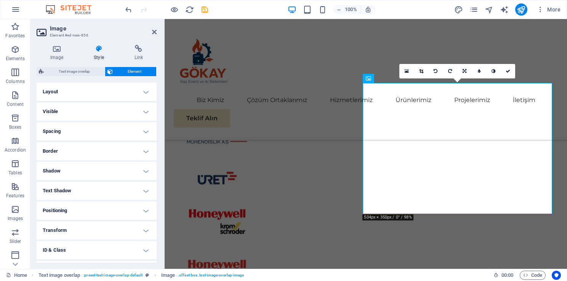
click at [131, 147] on h4 "Border" at bounding box center [97, 151] width 120 height 18
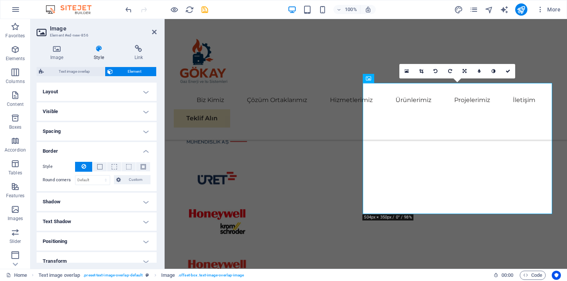
click at [133, 148] on h4 "Border" at bounding box center [97, 149] width 120 height 14
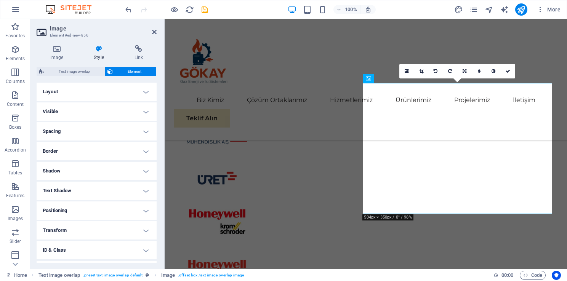
click at [53, 39] on div "Image Style Link Image Drag files here, click to choose files or select files f…" at bounding box center [96, 154] width 132 height 230
click at [57, 50] on icon at bounding box center [57, 49] width 40 height 8
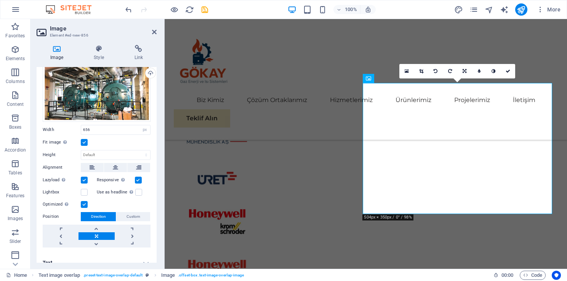
scroll to position [33, 0]
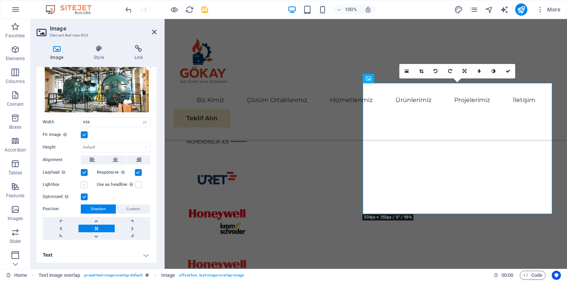
click at [84, 185] on label at bounding box center [84, 184] width 7 height 7
click at [0, 0] on input "Lightbox" at bounding box center [0, 0] width 0 height 0
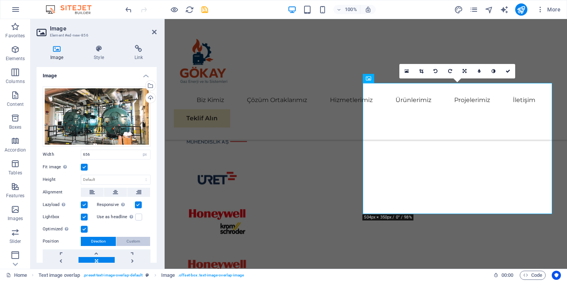
scroll to position [0, 0]
click at [83, 217] on label at bounding box center [84, 217] width 7 height 7
click at [0, 0] on input "Lightbox" at bounding box center [0, 0] width 0 height 0
click at [137, 218] on label at bounding box center [138, 217] width 7 height 7
click at [0, 0] on input "Use as headline The image will be wrapped in an H1 headline tag. Useful for giv…" at bounding box center [0, 0] width 0 height 0
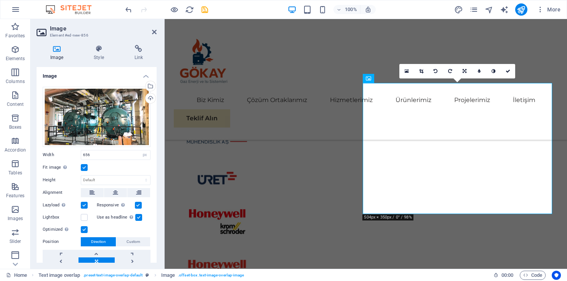
click at [137, 218] on label at bounding box center [138, 217] width 7 height 7
click at [0, 0] on input "Use as headline The image will be wrapped in an H1 headline tag. Useful for giv…" at bounding box center [0, 0] width 0 height 0
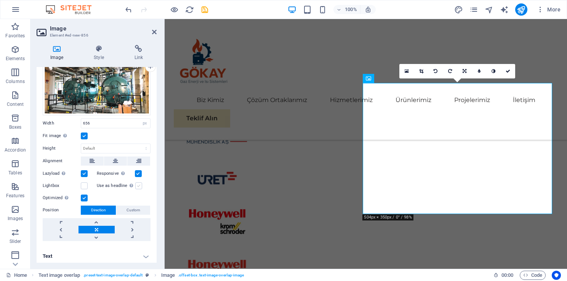
scroll to position [33, 0]
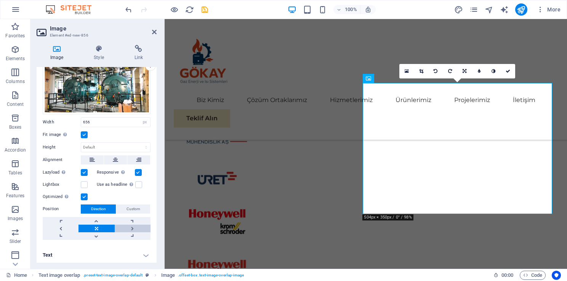
click at [135, 226] on link at bounding box center [133, 229] width 36 height 8
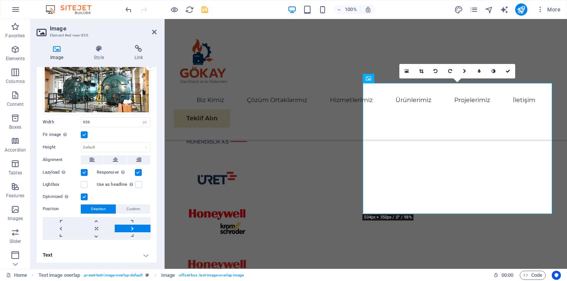
click at [135, 226] on link at bounding box center [133, 229] width 36 height 8
click at [140, 251] on h4 "Text" at bounding box center [97, 255] width 120 height 18
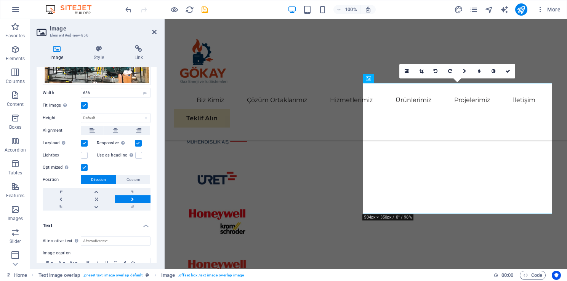
scroll to position [104, 0]
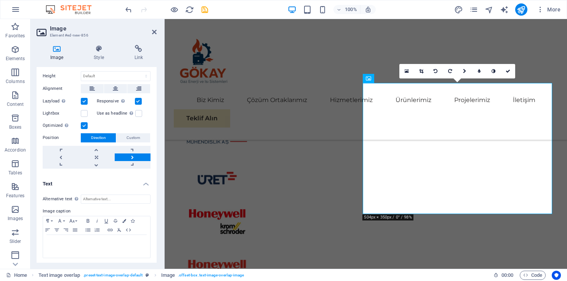
click at [146, 189] on div "Alternative text The alternative text is used by devices that cannot display im…" at bounding box center [97, 227] width 120 height 76
click at [147, 184] on h4 "Text" at bounding box center [97, 182] width 120 height 14
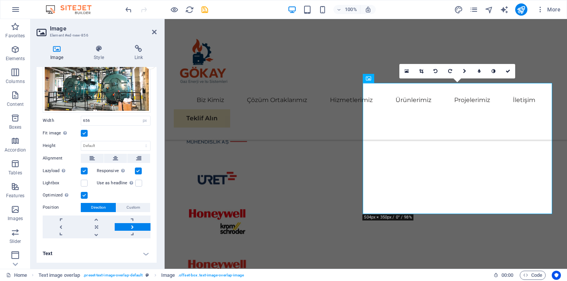
scroll to position [33, 0]
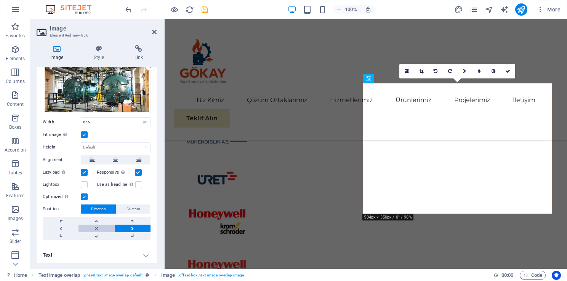
click at [101, 228] on link at bounding box center [97, 229] width 36 height 8
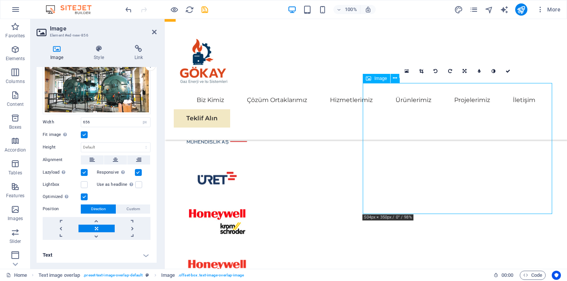
drag, startPoint x: 487, startPoint y: 164, endPoint x: 499, endPoint y: 165, distance: 11.5
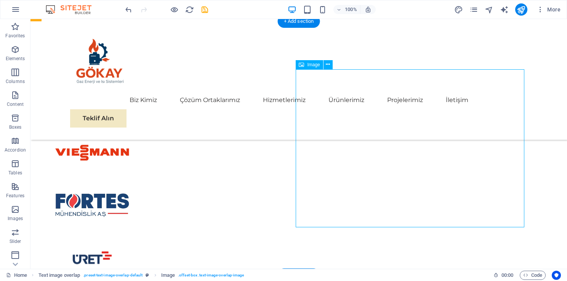
select select "px"
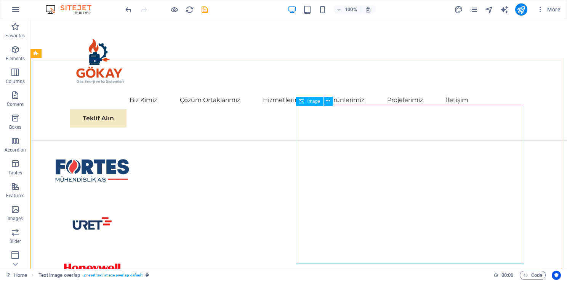
scroll to position [1815, 0]
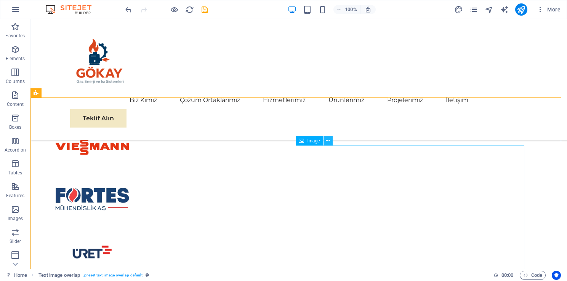
click at [328, 141] on icon at bounding box center [328, 141] width 4 height 8
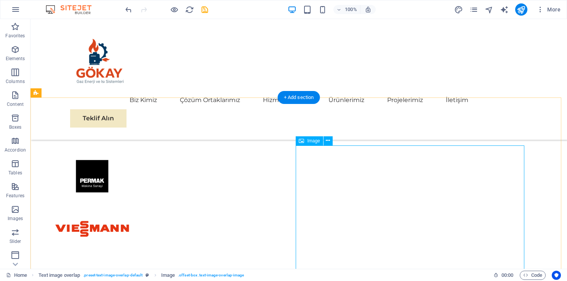
select select "px"
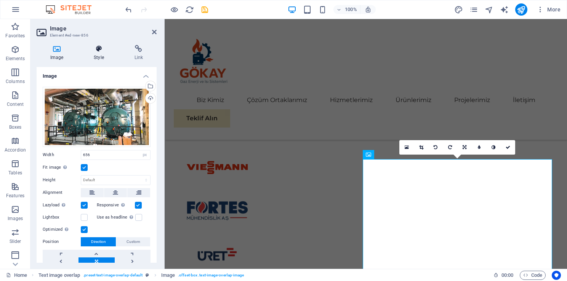
click at [87, 55] on h4 "Style" at bounding box center [100, 53] width 40 height 16
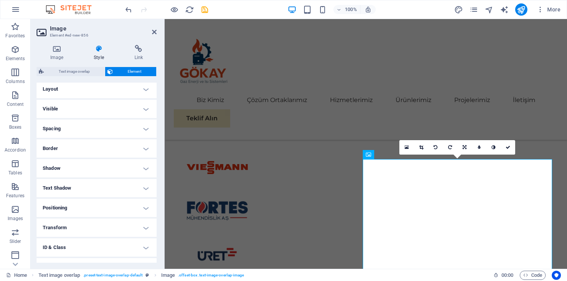
scroll to position [0, 0]
click at [128, 211] on h4 "Positioning" at bounding box center [97, 211] width 120 height 18
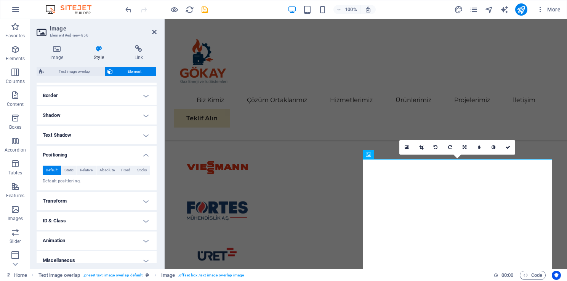
scroll to position [63, 0]
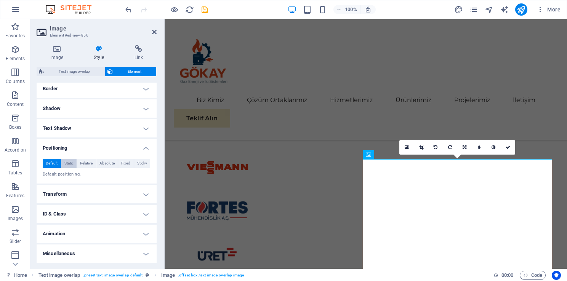
click at [67, 162] on span "Static" at bounding box center [68, 163] width 9 height 9
click at [58, 162] on span "Default" at bounding box center [52, 163] width 12 height 9
click at [107, 162] on span "Absolute" at bounding box center [106, 163] width 15 height 9
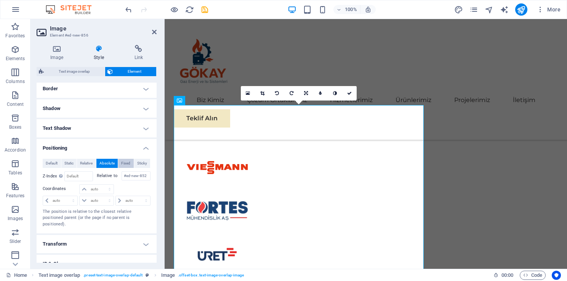
click at [119, 161] on button "Fixed" at bounding box center [126, 163] width 16 height 9
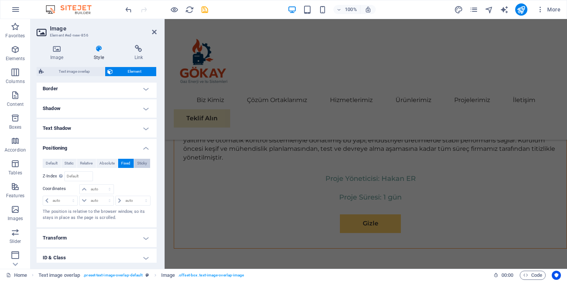
click at [135, 163] on button "Sticky" at bounding box center [142, 163] width 16 height 9
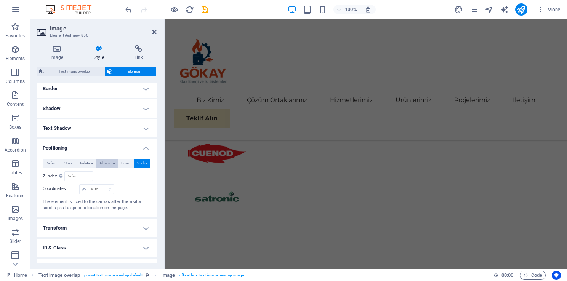
scroll to position [1813, 0]
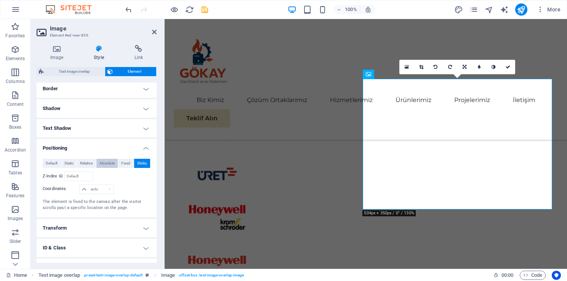
click at [102, 165] on span "Absolute" at bounding box center [106, 163] width 15 height 9
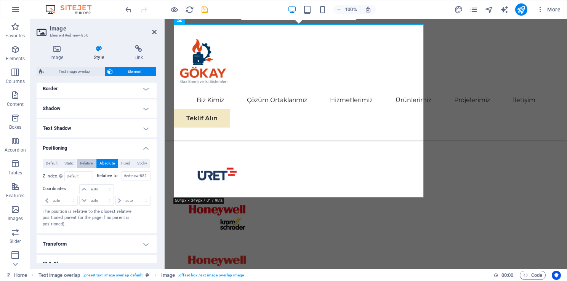
click at [87, 163] on span "Relative" at bounding box center [86, 163] width 13 height 9
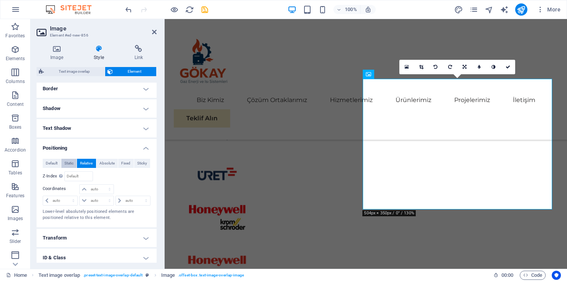
click at [70, 166] on span "Static" at bounding box center [68, 163] width 9 height 9
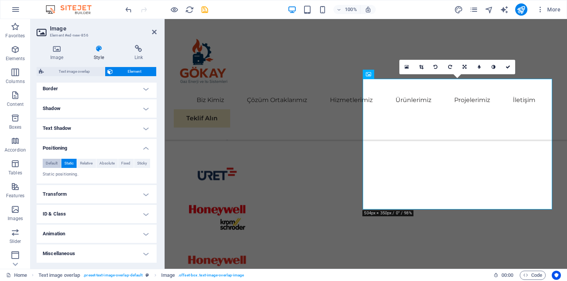
click at [58, 165] on button "Default" at bounding box center [52, 163] width 18 height 9
click at [107, 153] on div "Default Static Relative Absolute Fixed Sticky Z-Index Sets the order of the ele…" at bounding box center [97, 168] width 120 height 31
click at [95, 147] on h4 "Positioning" at bounding box center [97, 146] width 120 height 14
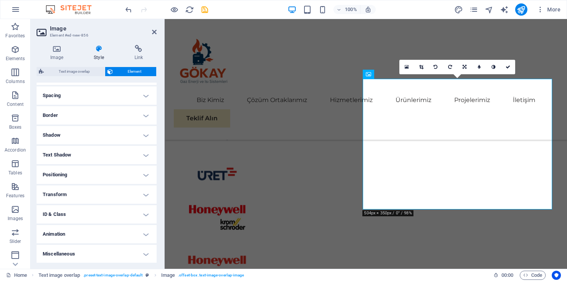
click at [95, 194] on h4 "Transform" at bounding box center [97, 195] width 120 height 18
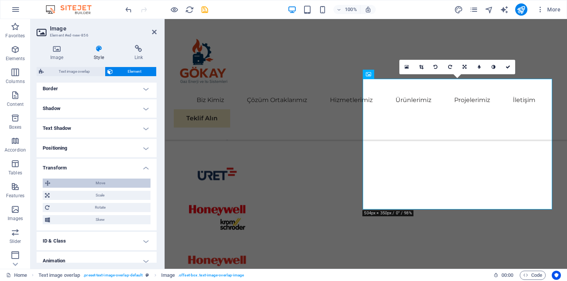
click at [109, 183] on span "Move" at bounding box center [101, 183] width 96 height 9
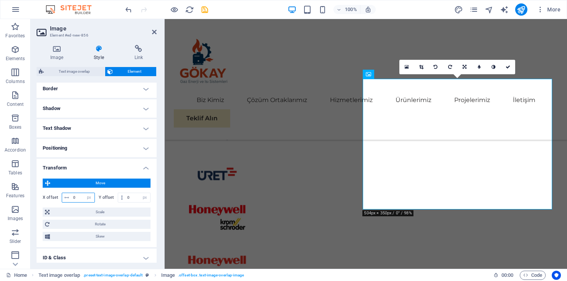
drag, startPoint x: 76, startPoint y: 199, endPoint x: 71, endPoint y: 199, distance: 4.6
click at [71, 199] on input "0" at bounding box center [82, 197] width 23 height 9
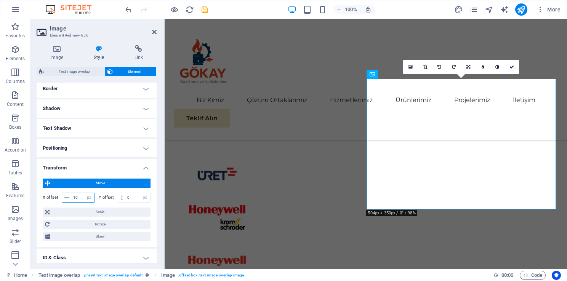
drag, startPoint x: 77, startPoint y: 197, endPoint x: 32, endPoint y: 193, distance: 44.8
click at [32, 193] on div "Image Style Link Image Drag files here, click to choose files or select files f…" at bounding box center [96, 154] width 132 height 230
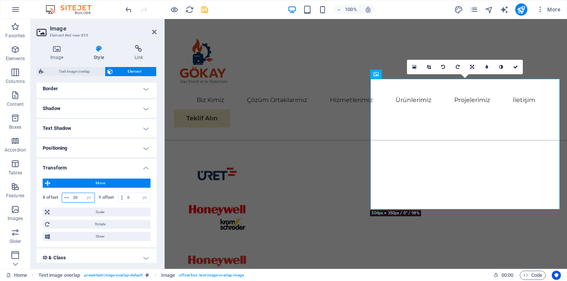
drag, startPoint x: 78, startPoint y: 196, endPoint x: 63, endPoint y: 195, distance: 14.9
click at [63, 195] on div "20 px rem % em vh vw" at bounding box center [78, 198] width 33 height 10
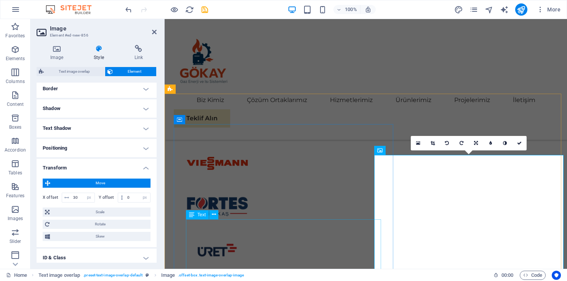
scroll to position [1775, 0]
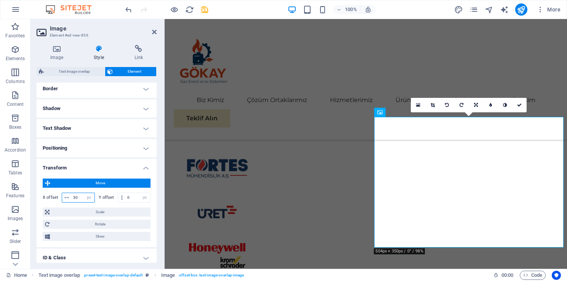
drag, startPoint x: 78, startPoint y: 196, endPoint x: 68, endPoint y: 195, distance: 10.4
click at [68, 195] on div "30 px rem % em vh vw" at bounding box center [78, 198] width 33 height 10
type input "50"
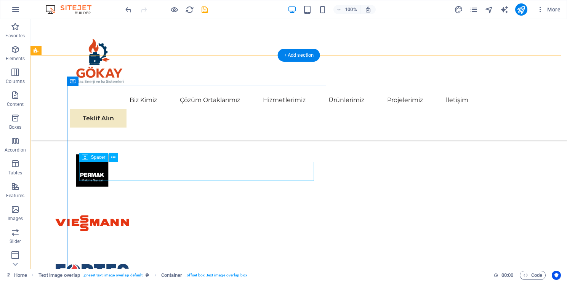
scroll to position [1857, 0]
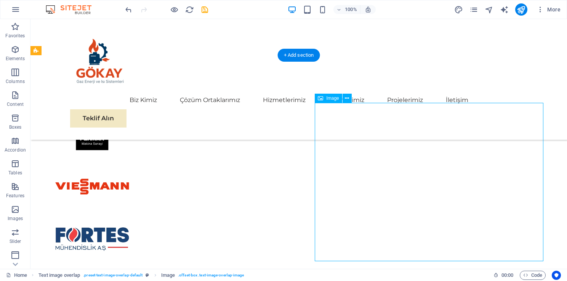
select select "px"
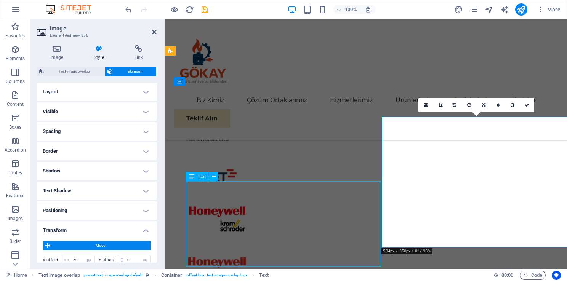
scroll to position [1857, 0]
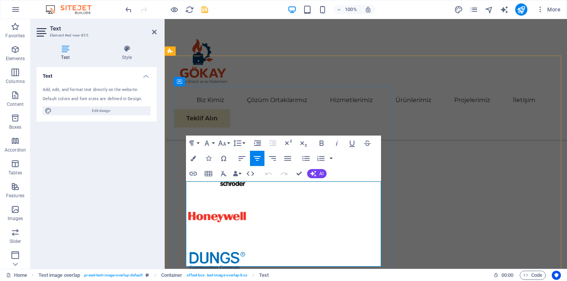
scroll to position [1775, 0]
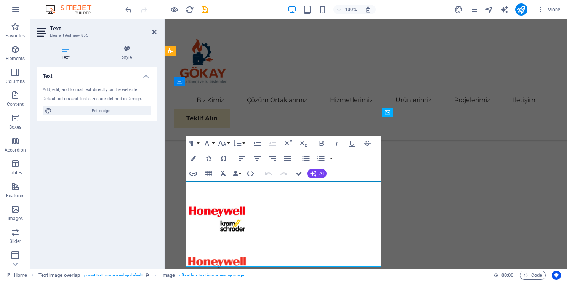
scroll to position [1857, 0]
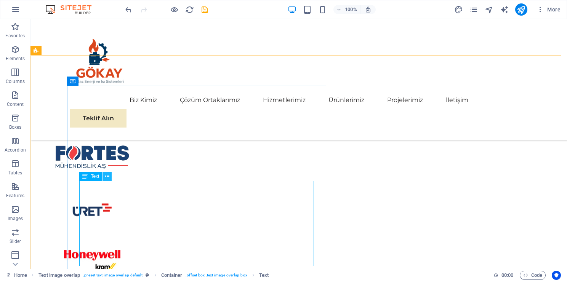
click at [108, 178] on icon at bounding box center [107, 177] width 4 height 8
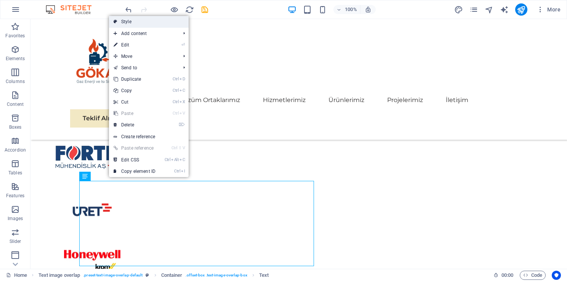
click at [160, 18] on link "Style" at bounding box center [149, 21] width 80 height 11
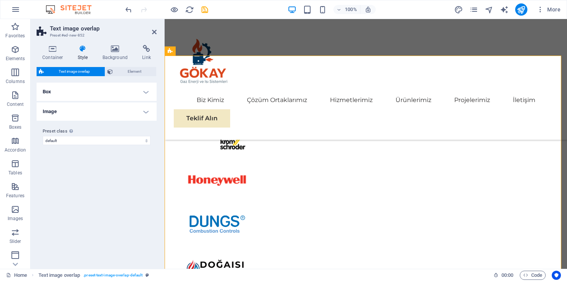
scroll to position [1775, 0]
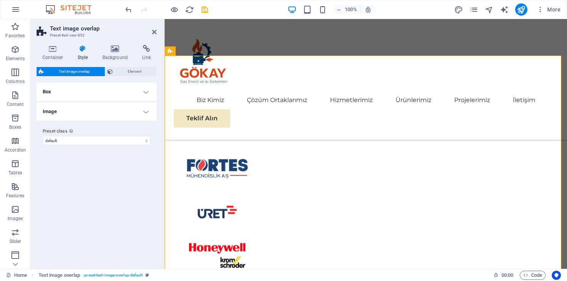
click at [120, 90] on h4 "Box" at bounding box center [97, 92] width 120 height 18
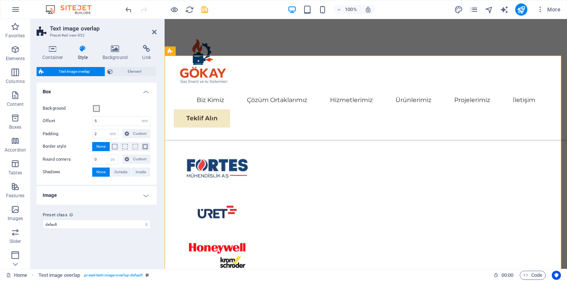
click at [132, 190] on h4 "Image" at bounding box center [97, 195] width 120 height 18
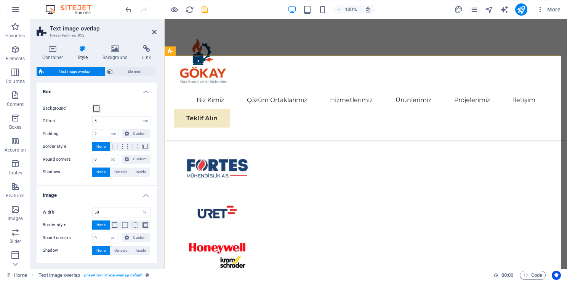
click at [132, 190] on h4 "Image" at bounding box center [97, 193] width 120 height 14
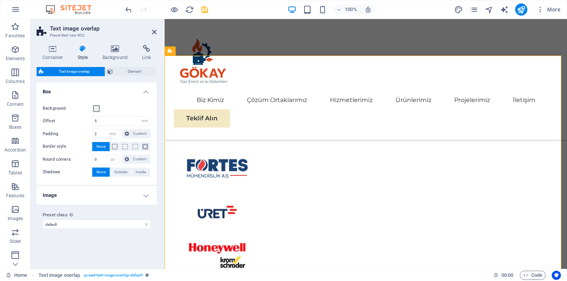
click at [157, 28] on aside "Text image overlap Preset #ed-new-852 Container Style Background Link Size Heig…" at bounding box center [97, 144] width 134 height 250
click at [153, 33] on icon at bounding box center [154, 32] width 5 height 6
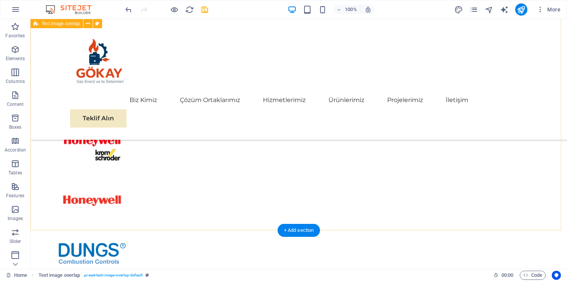
scroll to position [2162, 0]
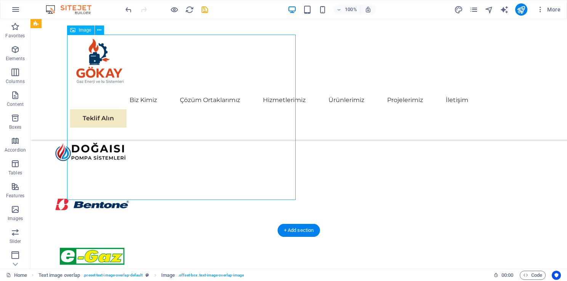
scroll to position [2095, 0]
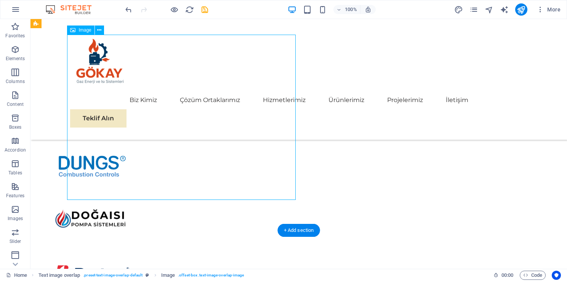
select select "%"
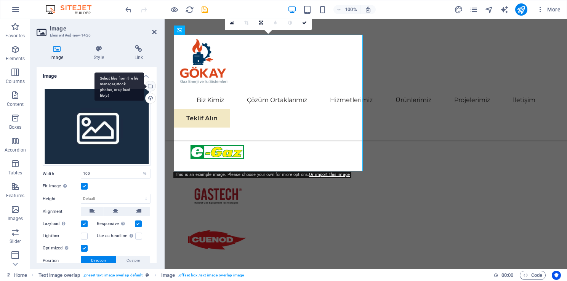
click at [148, 86] on div "Select files from the file manager, stock photos, or upload file(s)" at bounding box center [149, 86] width 11 height 11
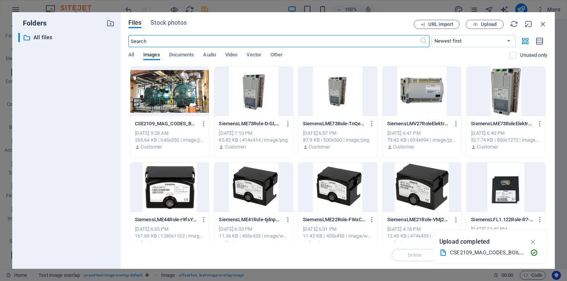
scroll to position [2105, 0]
click at [491, 22] on span "Upload" at bounding box center [489, 24] width 16 height 5
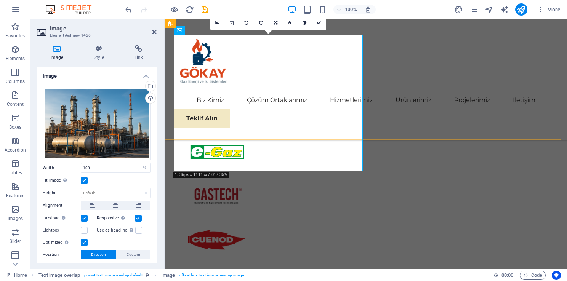
scroll to position [2101, 0]
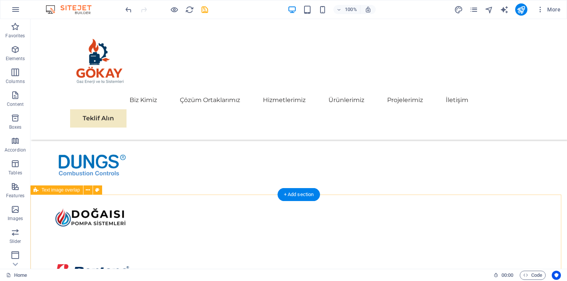
scroll to position [2124, 0]
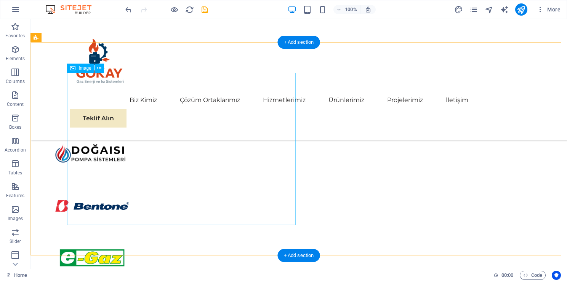
select select "%"
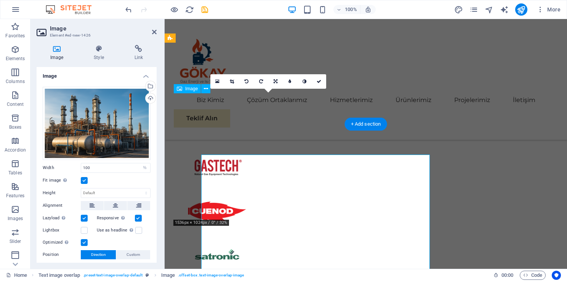
scroll to position [2042, 0]
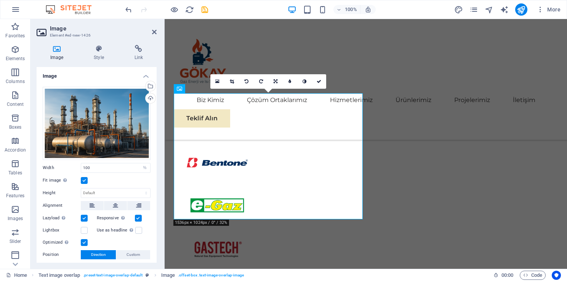
drag, startPoint x: 157, startPoint y: 194, endPoint x: 154, endPoint y: 200, distance: 6.9
click at [154, 200] on div "Image Style Link Image Drag files here, click to choose files or select files f…" at bounding box center [96, 154] width 132 height 230
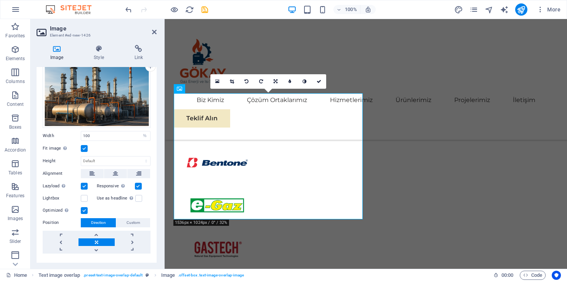
scroll to position [46, 0]
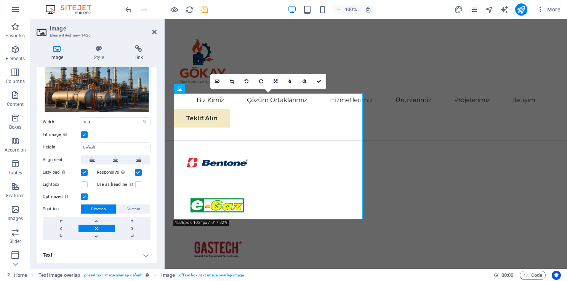
click at [161, 258] on div "Image Style Link Image Drag files here, click to choose files or select files f…" at bounding box center [96, 154] width 132 height 230
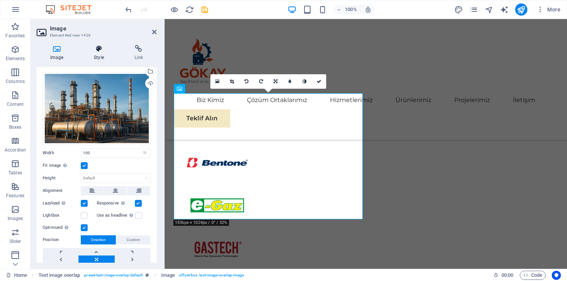
click at [104, 56] on h4 "Style" at bounding box center [100, 53] width 40 height 16
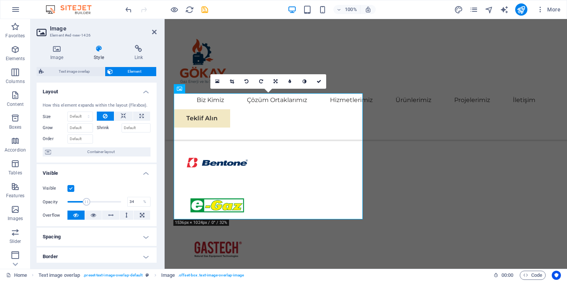
type input "33"
drag, startPoint x: 119, startPoint y: 202, endPoint x: 84, endPoint y: 206, distance: 35.3
click at [84, 206] on span at bounding box center [87, 202] width 8 height 8
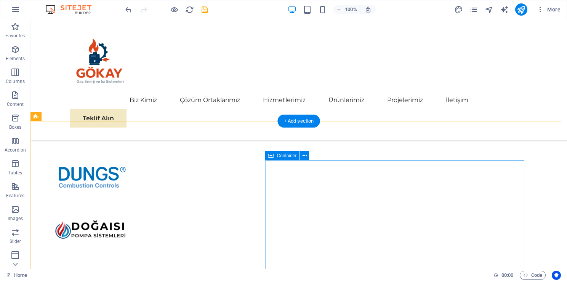
scroll to position [1819, 0]
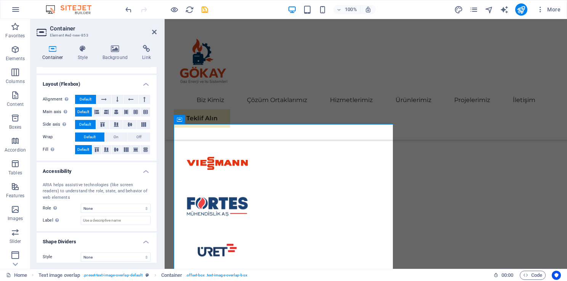
scroll to position [111, 0]
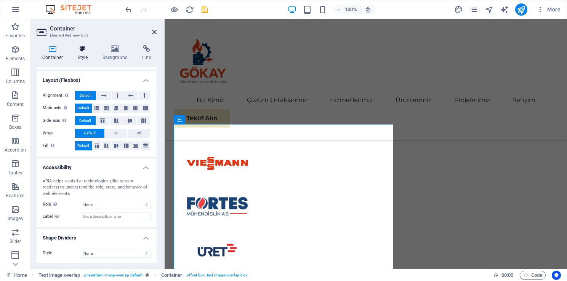
click at [79, 52] on icon at bounding box center [83, 49] width 22 height 8
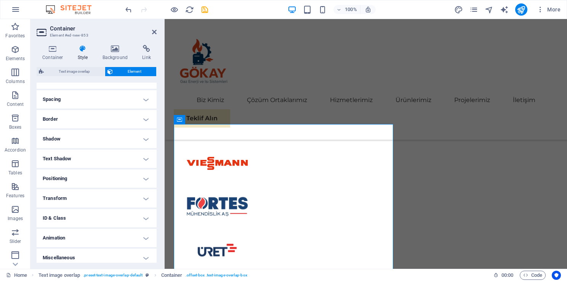
scroll to position [141, 0]
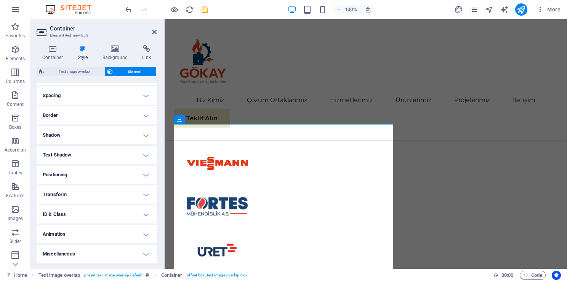
click at [107, 98] on h4 "Spacing" at bounding box center [97, 96] width 120 height 18
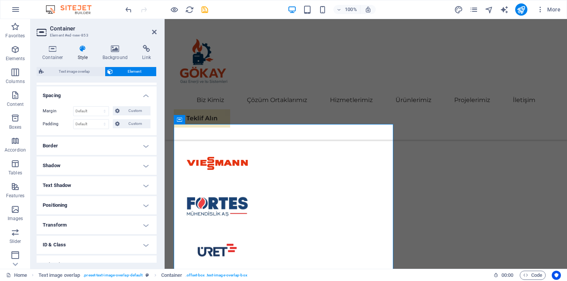
click at [107, 98] on h4 "Spacing" at bounding box center [97, 94] width 120 height 14
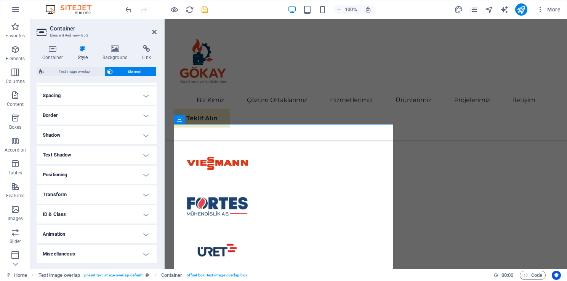
click at [104, 115] on h4 "Border" at bounding box center [97, 115] width 120 height 18
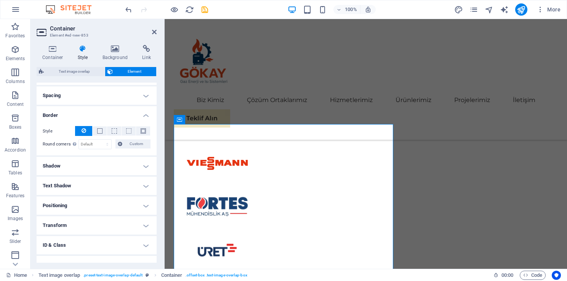
click at [104, 115] on h4 "Border" at bounding box center [97, 113] width 120 height 14
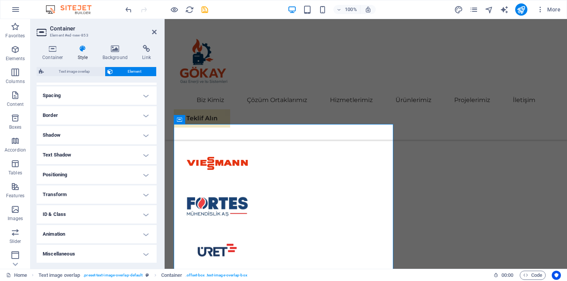
click at [105, 135] on h4 "Shadow" at bounding box center [97, 135] width 120 height 18
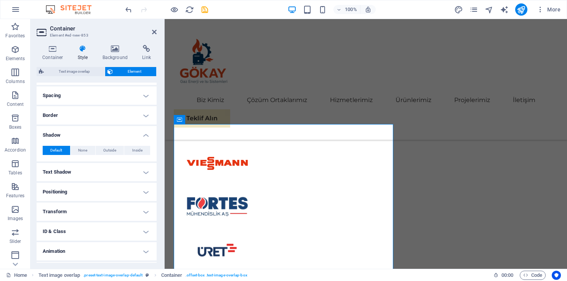
click at [105, 135] on h4 "Shadow" at bounding box center [97, 133] width 120 height 14
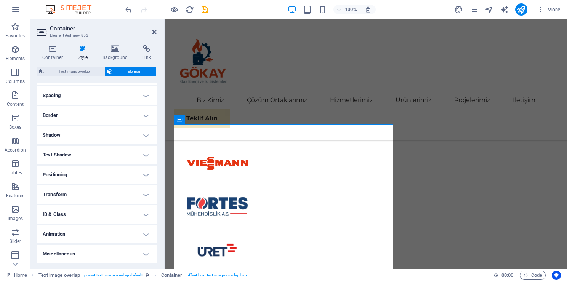
click at [109, 155] on h4 "Text Shadow" at bounding box center [97, 155] width 120 height 18
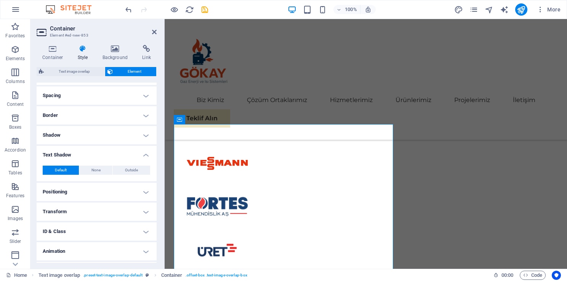
click at [109, 155] on h4 "Text Shadow" at bounding box center [97, 153] width 120 height 14
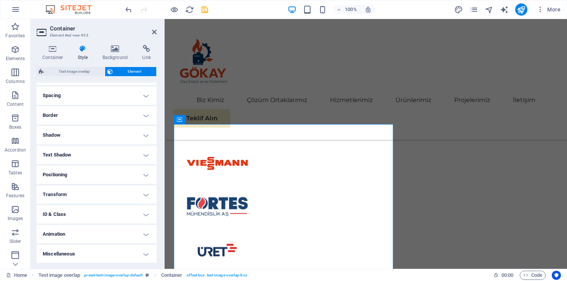
click at [102, 177] on h4 "Positioning" at bounding box center [97, 175] width 120 height 18
click at [102, 177] on h4 "Positioning" at bounding box center [97, 173] width 120 height 14
click at [98, 196] on h4 "Transform" at bounding box center [97, 195] width 120 height 18
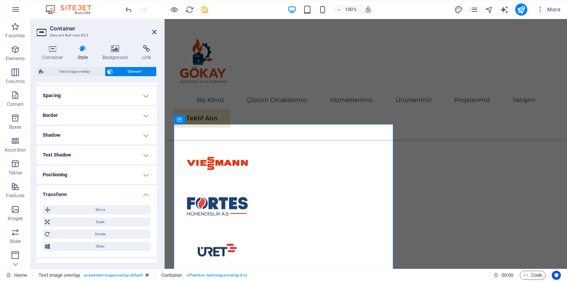
click at [98, 196] on h4 "Transform" at bounding box center [97, 193] width 120 height 14
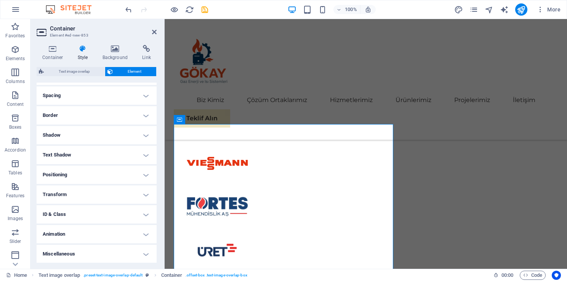
click at [98, 207] on h4 "ID & Class" at bounding box center [97, 214] width 120 height 18
click at [99, 215] on h4 "ID & Class" at bounding box center [97, 212] width 120 height 14
click at [74, 236] on h4 "Animation" at bounding box center [97, 234] width 120 height 18
click at [74, 236] on h4 "Animation" at bounding box center [97, 232] width 120 height 14
click at [122, 51] on icon at bounding box center [115, 49] width 37 height 8
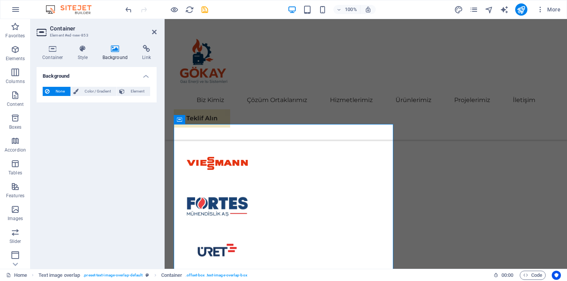
drag, startPoint x: 149, startPoint y: 42, endPoint x: 147, endPoint y: 50, distance: 7.6
click at [149, 43] on div "Container Style Background Link Size Height Default px rem % vh vw Min. height …" at bounding box center [96, 154] width 132 height 230
click at [146, 52] on icon at bounding box center [146, 49] width 20 height 8
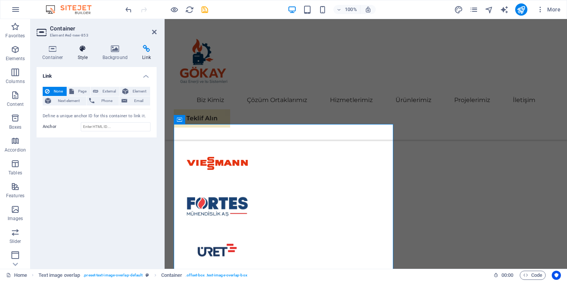
click at [72, 51] on icon at bounding box center [83, 49] width 22 height 8
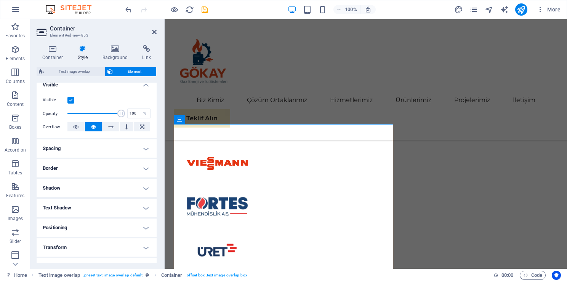
scroll to position [0, 0]
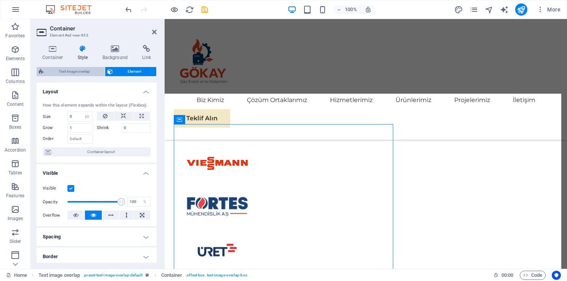
click at [75, 67] on span "Text image overlap" at bounding box center [74, 71] width 56 height 9
select select "rem"
select select "px"
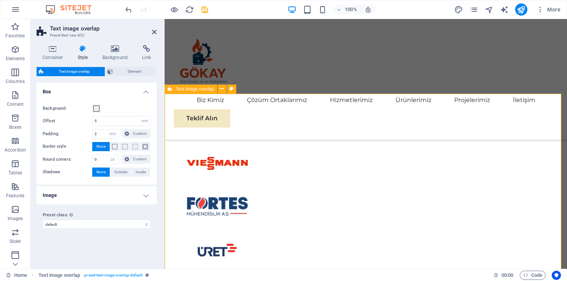
click at [496, 56] on div "Biz Kimiz Çözüm Ortaklarımız Hizmetlerimiz Ürünlerimiz Projelerimiz İletişim Te…" at bounding box center [366, 79] width 403 height 121
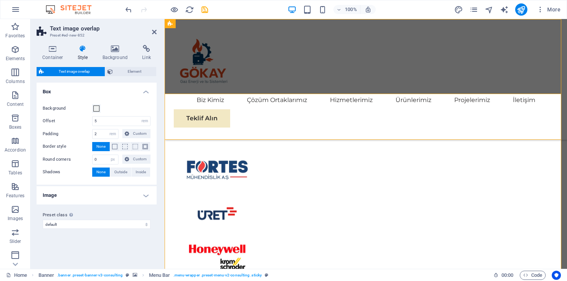
scroll to position [1819, 0]
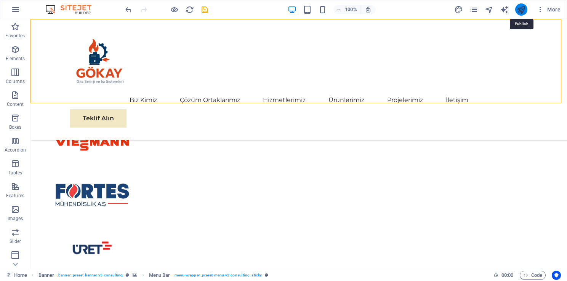
click at [521, 11] on icon "publish" at bounding box center [521, 9] width 9 height 9
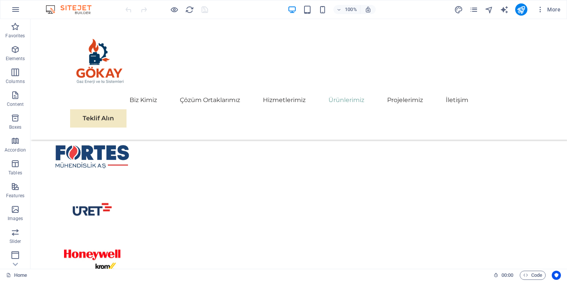
scroll to position [1865, 0]
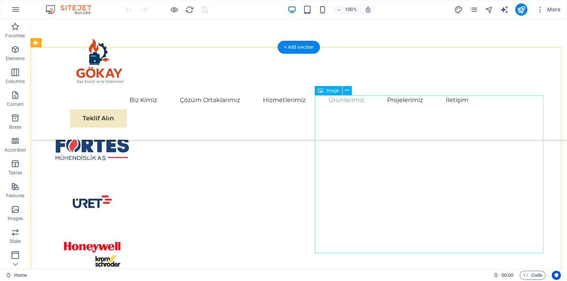
select select "px"
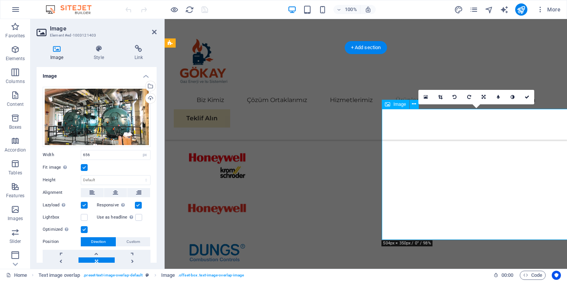
scroll to position [1783, 0]
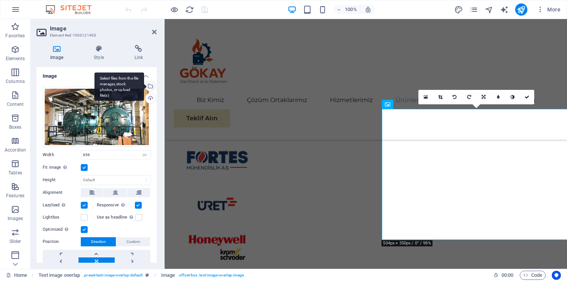
click at [144, 83] on div "Select files from the file manager, stock photos, or upload file(s)" at bounding box center [120, 86] width 50 height 29
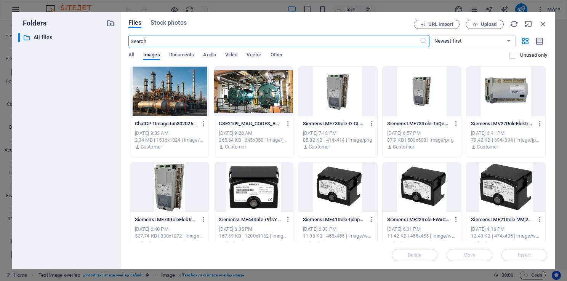
scroll to position [1783, 0]
click at [477, 24] on icon "button" at bounding box center [475, 24] width 5 height 5
click at [545, 24] on icon "button" at bounding box center [543, 24] width 8 height 8
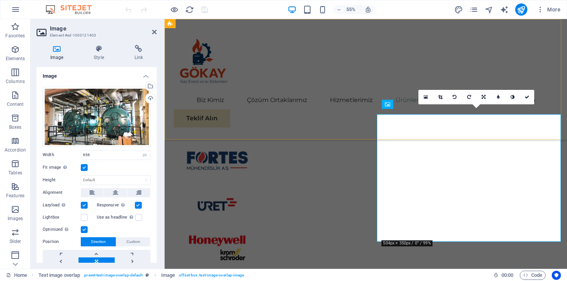
scroll to position [1783, 0]
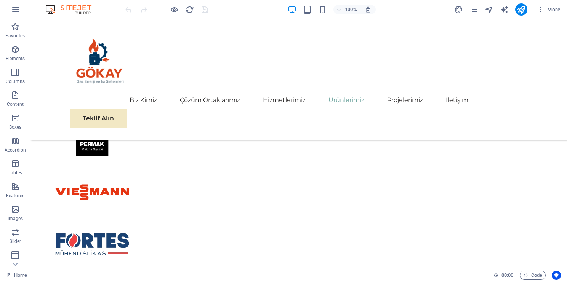
scroll to position [1334, 0]
